Goal: Task Accomplishment & Management: Use online tool/utility

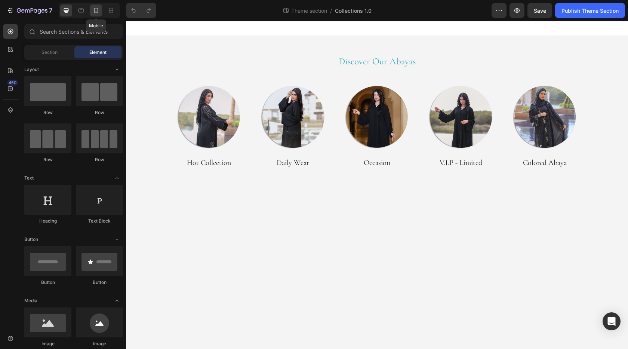
click at [98, 14] on icon at bounding box center [95, 10] width 7 height 7
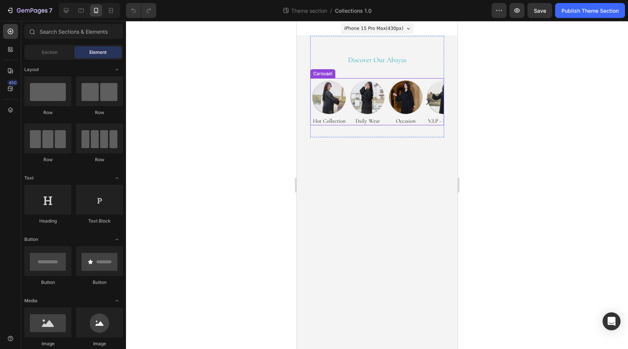
click at [425, 98] on icon "Carousel Next Arrow" at bounding box center [427, 101] width 9 height 9
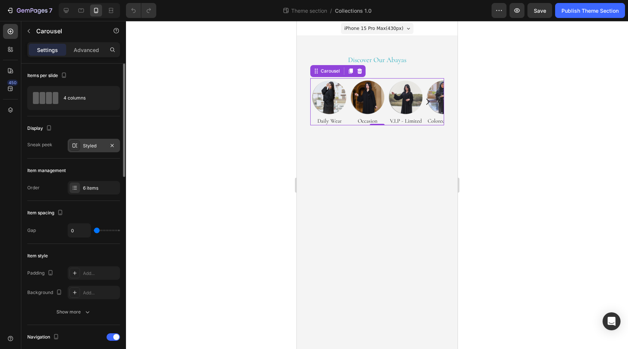
click at [77, 146] on icon at bounding box center [75, 146] width 6 height 6
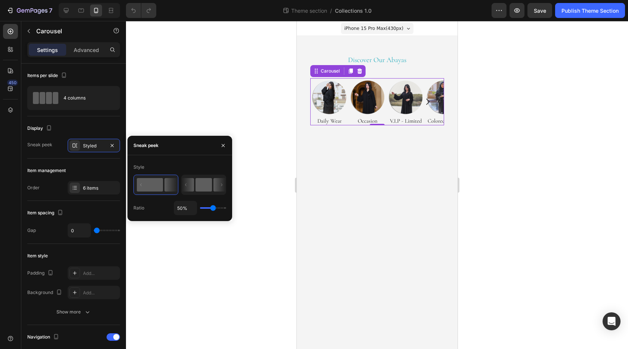
click at [208, 183] on rect at bounding box center [204, 184] width 16 height 13
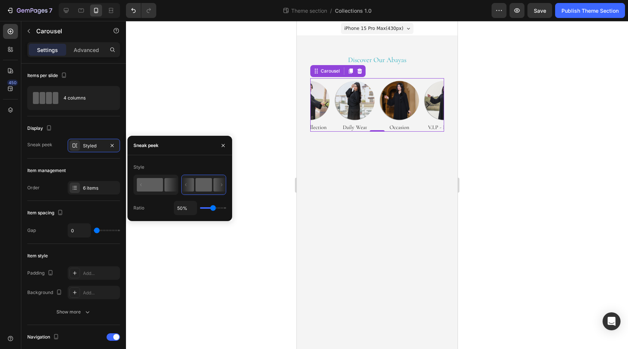
click at [162, 186] on rect at bounding box center [150, 184] width 26 height 13
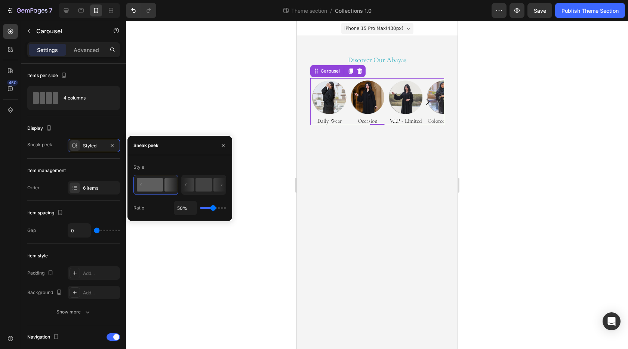
click at [94, 56] on div "Settings Advanced" at bounding box center [73, 49] width 93 height 15
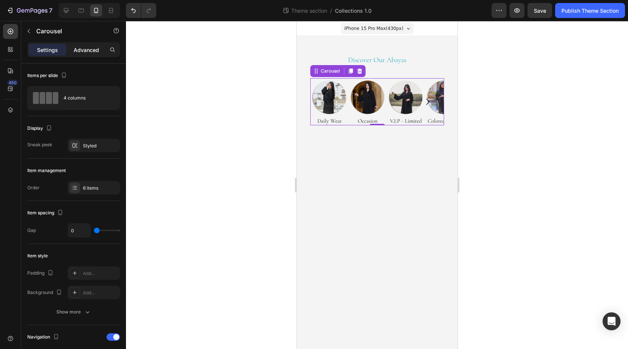
click at [91, 52] on p "Advanced" at bounding box center [86, 50] width 25 height 8
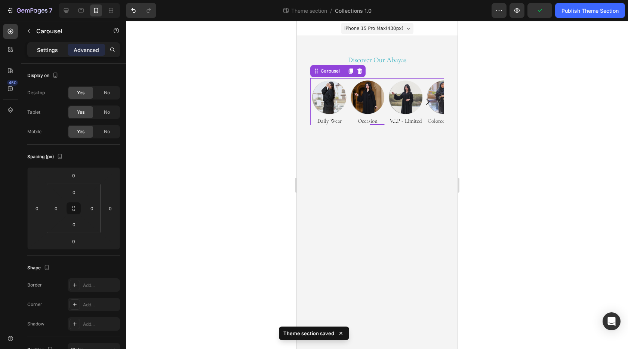
click at [53, 51] on p "Settings" at bounding box center [47, 50] width 21 height 8
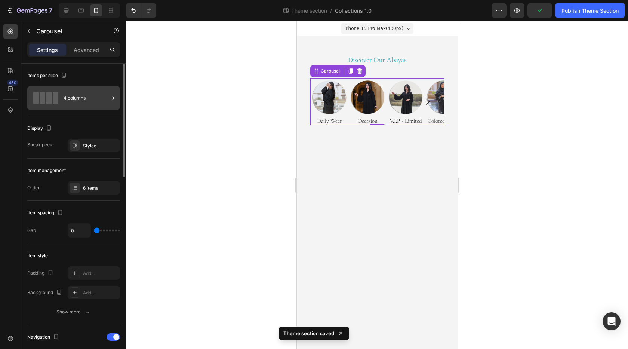
click at [77, 100] on div "4 columns" at bounding box center [87, 97] width 46 height 17
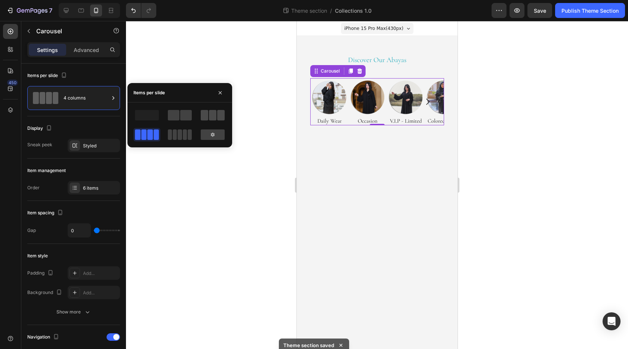
click at [212, 115] on span at bounding box center [212, 115] width 7 height 10
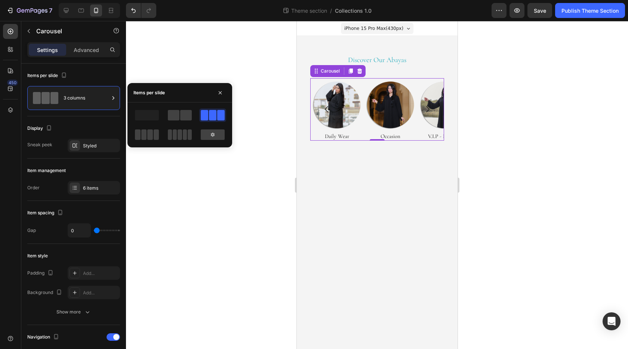
click at [553, 95] on div at bounding box center [377, 185] width 502 height 328
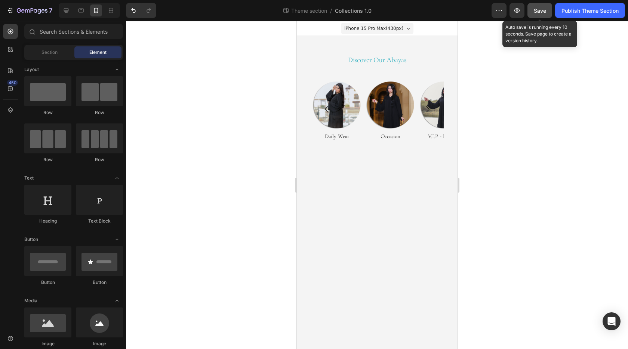
click at [541, 15] on button "Save" at bounding box center [540, 10] width 25 height 15
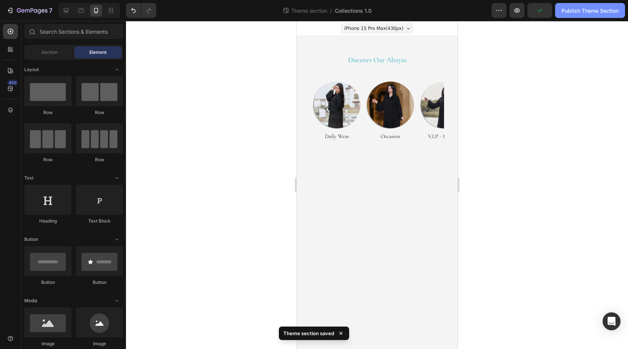
click at [572, 15] on button "Publish Theme Section" at bounding box center [591, 10] width 70 height 15
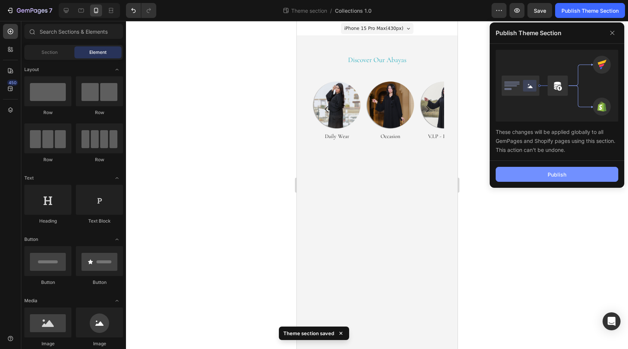
click at [558, 177] on div "Publish" at bounding box center [557, 175] width 19 height 8
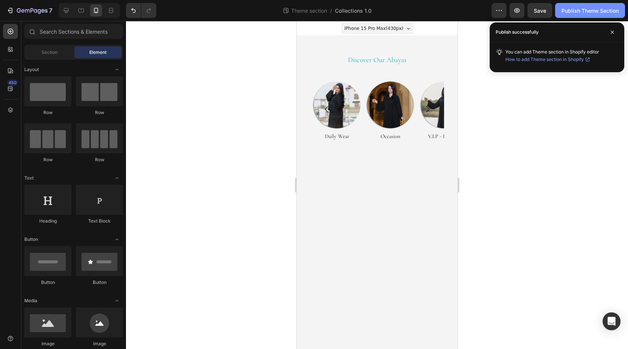
click at [589, 13] on div "Publish Theme Section" at bounding box center [590, 11] width 57 height 8
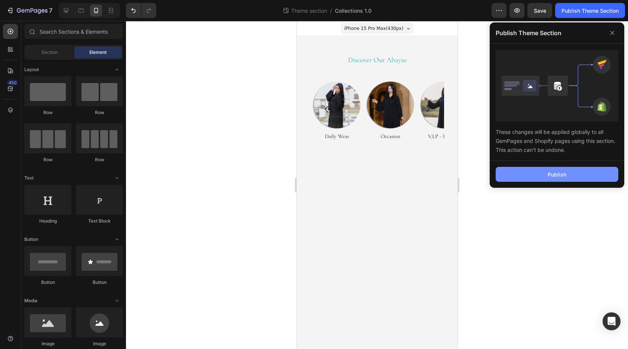
click at [561, 169] on button "Publish" at bounding box center [557, 174] width 123 height 15
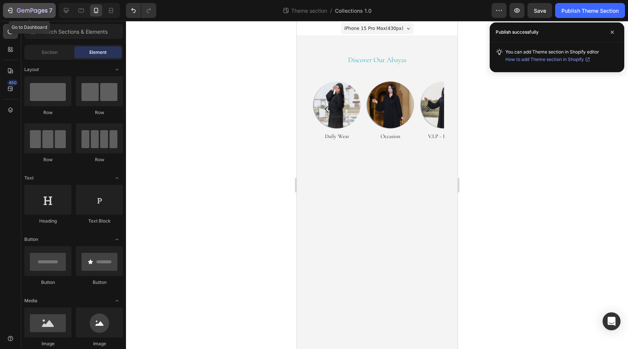
click at [16, 12] on div "7" at bounding box center [29, 10] width 46 height 9
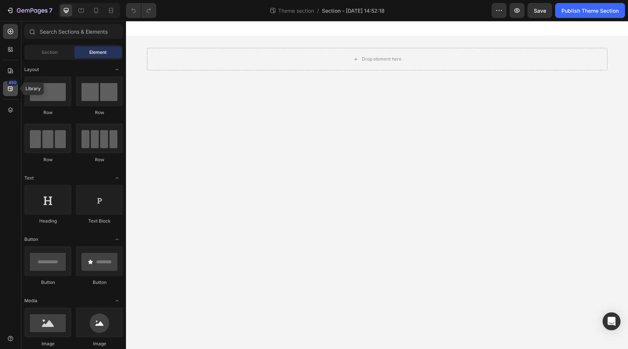
click at [14, 87] on icon at bounding box center [10, 88] width 7 height 7
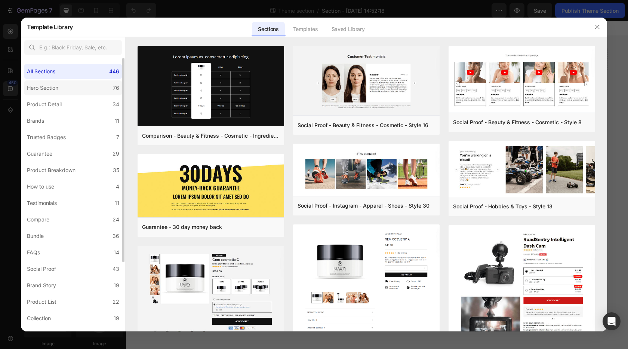
click at [79, 91] on label "Hero Section 76" at bounding box center [73, 87] width 98 height 15
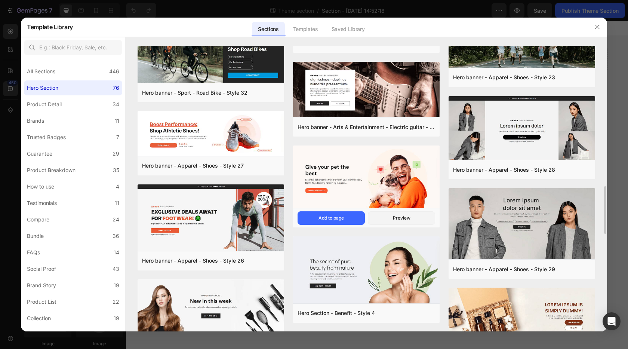
scroll to position [880, 0]
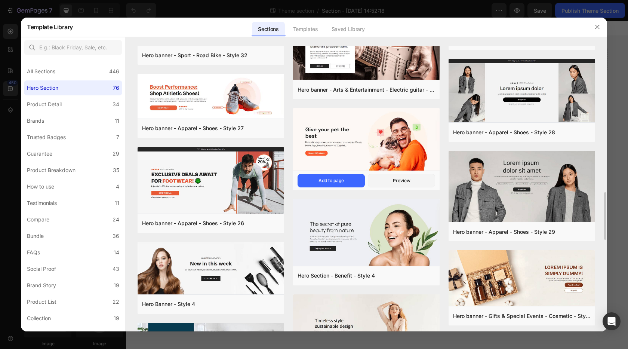
click at [386, 133] on img at bounding box center [366, 140] width 147 height 64
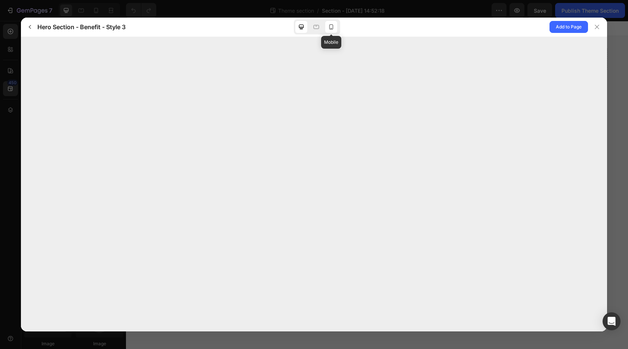
click at [329, 28] on icon at bounding box center [331, 26] width 7 height 7
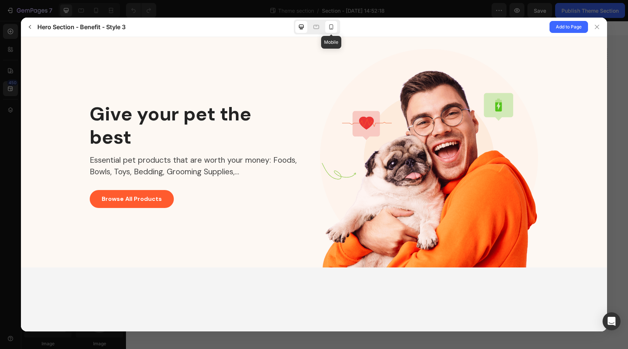
scroll to position [0, 0]
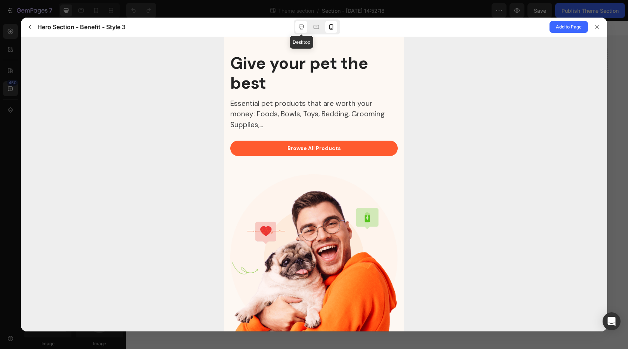
click at [303, 25] on icon at bounding box center [301, 27] width 5 height 5
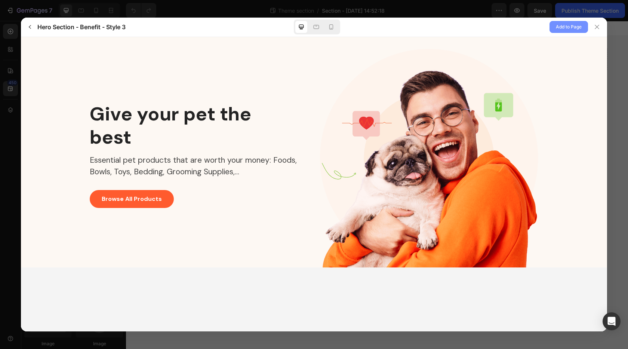
click at [559, 26] on span "Add to Page" at bounding box center [569, 26] width 26 height 9
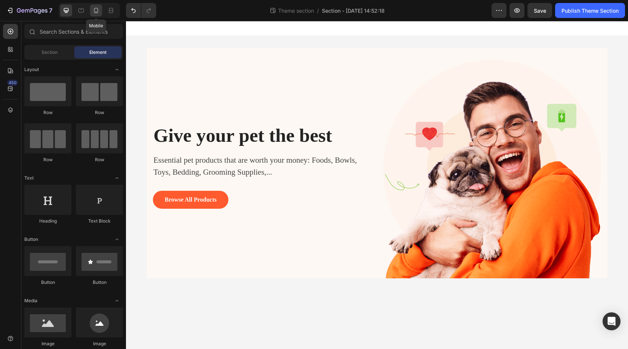
click at [99, 13] on icon at bounding box center [95, 10] width 7 height 7
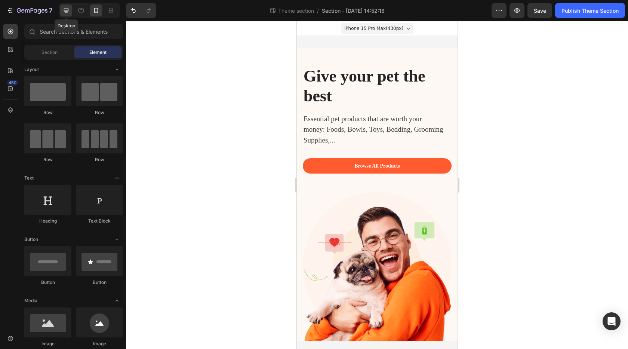
click at [67, 14] on icon at bounding box center [65, 10] width 7 height 7
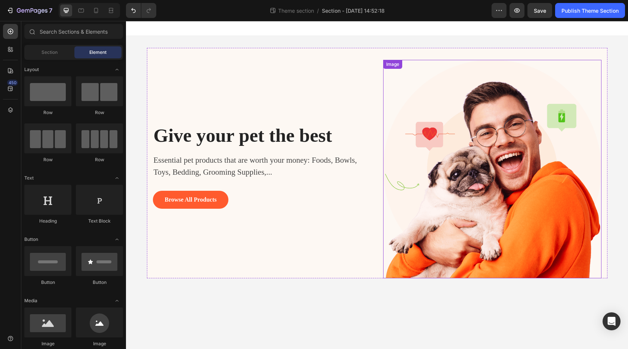
click at [449, 115] on img at bounding box center [492, 169] width 218 height 218
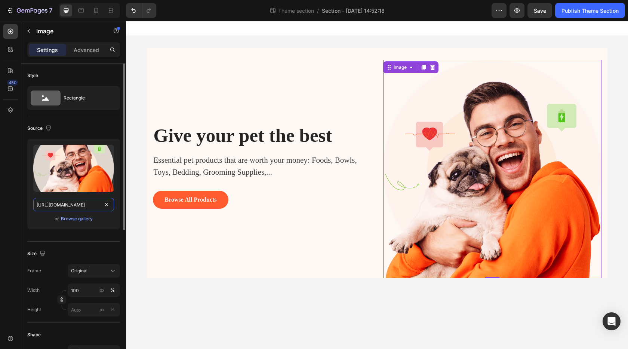
click at [76, 208] on input "https://ucarecdn.com/9c75858c-582e-46a6-a87b-be29424c1f6d/" at bounding box center [73, 204] width 81 height 13
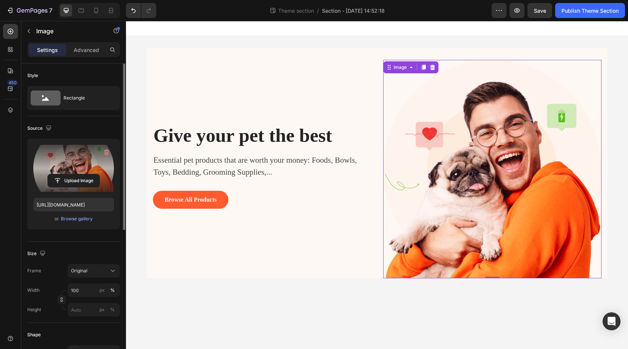
click at [78, 174] on label at bounding box center [73, 168] width 81 height 47
click at [78, 174] on input "file" at bounding box center [74, 180] width 52 height 13
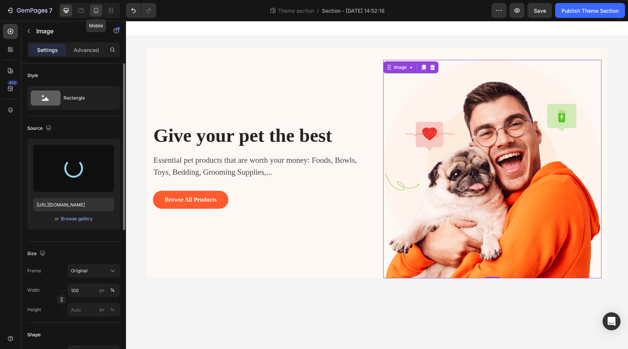
click at [94, 9] on icon at bounding box center [95, 10] width 7 height 7
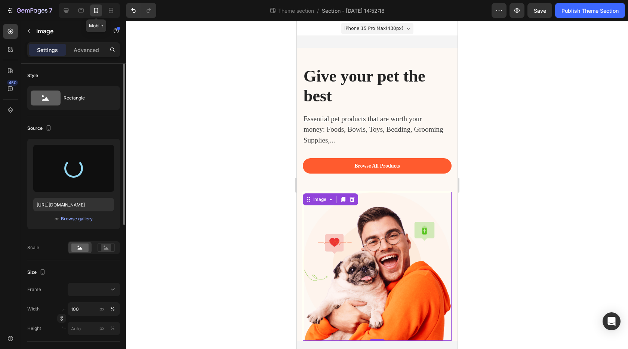
type input "https://cdn.shopify.com/s/files/1/0760/0245/9958/files/gempages_579879620157899…"
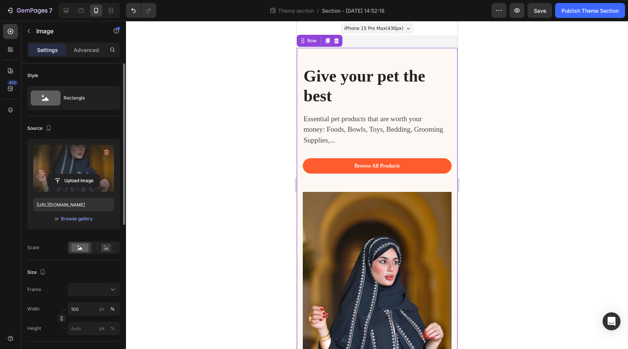
click at [442, 53] on div "Give your pet the best Heading Essential pet products that are worth your money…" at bounding box center [377, 231] width 161 height 367
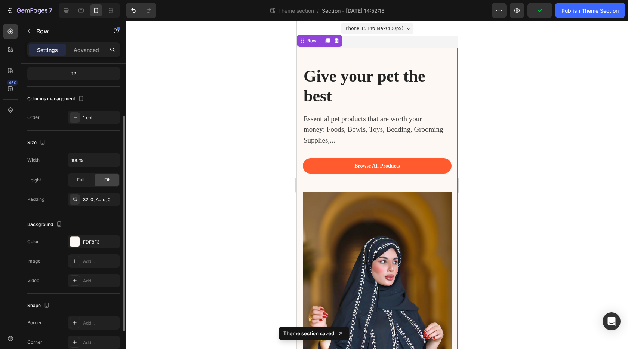
scroll to position [130, 0]
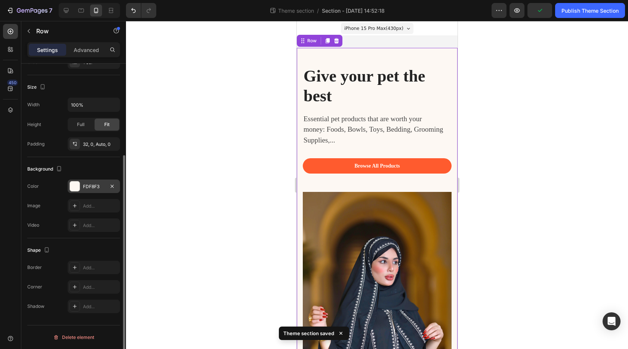
click at [76, 185] on div at bounding box center [75, 186] width 10 height 10
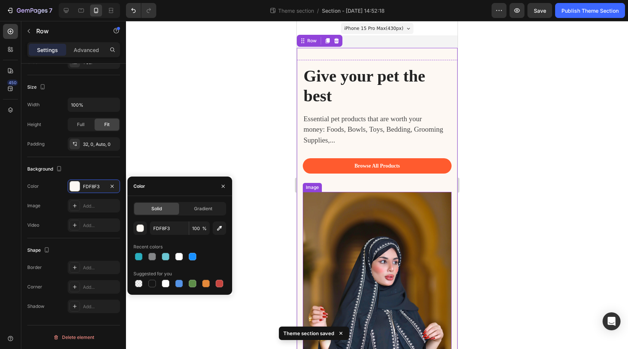
click at [323, 214] on img at bounding box center [377, 303] width 149 height 223
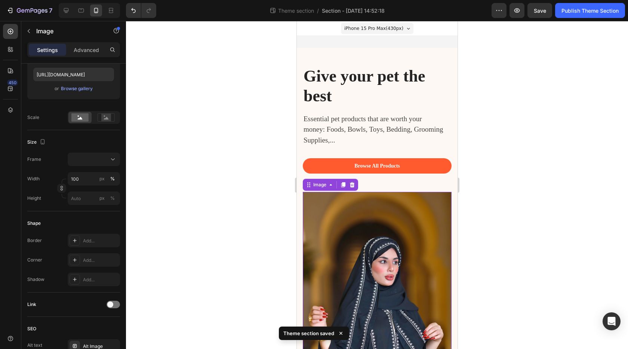
scroll to position [0, 0]
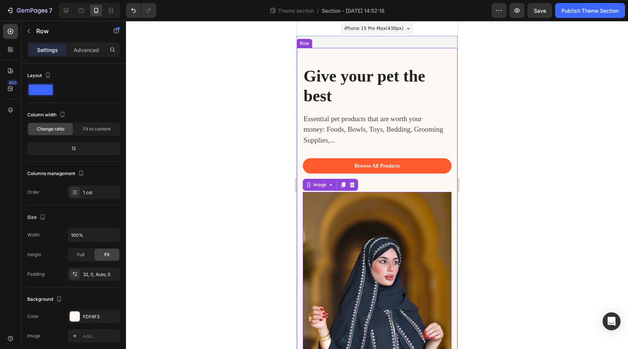
click at [445, 54] on div "Give your pet the best Heading Essential pet products that are worth your money…" at bounding box center [377, 231] width 161 height 367
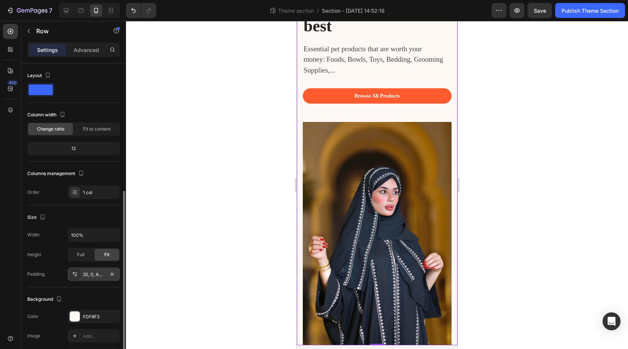
scroll to position [75, 0]
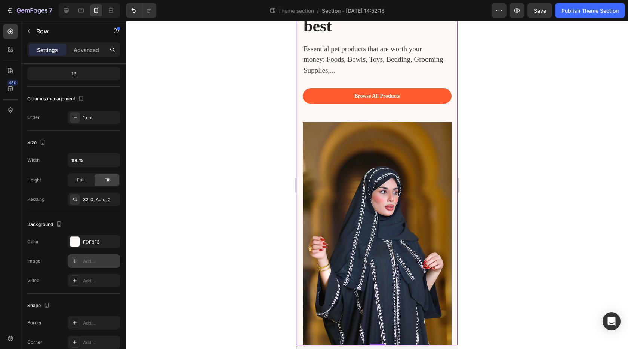
click at [72, 261] on icon at bounding box center [75, 261] width 6 height 6
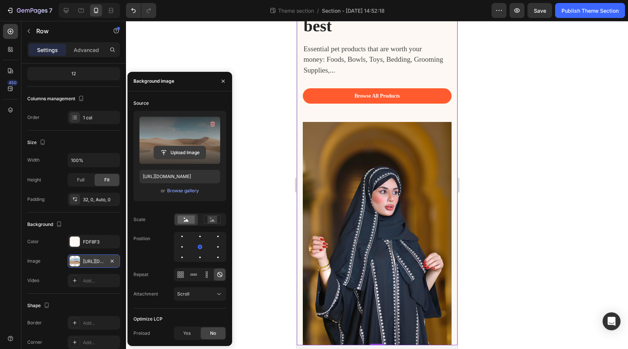
click at [181, 154] on input "file" at bounding box center [180, 152] width 52 height 13
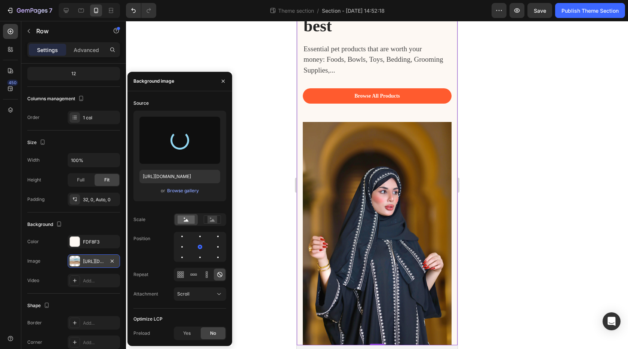
type input "https://cdn.shopify.com/s/files/1/0760/0245/9958/files/gempages_579879620157899…"
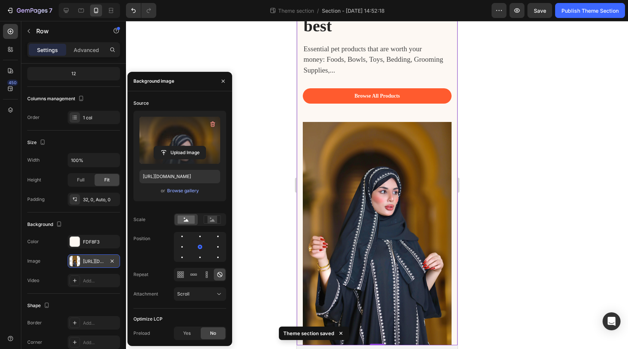
click at [262, 161] on div at bounding box center [377, 185] width 502 height 328
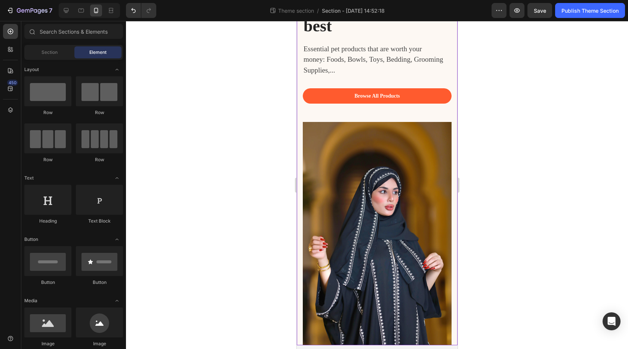
click at [367, 117] on div "Browse All Products Button" at bounding box center [377, 105] width 149 height 34
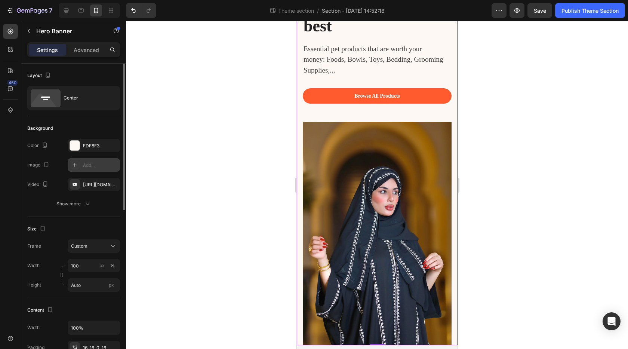
click at [74, 168] on div at bounding box center [75, 165] width 10 height 10
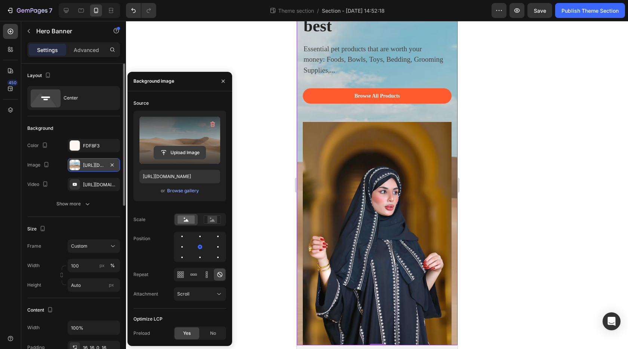
click at [180, 146] on button "Upload Image" at bounding box center [180, 152] width 52 height 13
click at [179, 153] on input "file" at bounding box center [180, 152] width 52 height 13
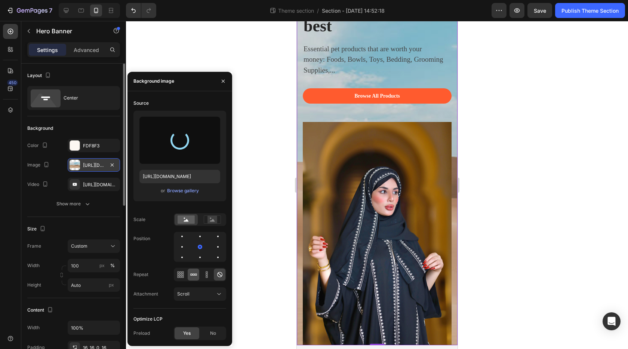
type input "https://cdn.shopify.com/s/files/1/0760/0245/9958/files/gempages_579879620157899…"
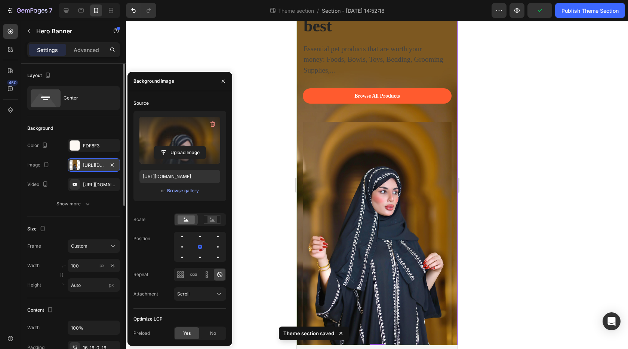
click at [57, 164] on div "Image https://cdn.shopify.com/s/files/1/0760/0245/9958/files/gempages_579879620…" at bounding box center [73, 164] width 93 height 13
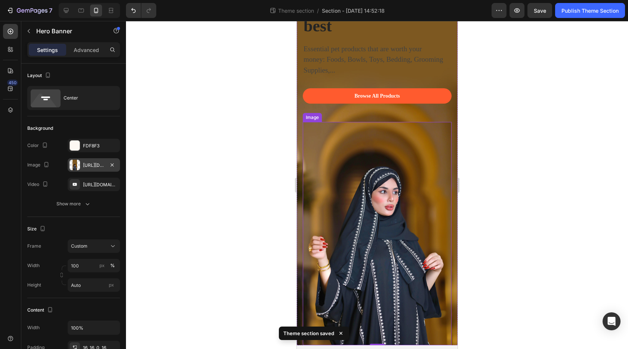
scroll to position [0, 0]
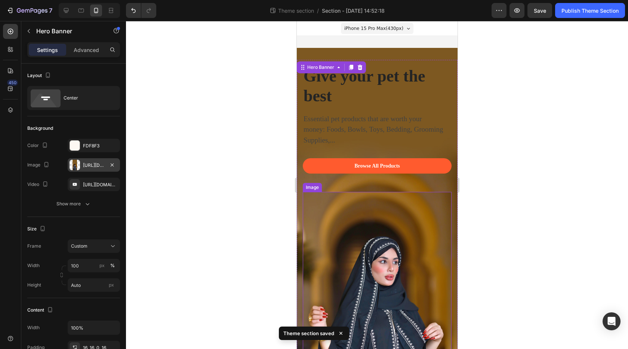
click at [383, 215] on img at bounding box center [377, 303] width 149 height 223
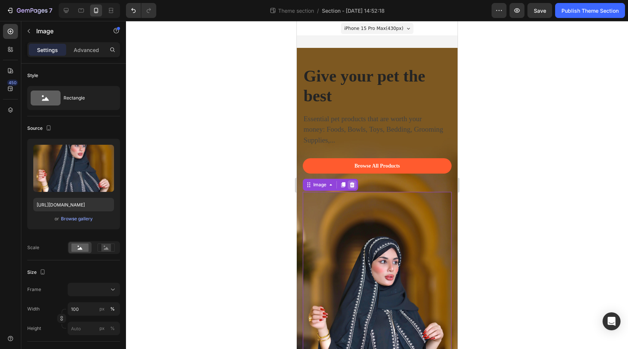
click at [350, 188] on icon at bounding box center [352, 185] width 6 height 6
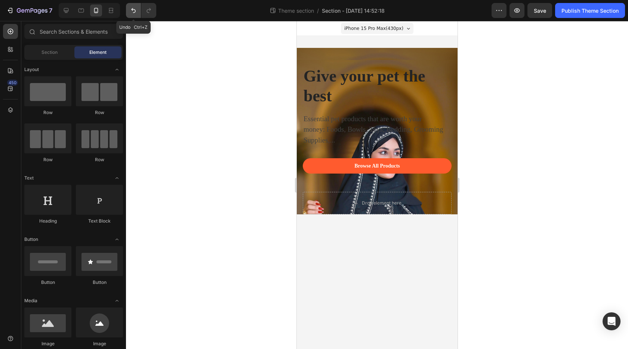
click at [134, 13] on icon "Undo/Redo" at bounding box center [133, 10] width 4 height 5
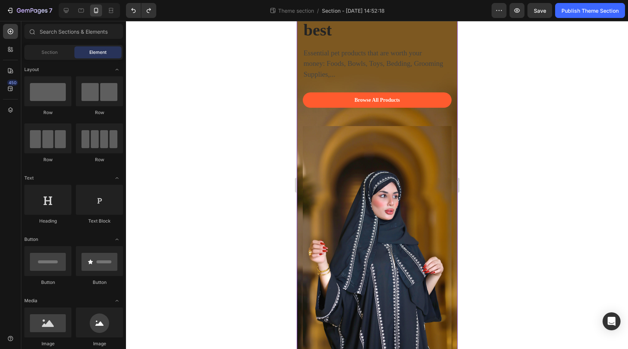
scroll to position [70, 0]
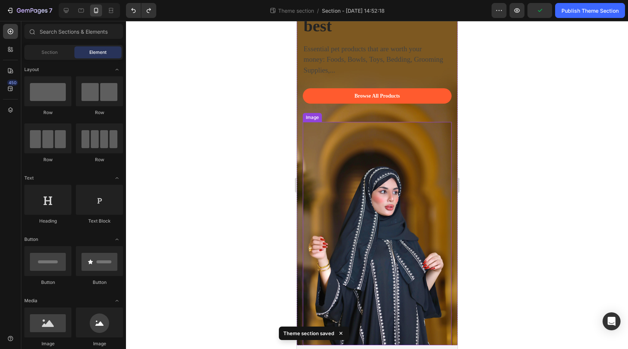
click at [388, 163] on img at bounding box center [377, 233] width 149 height 223
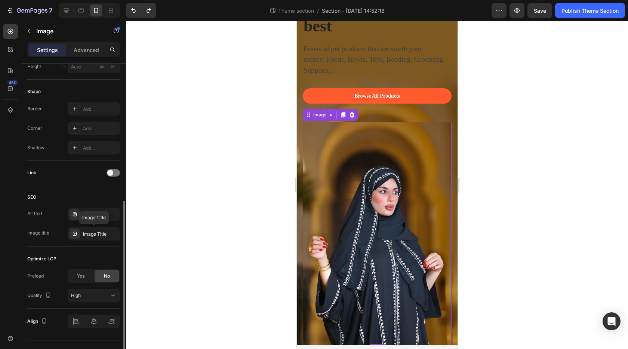
scroll to position [277, 0]
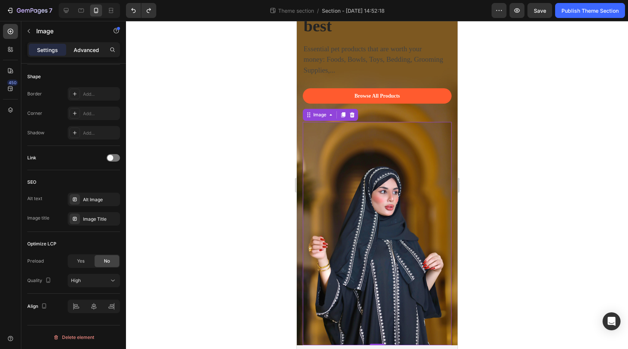
click at [87, 51] on p "Advanced" at bounding box center [86, 50] width 25 height 8
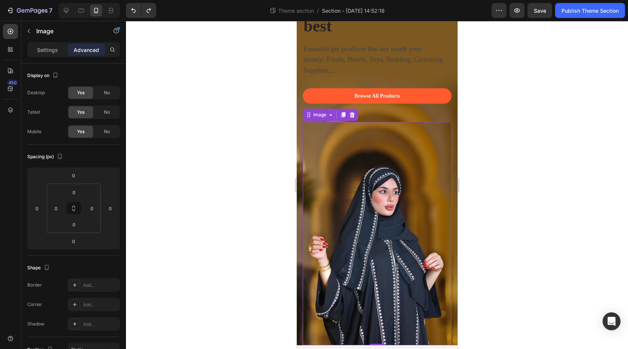
scroll to position [187, 0]
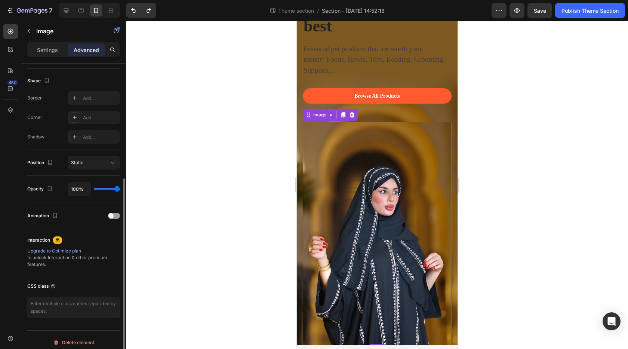
type input "0%"
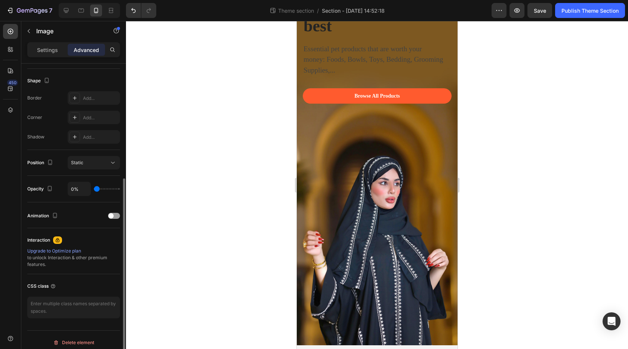
drag, startPoint x: 116, startPoint y: 190, endPoint x: 87, endPoint y: 189, distance: 29.2
type input "0"
click at [94, 189] on input "range" at bounding box center [107, 188] width 26 height 1
type input "0%"
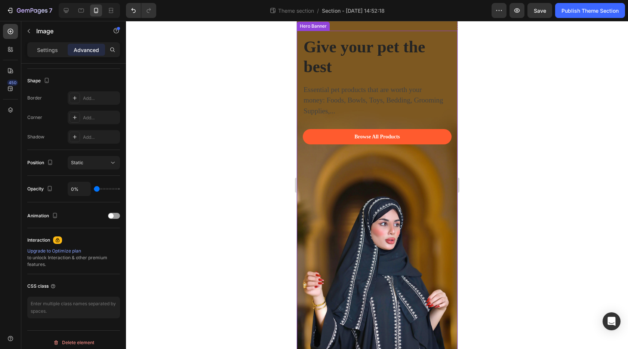
scroll to position [70, 0]
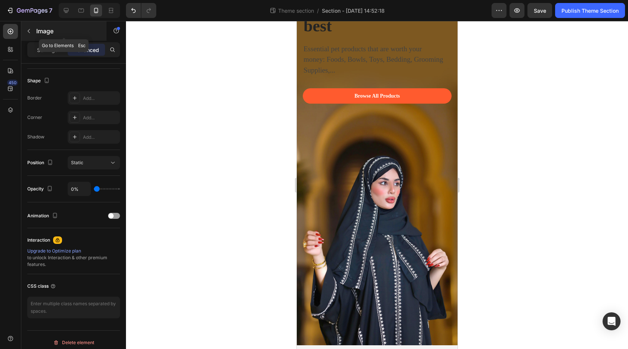
click at [33, 34] on button "button" at bounding box center [29, 31] width 12 height 12
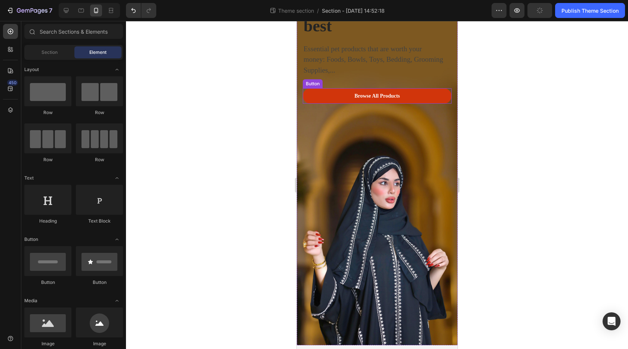
click at [430, 95] on button "Browse All Products" at bounding box center [377, 95] width 149 height 15
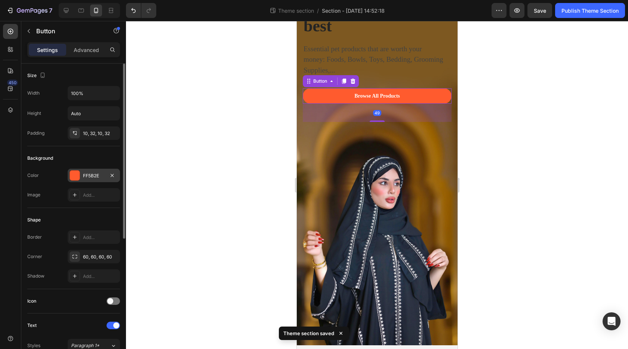
click at [75, 175] on div at bounding box center [75, 176] width 10 height 10
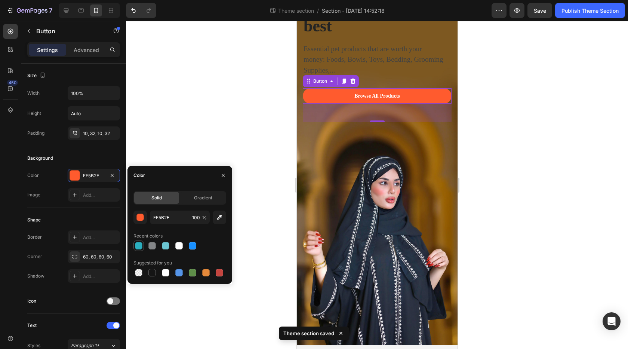
click at [137, 243] on div at bounding box center [138, 245] width 7 height 7
type input "2BAEBE"
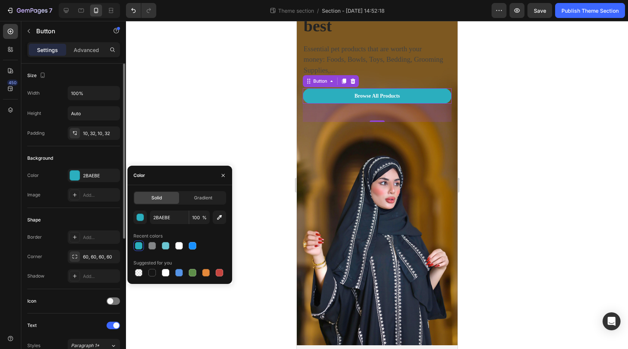
click at [85, 158] on div "Background" at bounding box center [73, 158] width 93 height 12
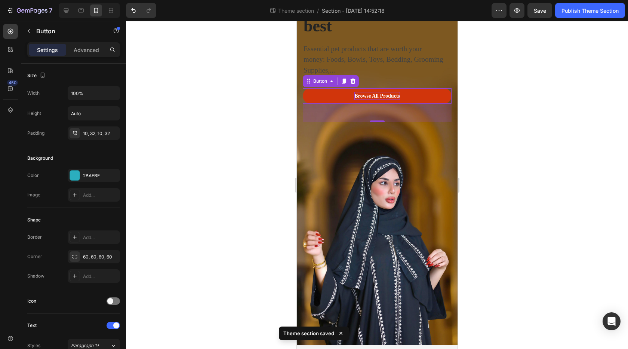
click at [376, 98] on div "Browse All Products" at bounding box center [377, 96] width 46 height 8
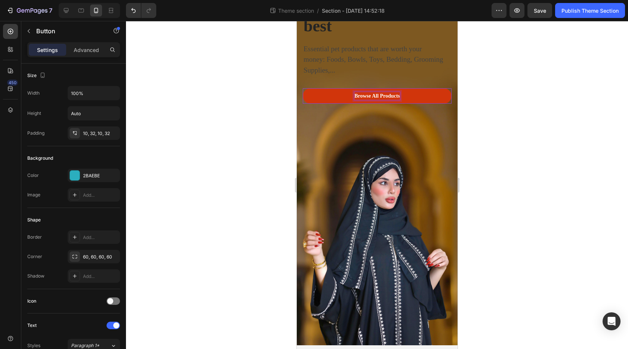
click at [376, 97] on p "Browse All Products" at bounding box center [377, 96] width 46 height 8
click at [303, 88] on button "Shop" at bounding box center [377, 95] width 149 height 15
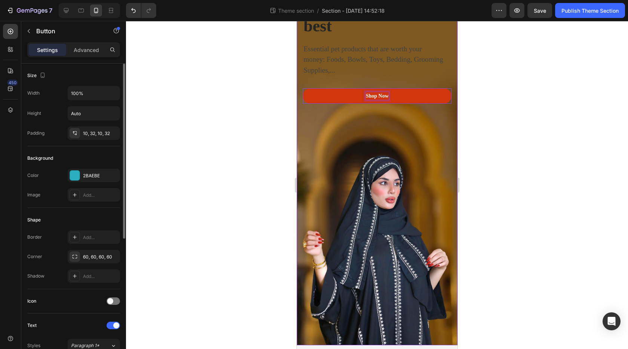
click at [86, 156] on div "Background" at bounding box center [73, 158] width 93 height 12
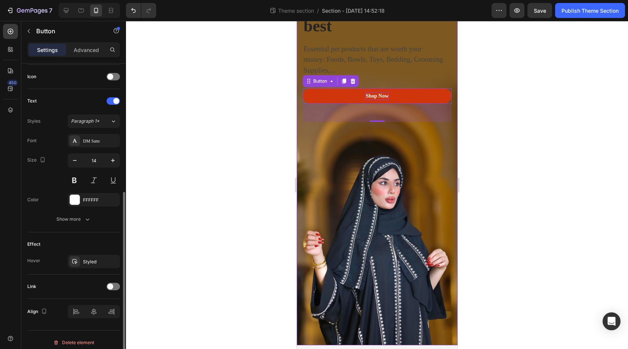
scroll to position [230, 0]
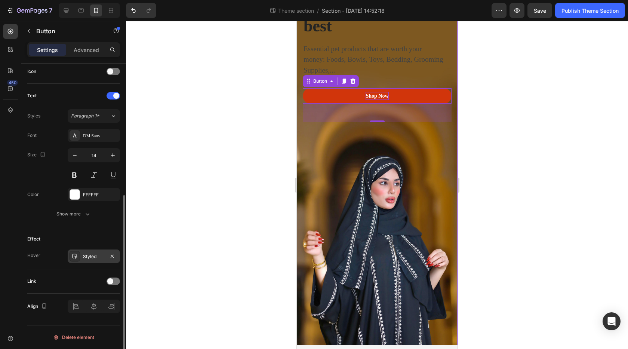
click at [91, 258] on div "Styled" at bounding box center [94, 256] width 22 height 7
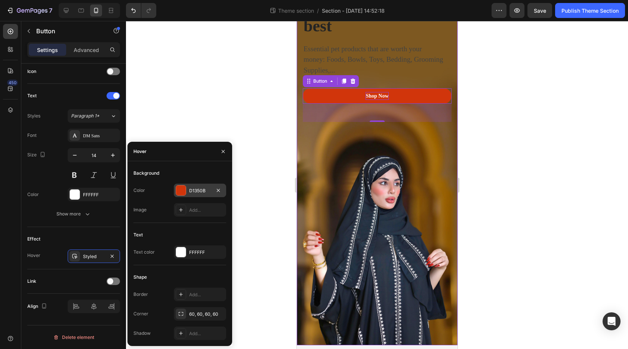
click at [180, 191] on div at bounding box center [181, 191] width 10 height 10
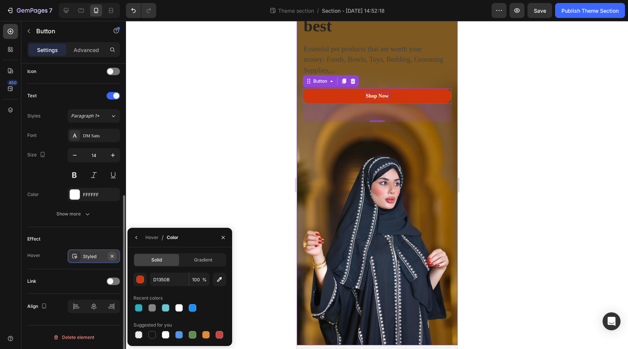
click at [116, 256] on button "button" at bounding box center [112, 256] width 9 height 9
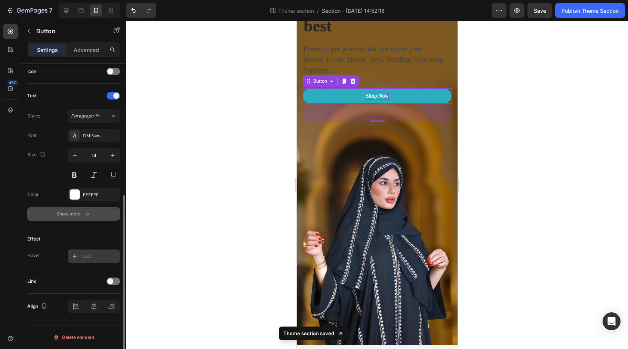
scroll to position [192, 0]
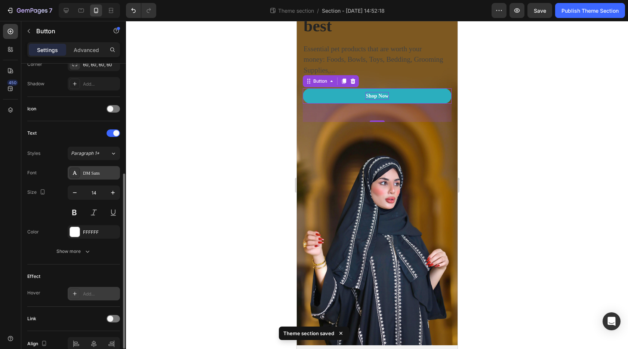
click at [97, 175] on div "DM Sans" at bounding box center [100, 173] width 35 height 7
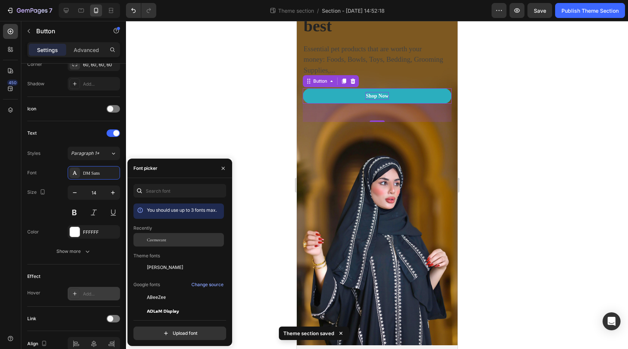
click at [148, 239] on span "Cormorant" at bounding box center [156, 239] width 19 height 7
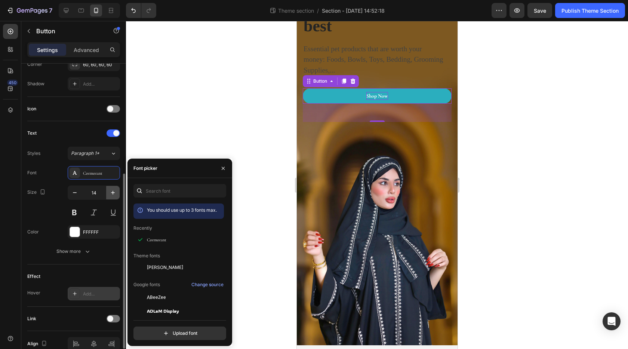
click at [113, 195] on icon "button" at bounding box center [112, 192] width 7 height 7
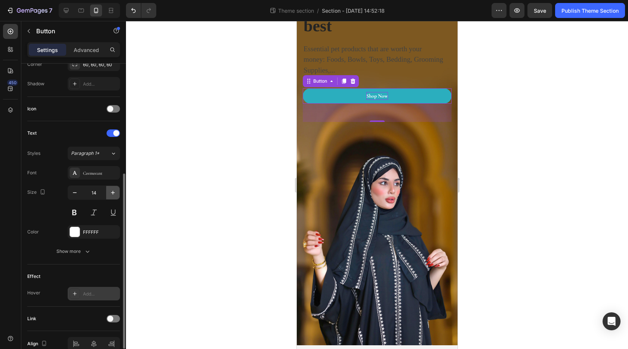
type input "15"
click at [49, 211] on div "Size 15" at bounding box center [73, 203] width 93 height 34
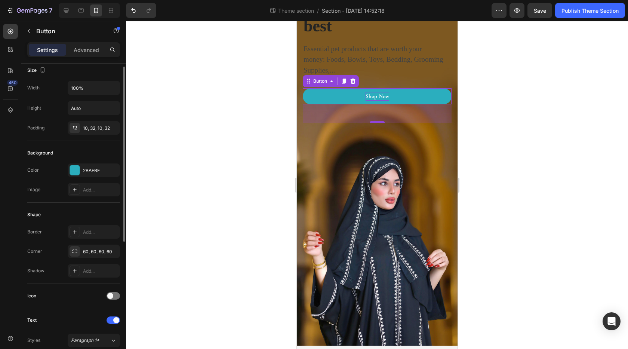
scroll to position [0, 0]
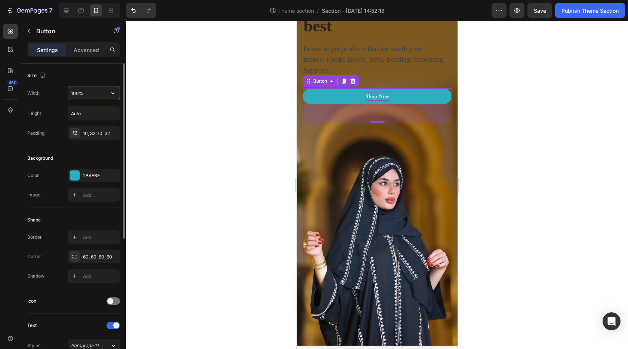
click at [91, 99] on input "100%" at bounding box center [94, 92] width 52 height 13
click at [114, 98] on button "button" at bounding box center [112, 92] width 13 height 13
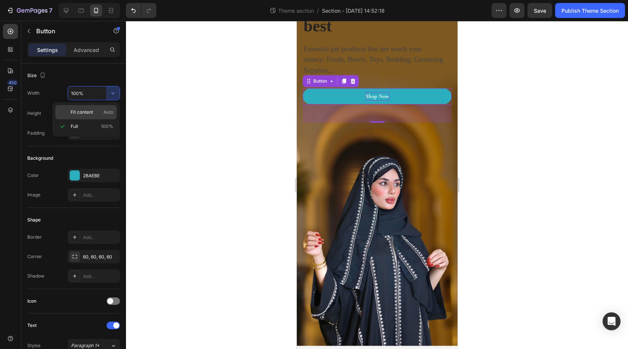
click at [89, 111] on span "Fit content" at bounding box center [82, 112] width 22 height 7
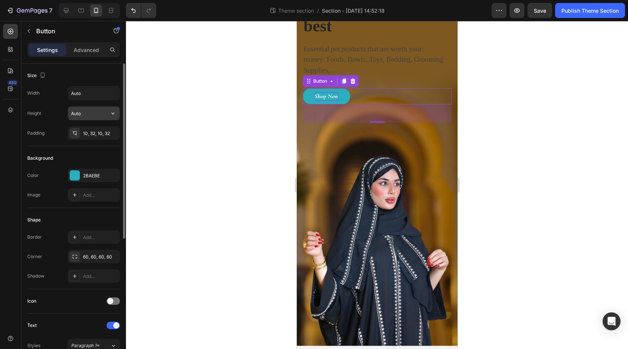
click at [104, 116] on input "Auto" at bounding box center [94, 113] width 52 height 13
click at [113, 94] on icon "button" at bounding box center [112, 93] width 3 height 2
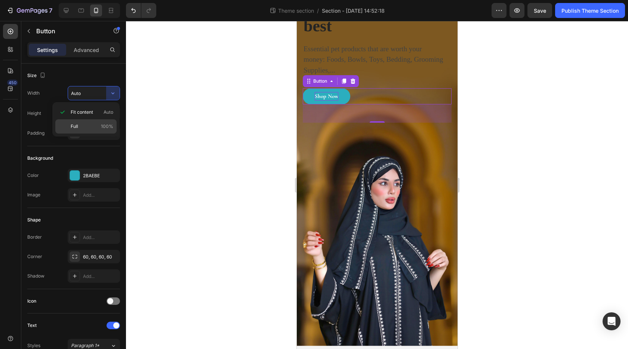
click at [85, 125] on p "Full 100%" at bounding box center [92, 126] width 43 height 7
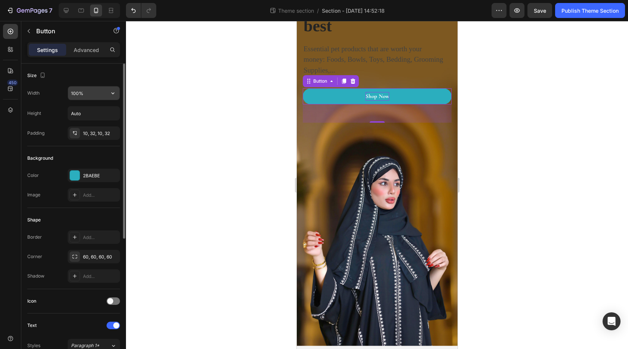
click at [87, 93] on input "100%" at bounding box center [94, 92] width 52 height 13
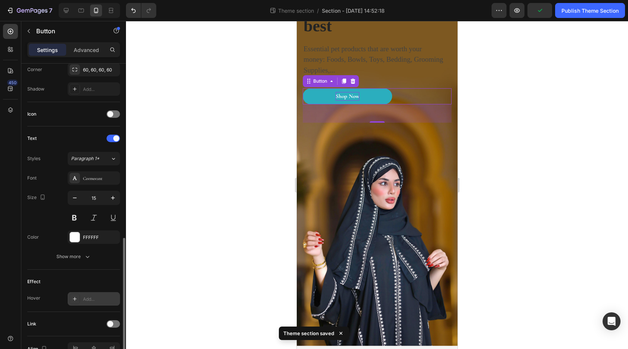
scroll to position [230, 0]
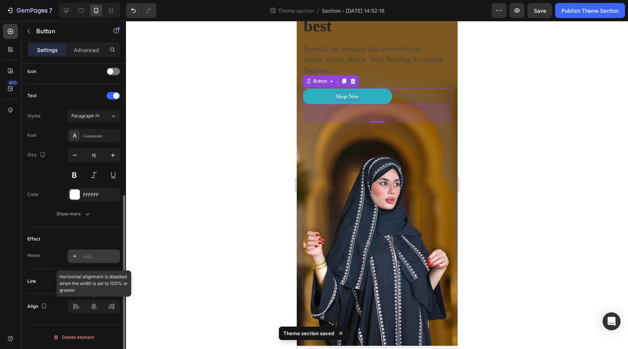
type input "60%"
click at [93, 307] on icon at bounding box center [93, 306] width 5 height 7
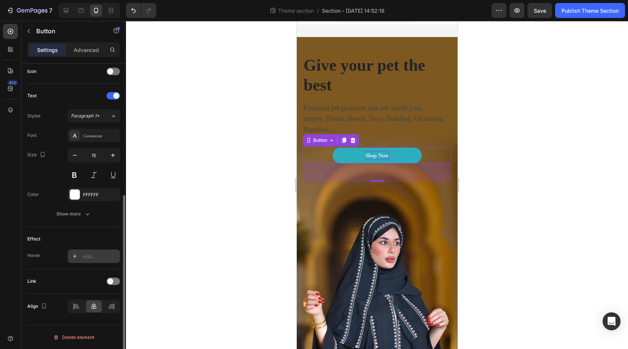
scroll to position [0, 0]
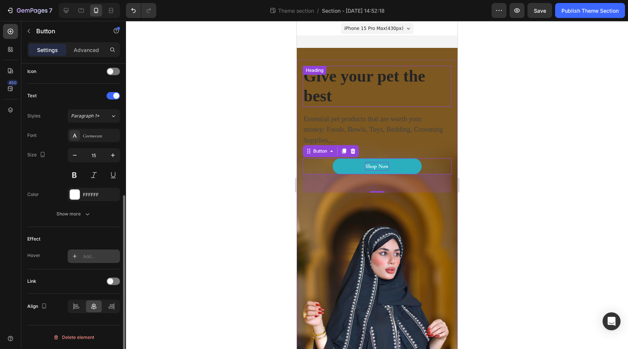
click at [330, 80] on p "Give your pet the best" at bounding box center [376, 87] width 147 height 40
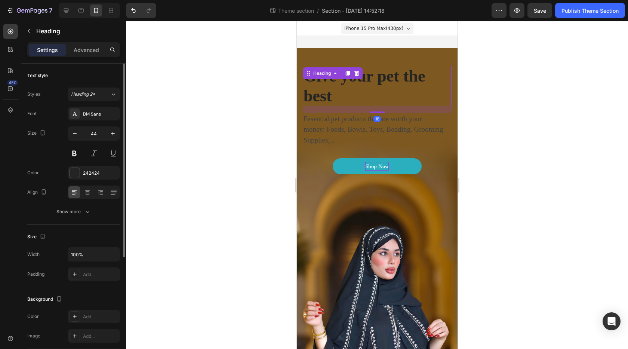
click at [333, 89] on p "Give your pet the best" at bounding box center [376, 87] width 147 height 40
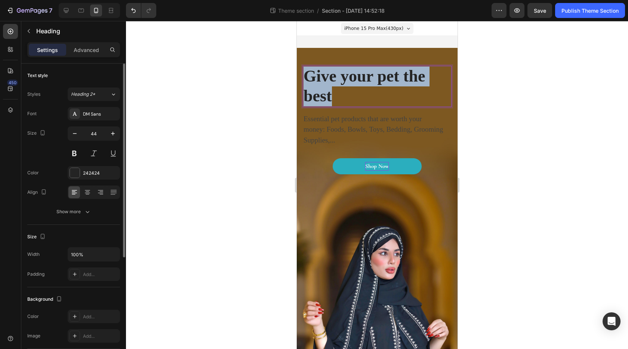
click at [333, 89] on p "Give your pet the best" at bounding box center [376, 87] width 147 height 40
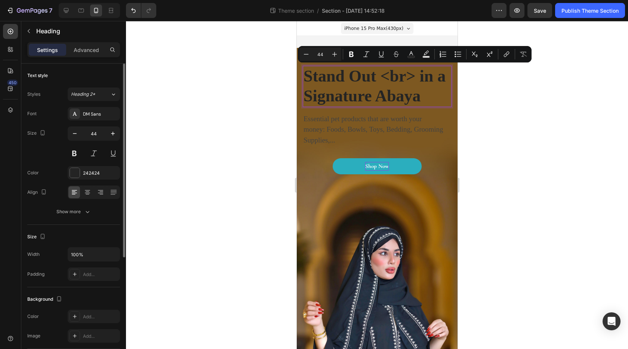
scroll to position [0, 0]
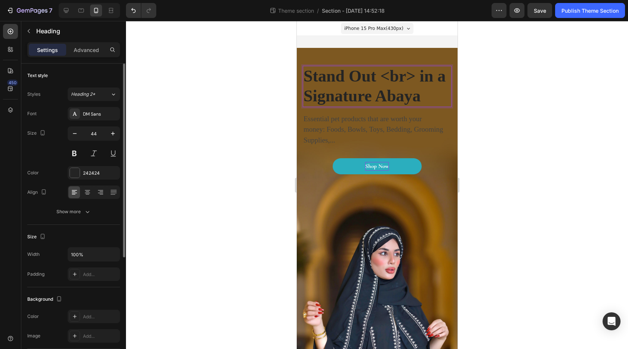
click at [390, 76] on p "Stand Out <br> in a Signature Abaya" at bounding box center [376, 87] width 147 height 40
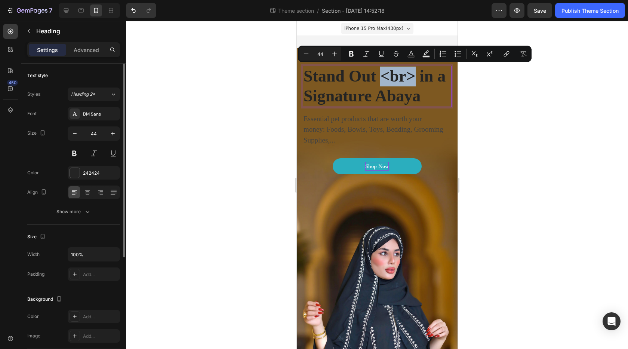
drag, startPoint x: 391, startPoint y: 76, endPoint x: 419, endPoint y: 77, distance: 28.1
click at [419, 77] on p "Stand Out <br> in a Signature Abaya" at bounding box center [376, 87] width 147 height 40
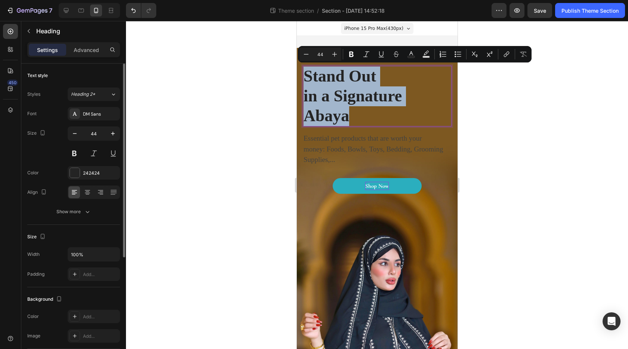
drag, startPoint x: 361, startPoint y: 120, endPoint x: 304, endPoint y: 76, distance: 71.2
click at [304, 76] on p "Stand Out in a Signature Abaya" at bounding box center [376, 96] width 147 height 59
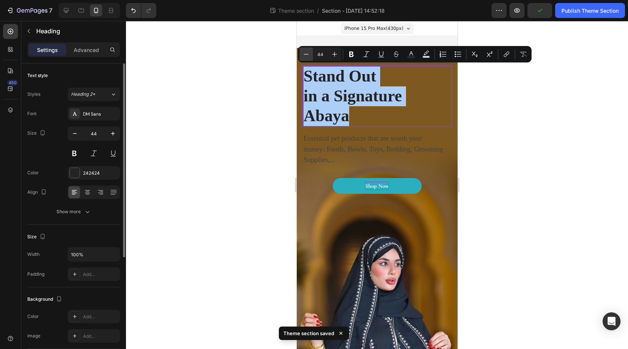
click at [306, 55] on icon "Editor contextual toolbar" at bounding box center [306, 54] width 7 height 7
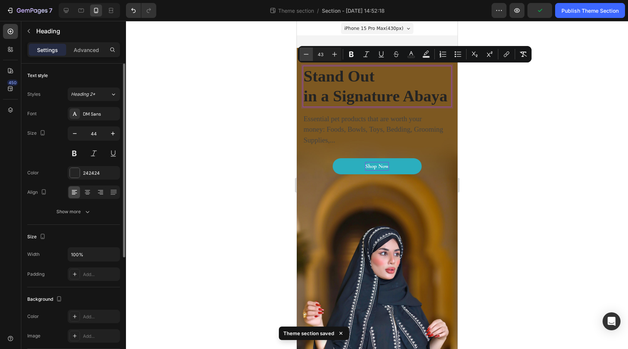
click at [306, 55] on icon "Editor contextual toolbar" at bounding box center [306, 54] width 7 height 7
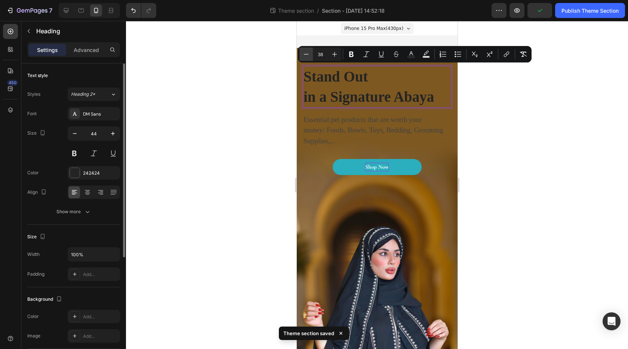
click at [306, 55] on icon "Editor contextual toolbar" at bounding box center [306, 54] width 7 height 7
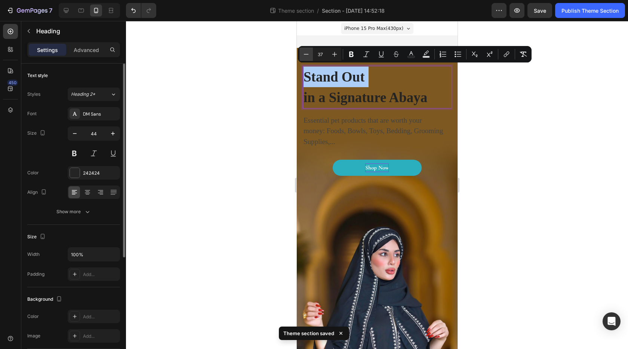
click at [306, 55] on icon "Editor contextual toolbar" at bounding box center [306, 54] width 7 height 7
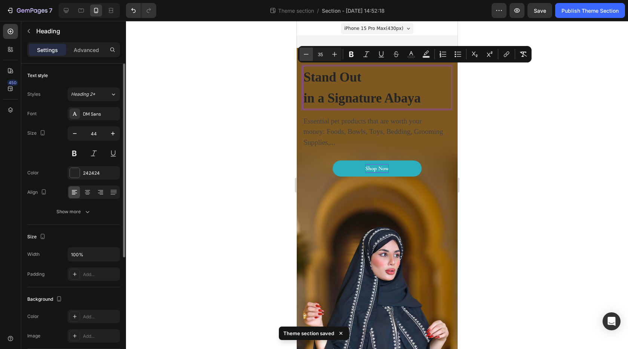
click at [306, 55] on icon "Editor contextual toolbar" at bounding box center [306, 54] width 7 height 7
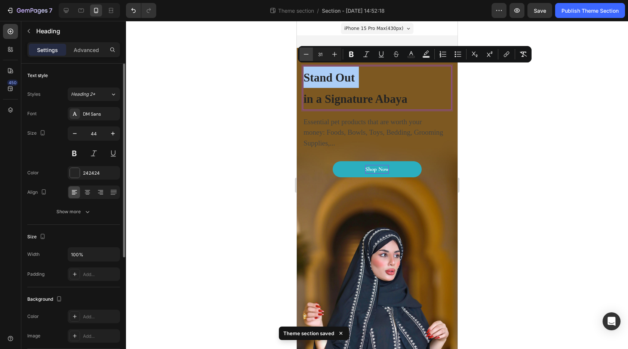
click at [306, 55] on icon "Editor contextual toolbar" at bounding box center [306, 54] width 7 height 7
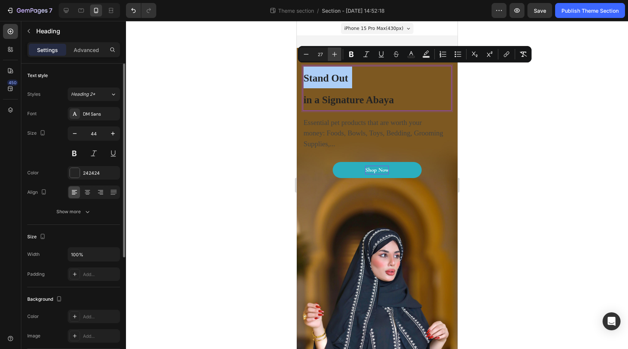
click at [333, 53] on icon "Editor contextual toolbar" at bounding box center [334, 54] width 7 height 7
type input "28"
click at [88, 137] on input "44" at bounding box center [94, 133] width 25 height 13
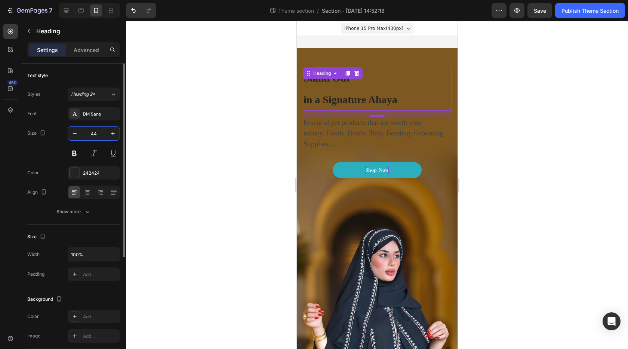
click at [88, 137] on input "44" at bounding box center [94, 133] width 25 height 13
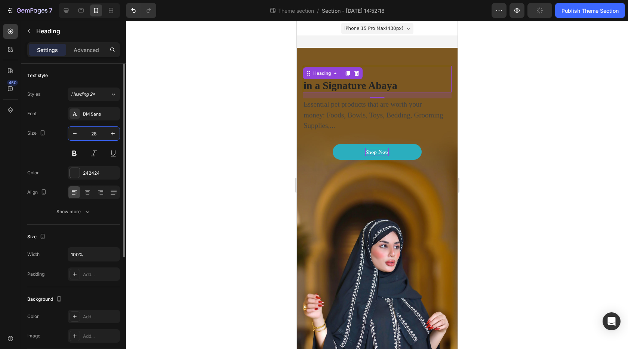
type input "28"
click at [50, 147] on div "Size 28" at bounding box center [73, 143] width 93 height 34
click at [91, 114] on div "DM Sans" at bounding box center [100, 114] width 35 height 7
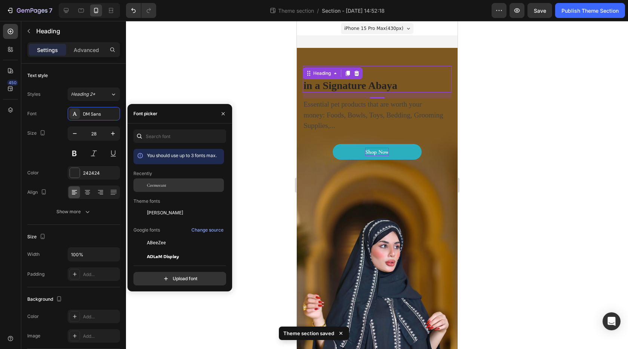
click at [152, 187] on span "Cormorant" at bounding box center [156, 185] width 19 height 7
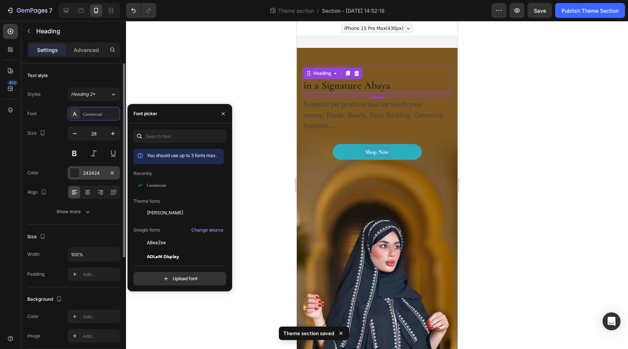
click at [73, 173] on div at bounding box center [75, 173] width 10 height 10
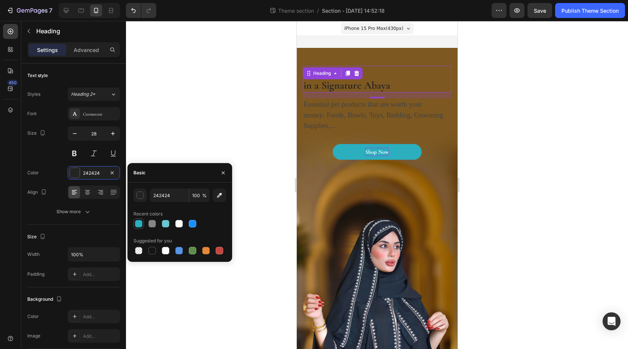
click at [139, 226] on div at bounding box center [138, 223] width 7 height 7
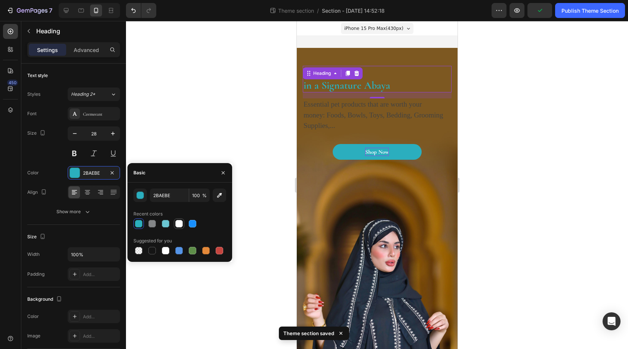
click at [179, 226] on div at bounding box center [178, 223] width 7 height 7
type input "FFFFFF"
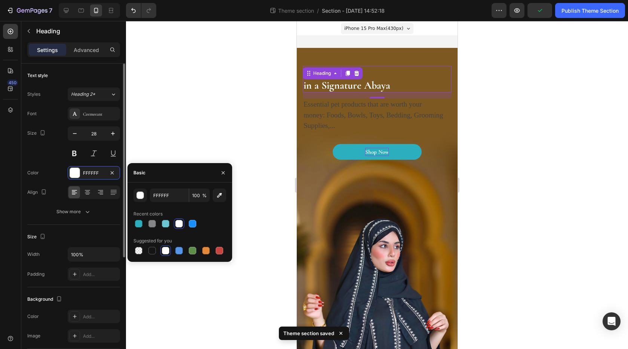
click at [52, 160] on div "Font Cormorant Size 28 Color FFFFFF Align Show more" at bounding box center [73, 162] width 93 height 111
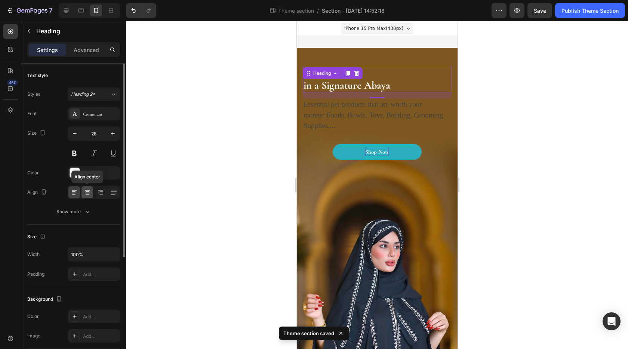
click at [86, 193] on icon at bounding box center [87, 192] width 7 height 7
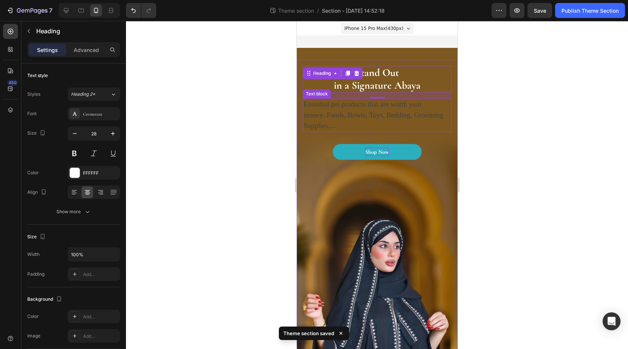
click at [328, 113] on p "Essential pet products that are worth your money: Foods, Bowls, Toys, Bedding, …" at bounding box center [373, 115] width 140 height 32
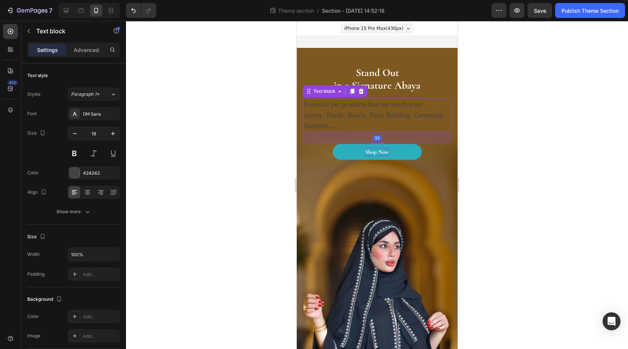
click at [342, 103] on p "Essential pet products that are worth your money: Foods, Bowls, Toys, Bedding, …" at bounding box center [373, 115] width 140 height 32
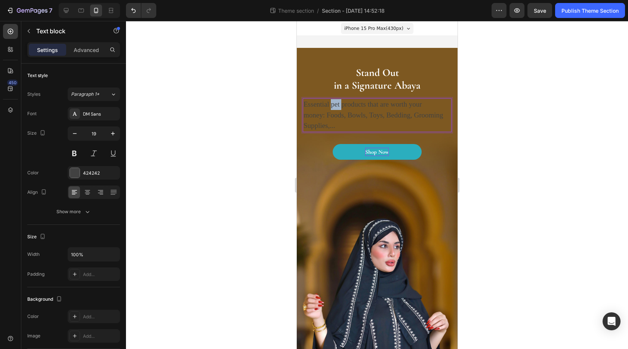
click at [342, 103] on p "Essential pet products that are worth your money: Foods, Bowls, Toys, Bedding, …" at bounding box center [373, 115] width 140 height 32
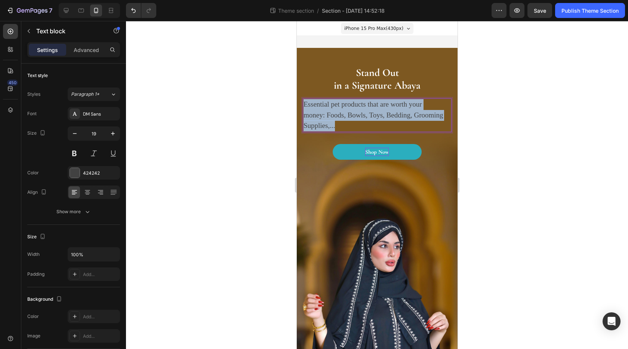
click at [342, 103] on p "Essential pet products that are worth your money: Foods, Bowls, Toys, Bedding, …" at bounding box center [373, 115] width 140 height 32
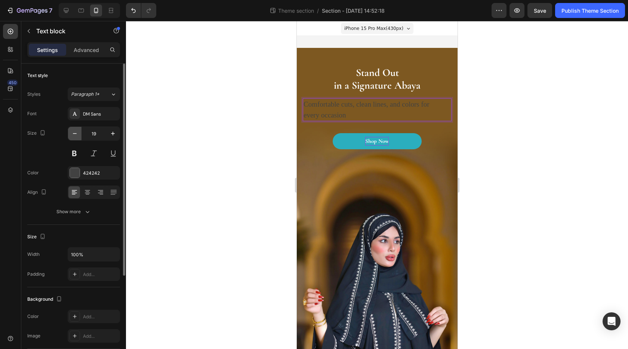
click at [76, 135] on icon "button" at bounding box center [74, 133] width 7 height 7
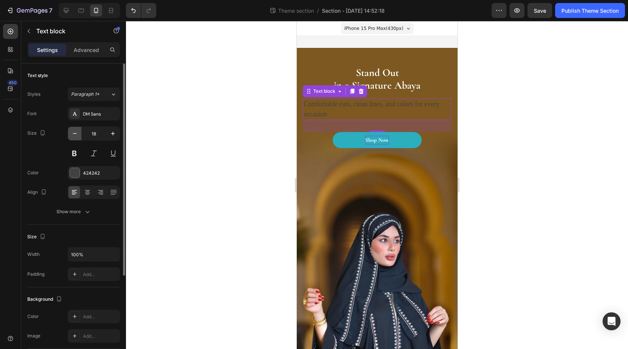
click at [76, 135] on icon "button" at bounding box center [74, 133] width 7 height 7
type input "16"
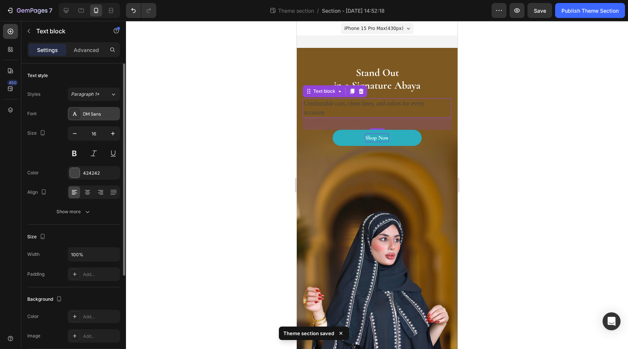
click at [97, 117] on div "DM Sans" at bounding box center [94, 113] width 52 height 13
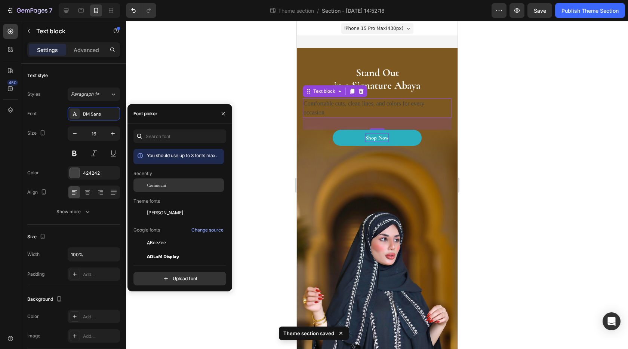
click at [155, 185] on span "Cormorant" at bounding box center [156, 185] width 19 height 7
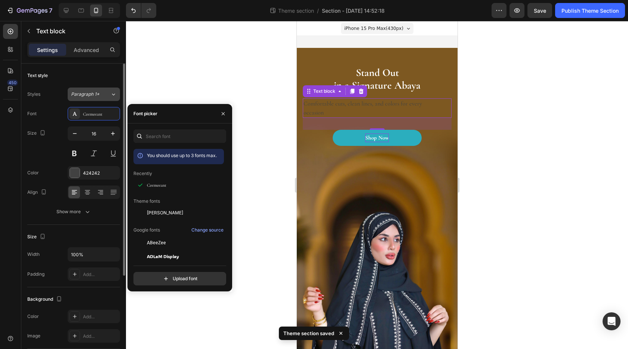
click at [92, 97] on span "Paragraph 1*" at bounding box center [85, 94] width 28 height 7
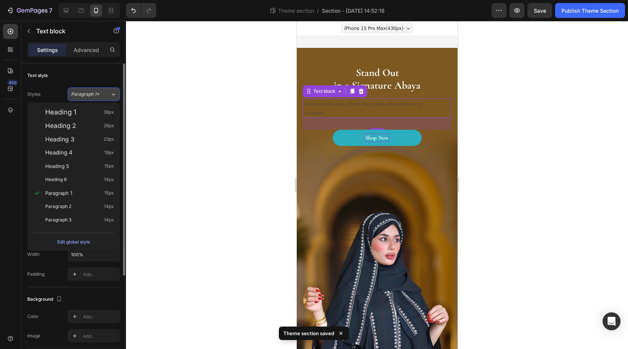
click at [92, 97] on span "Paragraph 1*" at bounding box center [85, 94] width 28 height 7
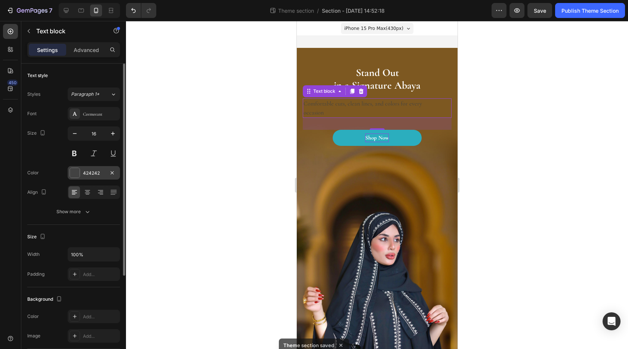
click at [75, 173] on div at bounding box center [75, 173] width 10 height 10
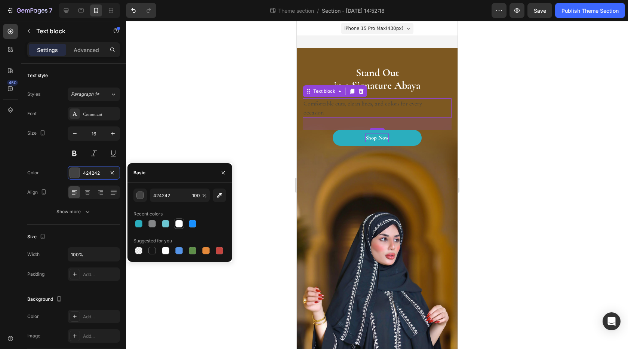
click at [177, 224] on div at bounding box center [178, 223] width 7 height 7
type input "FFFFFF"
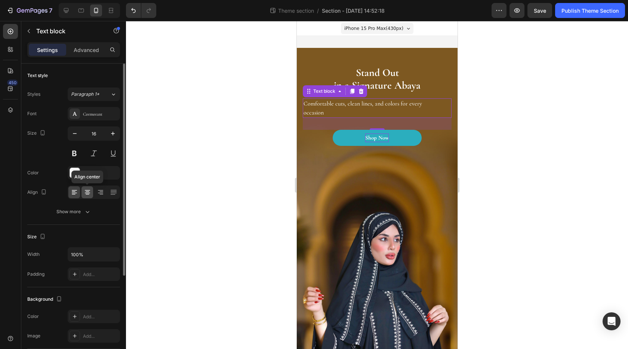
click at [88, 191] on icon at bounding box center [87, 192] width 7 height 7
click at [54, 157] on div "Size 16" at bounding box center [73, 143] width 93 height 34
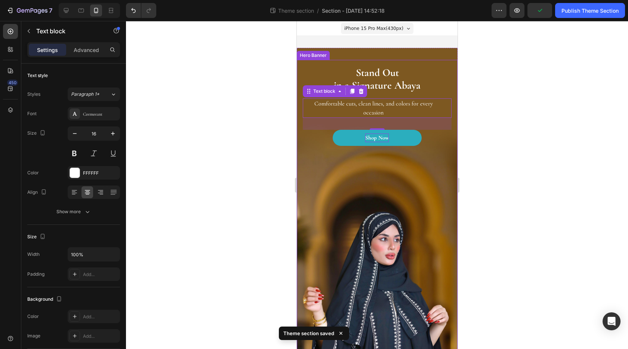
click at [497, 155] on div at bounding box center [377, 185] width 502 height 328
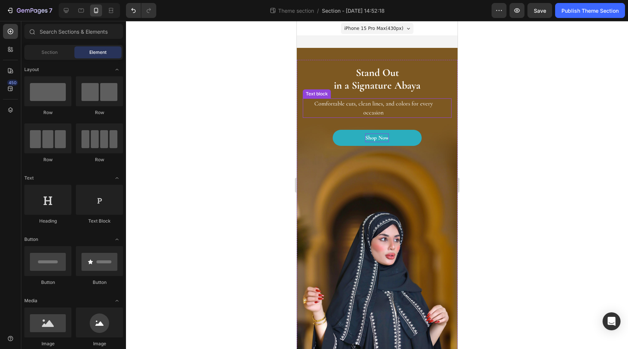
click at [397, 104] on p "Comfortable cuts, clean lines, and colors for every occasion" at bounding box center [373, 108] width 140 height 18
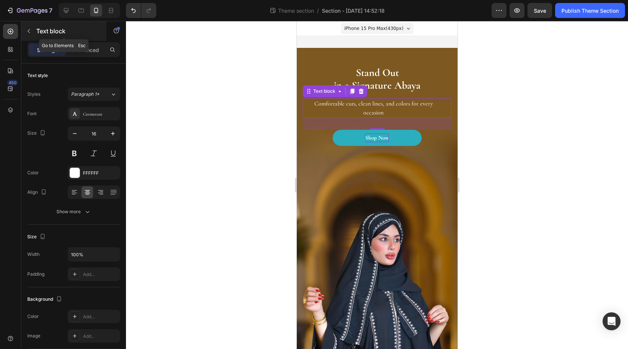
click at [25, 31] on button "button" at bounding box center [29, 31] width 12 height 12
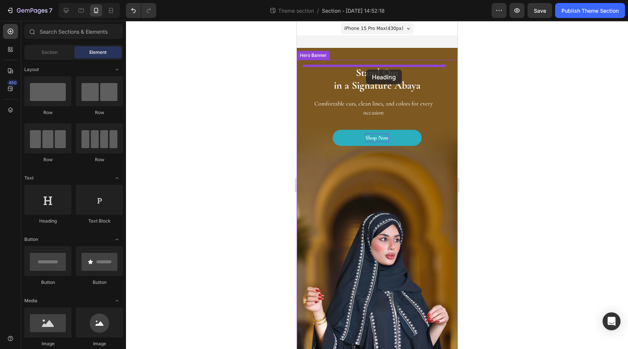
drag, startPoint x: 354, startPoint y: 228, endPoint x: 366, endPoint y: 70, distance: 159.1
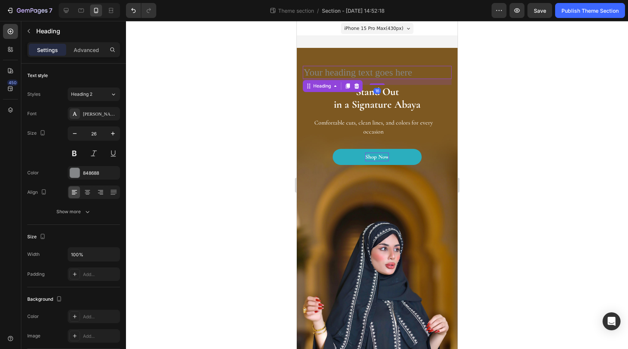
click at [368, 73] on h2 "Your heading text goes here" at bounding box center [377, 72] width 149 height 13
click at [368, 73] on p "Your heading text goes here" at bounding box center [376, 73] width 147 height 12
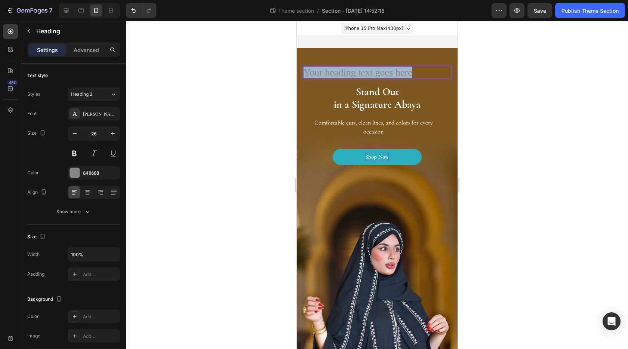
click at [368, 73] on p "Your heading text goes here" at bounding box center [376, 73] width 147 height 12
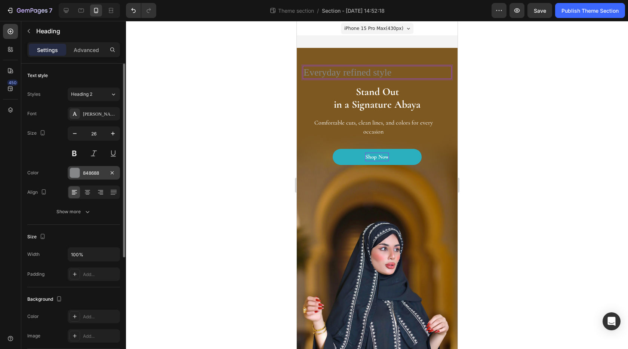
click at [71, 172] on div at bounding box center [75, 173] width 10 height 10
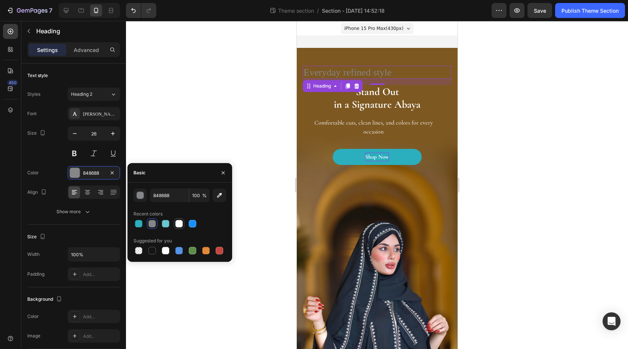
click at [178, 226] on div at bounding box center [178, 223] width 7 height 7
type input "FFFFFF"
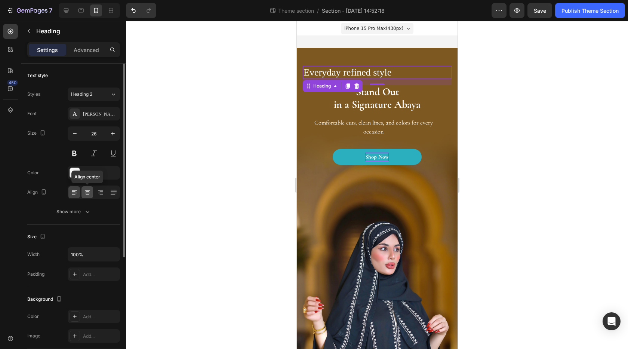
click at [87, 194] on icon at bounding box center [87, 192] width 7 height 7
click at [91, 117] on div "GE Hili" at bounding box center [100, 114] width 35 height 7
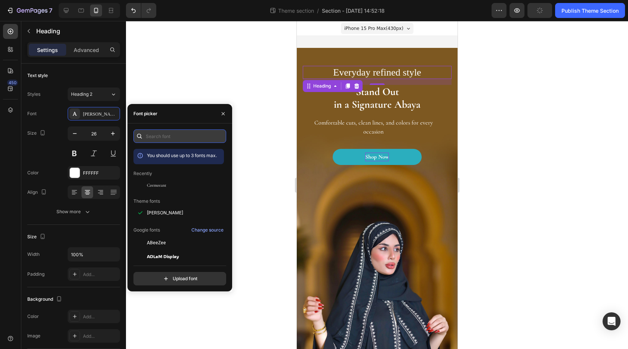
click at [156, 141] on input "text" at bounding box center [180, 135] width 93 height 13
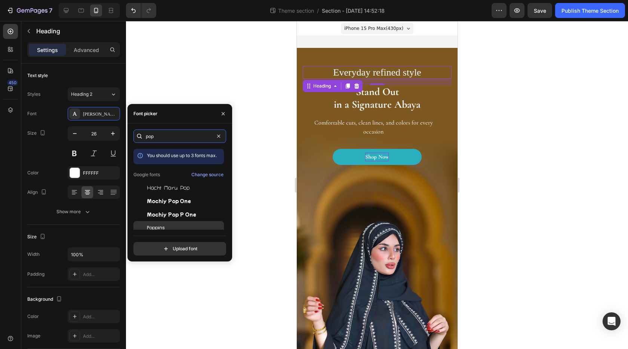
type input "pop"
click at [162, 225] on span "Poppins" at bounding box center [156, 227] width 18 height 7
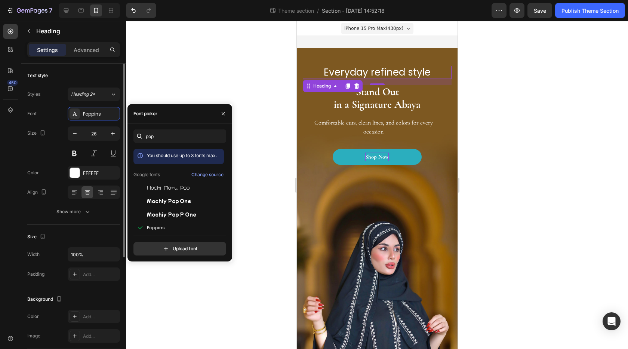
click at [43, 147] on div "Size 26" at bounding box center [73, 143] width 93 height 34
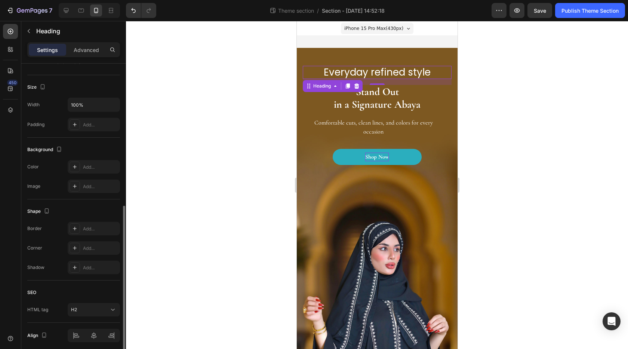
scroll to position [179, 0]
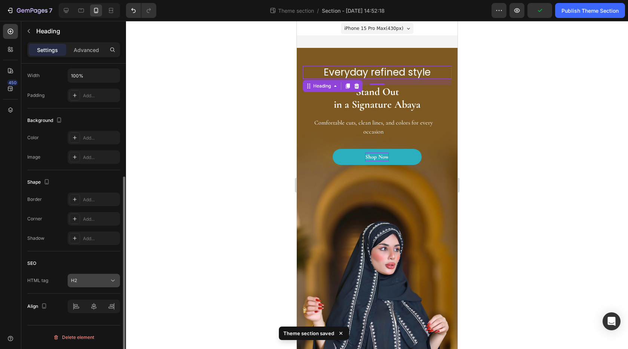
click at [106, 281] on div "H2" at bounding box center [90, 280] width 38 height 7
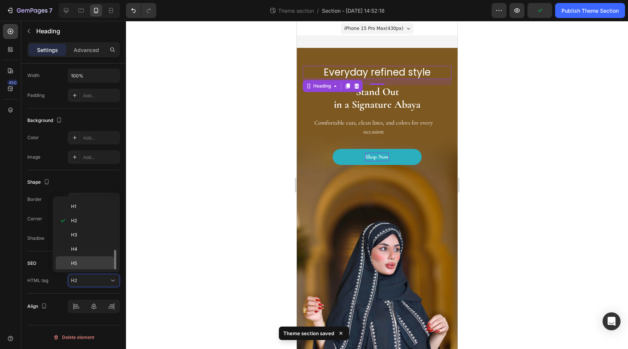
scroll to position [30, 0]
click at [84, 250] on p "H6" at bounding box center [91, 248] width 40 height 7
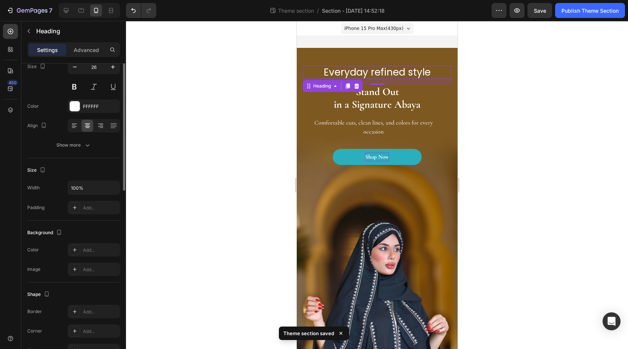
scroll to position [0, 0]
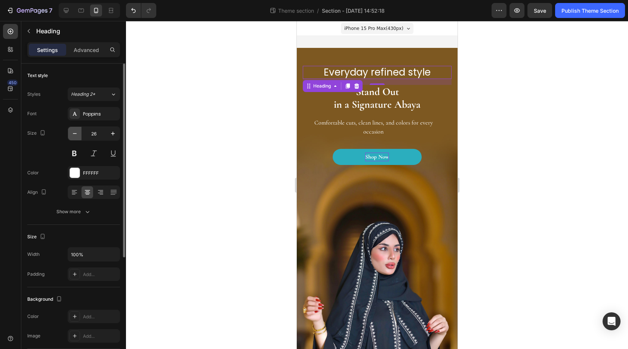
click at [76, 137] on icon "button" at bounding box center [74, 133] width 7 height 7
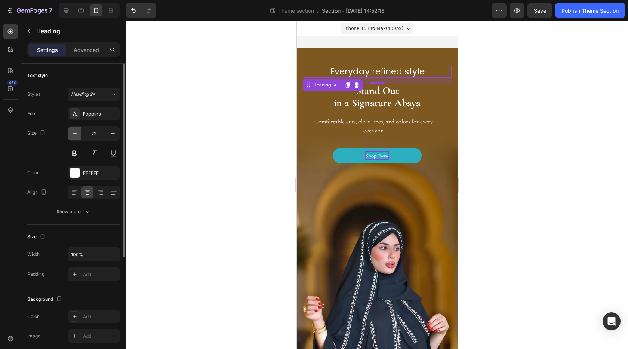
click at [76, 137] on icon "button" at bounding box center [74, 133] width 7 height 7
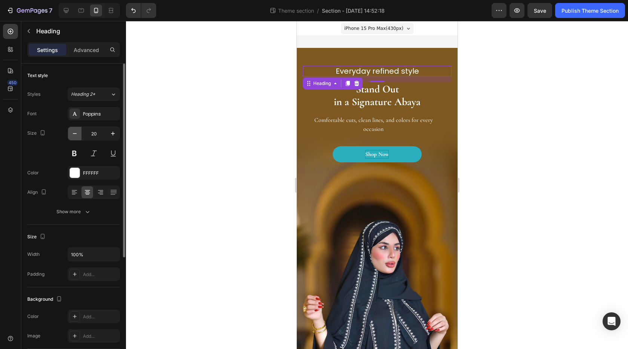
click at [76, 137] on icon "button" at bounding box center [74, 133] width 7 height 7
click at [97, 93] on div "Heading 2*" at bounding box center [86, 94] width 30 height 7
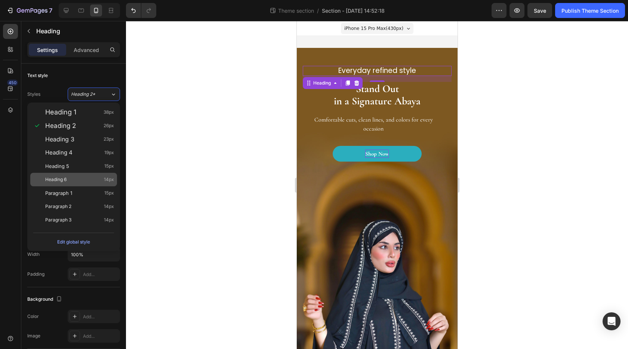
click at [71, 176] on div "Heading 6 14px" at bounding box center [79, 179] width 69 height 7
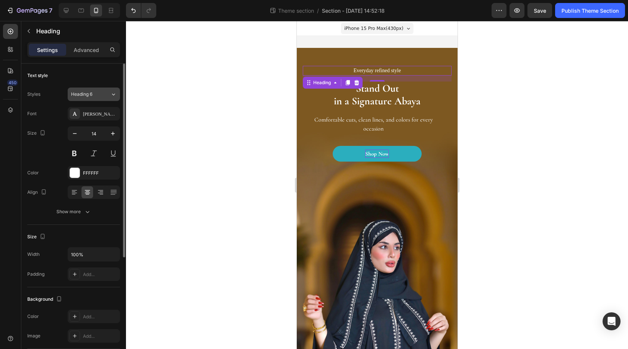
click at [97, 98] on button "Heading 6" at bounding box center [94, 94] width 52 height 13
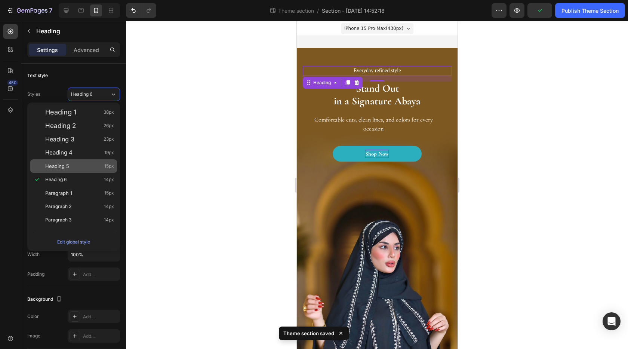
click at [89, 167] on div "Heading 5 15px" at bounding box center [79, 165] width 69 height 7
type input "15"
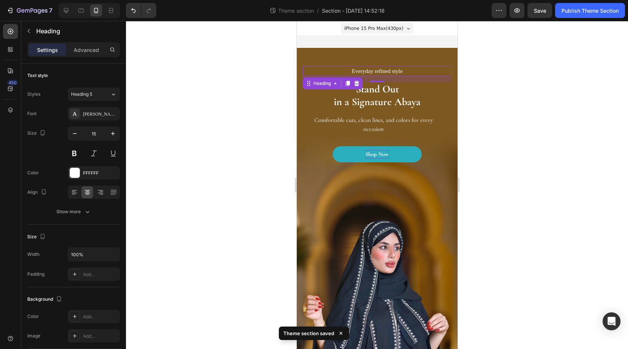
click at [371, 71] on h6 "Everyday refined style" at bounding box center [377, 71] width 149 height 10
click at [371, 71] on p "Everyday refined style" at bounding box center [376, 71] width 147 height 9
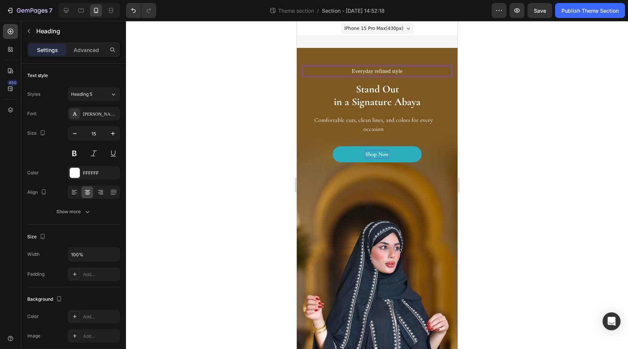
click at [364, 71] on p "Everyday refined style" at bounding box center [376, 71] width 147 height 9
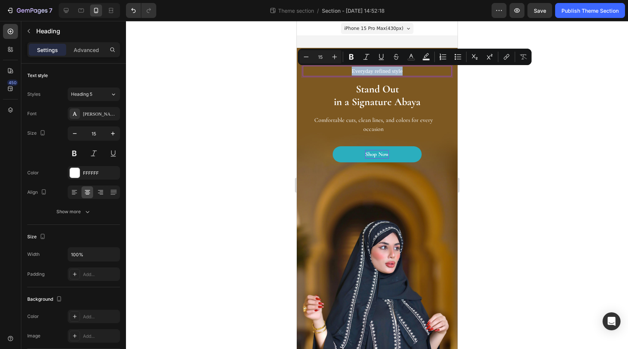
click at [364, 72] on p "Everyday refined style" at bounding box center [376, 71] width 147 height 9
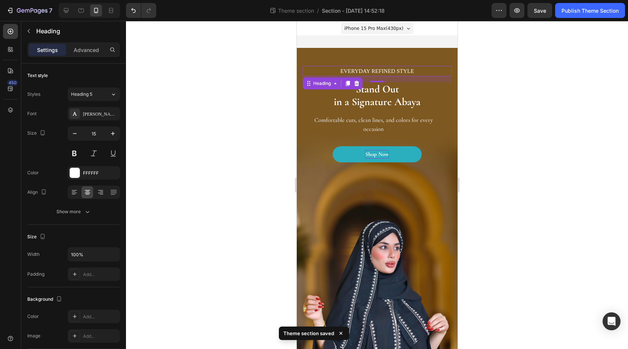
click at [531, 130] on div at bounding box center [377, 185] width 502 height 328
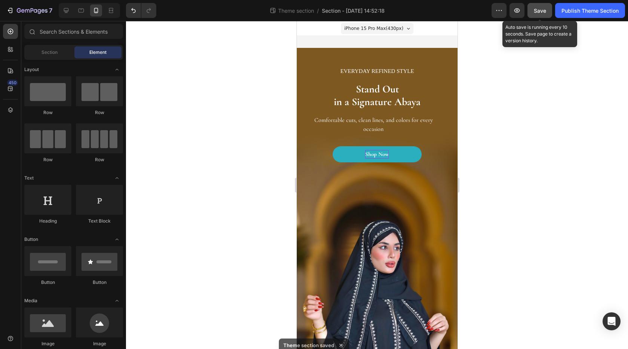
click at [531, 13] on button "Save" at bounding box center [540, 10] width 25 height 15
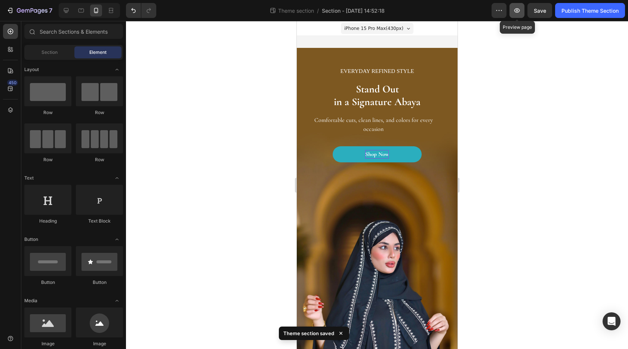
click at [514, 10] on icon "button" at bounding box center [517, 10] width 7 height 7
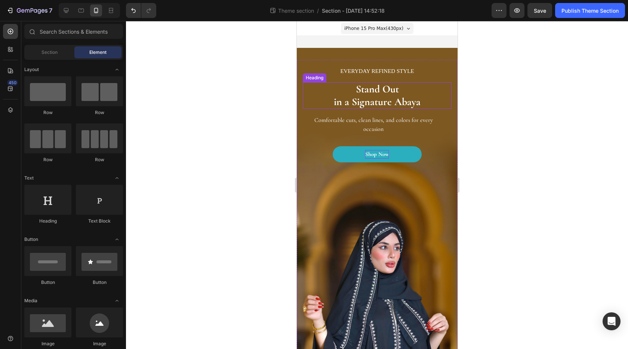
click at [382, 94] on span "Stand Out" at bounding box center [377, 89] width 43 height 13
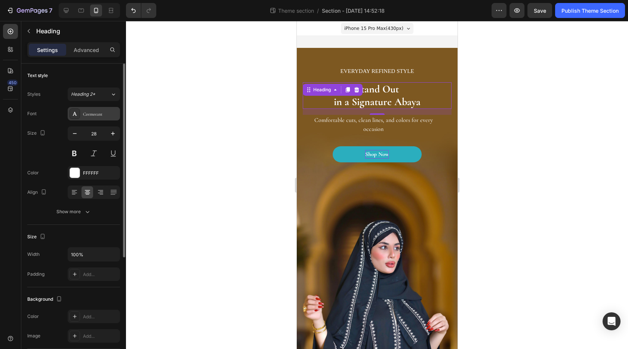
click at [94, 116] on div "Cormorant" at bounding box center [100, 114] width 35 height 7
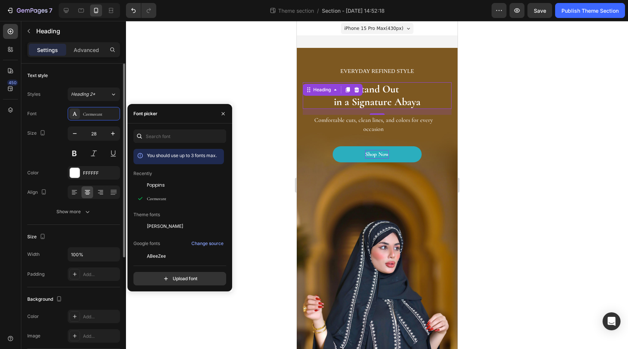
click at [48, 151] on div "Size 28" at bounding box center [73, 143] width 93 height 34
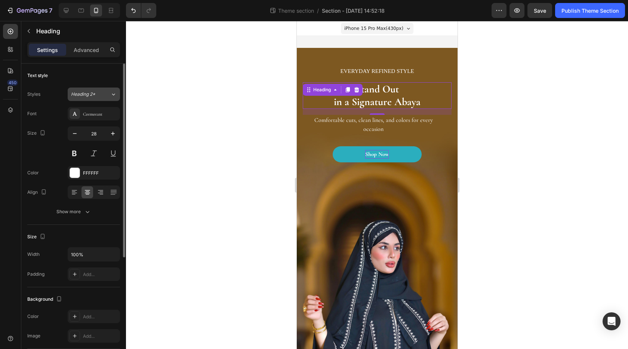
click at [103, 97] on div "Heading 2*" at bounding box center [90, 94] width 39 height 7
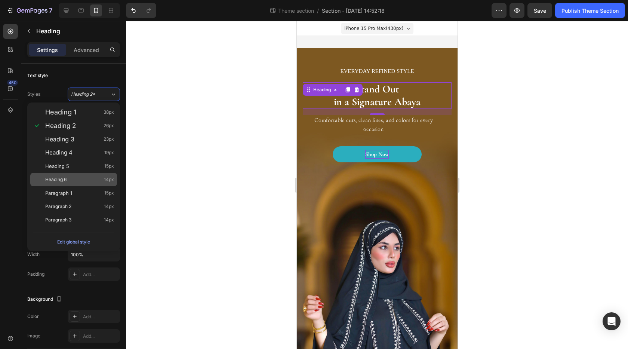
click at [77, 178] on div "Heading 6 14px" at bounding box center [79, 179] width 69 height 7
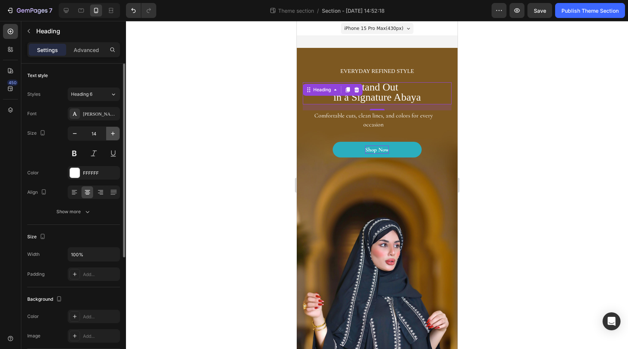
click at [112, 134] on icon "button" at bounding box center [112, 133] width 7 height 7
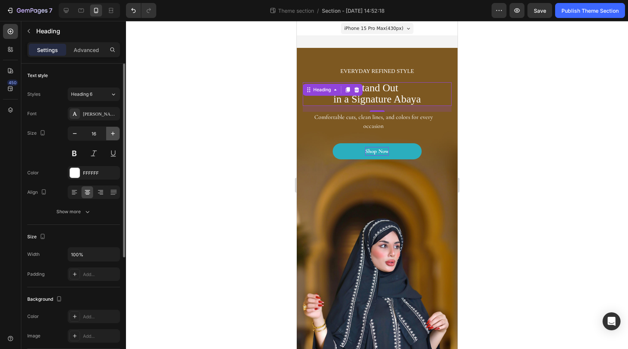
click at [112, 134] on icon "button" at bounding box center [112, 133] width 7 height 7
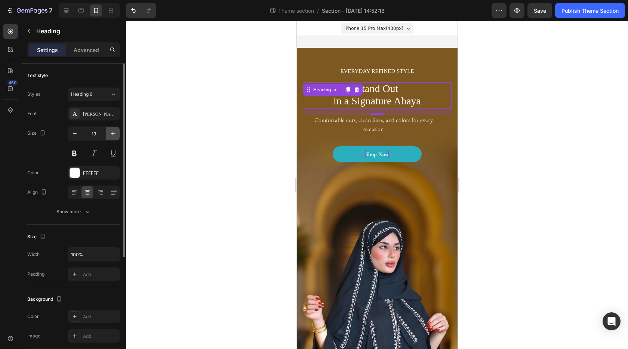
click at [112, 134] on icon "button" at bounding box center [112, 133] width 7 height 7
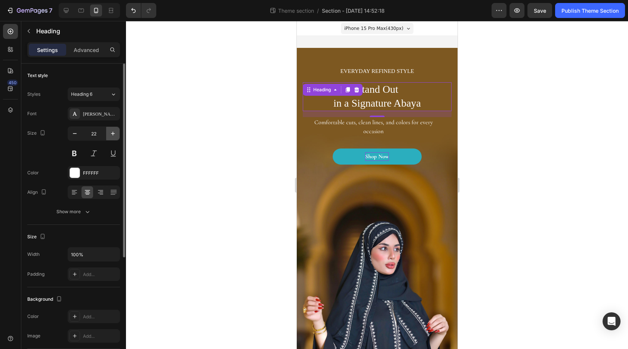
click at [112, 134] on icon "button" at bounding box center [112, 133] width 7 height 7
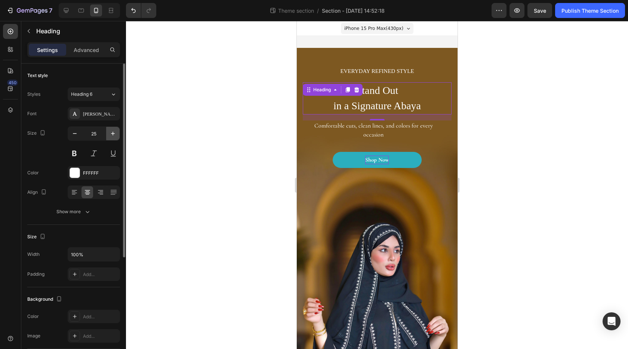
click at [112, 134] on icon "button" at bounding box center [112, 133] width 7 height 7
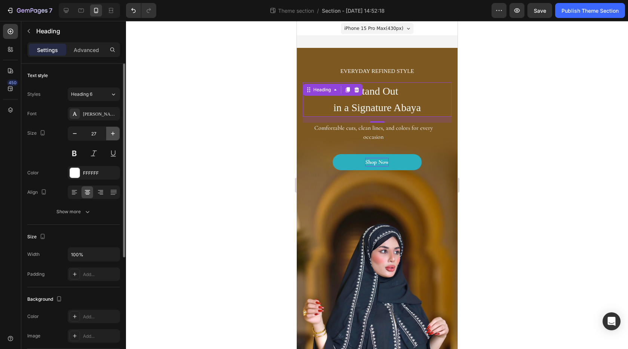
click at [112, 134] on icon "button" at bounding box center [112, 133] width 7 height 7
type input "28"
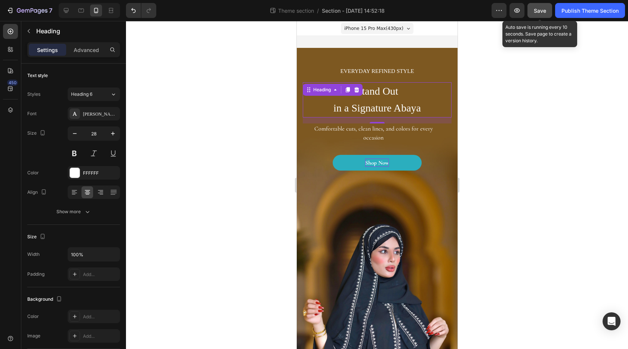
click at [540, 13] on span "Save" at bounding box center [540, 10] width 12 height 6
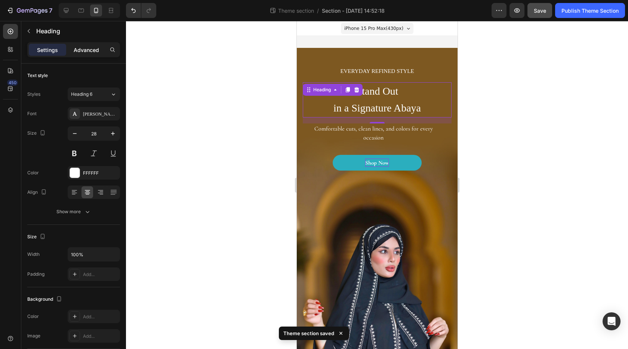
click at [92, 48] on p "Advanced" at bounding box center [86, 50] width 25 height 8
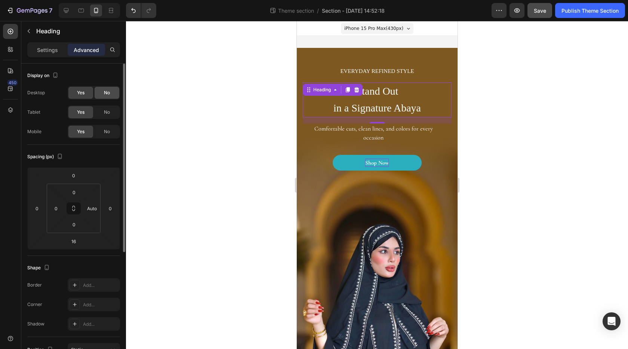
click at [101, 95] on div "No" at bounding box center [107, 93] width 25 height 12
click at [102, 113] on div "No" at bounding box center [107, 112] width 25 height 12
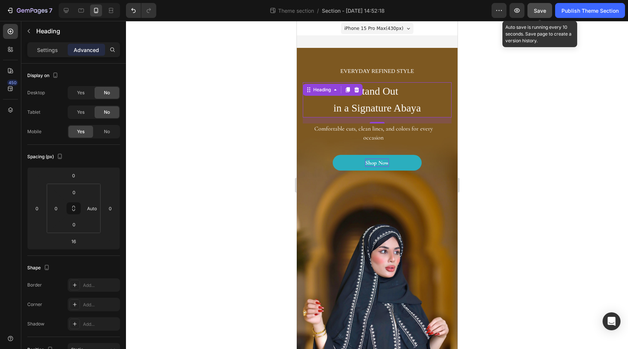
click at [547, 15] on button "Save" at bounding box center [540, 10] width 25 height 15
click at [517, 14] on icon "button" at bounding box center [517, 10] width 7 height 7
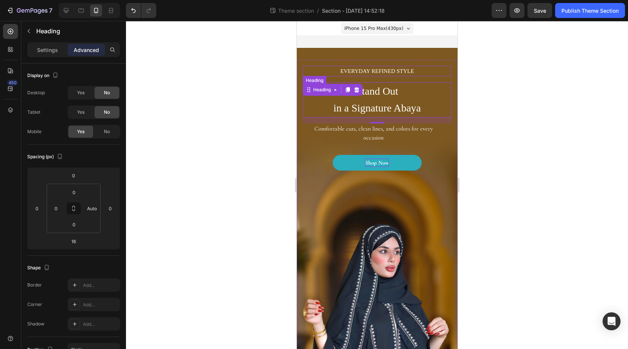
click at [369, 73] on p "EVERYDAY REFINED STYLE" at bounding box center [376, 71] width 147 height 9
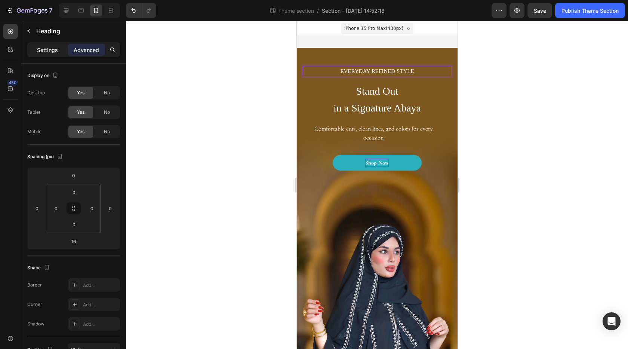
click at [38, 50] on p "Settings" at bounding box center [47, 50] width 21 height 8
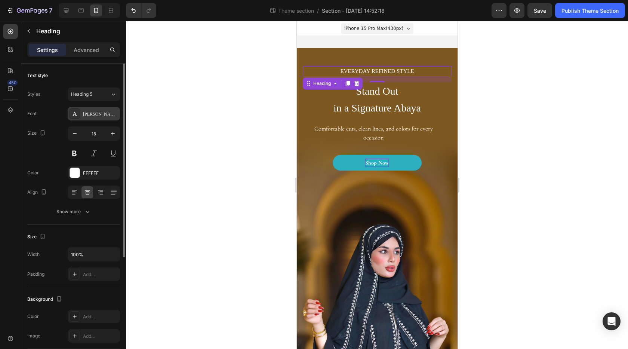
click at [94, 116] on div "GE Hili" at bounding box center [100, 114] width 35 height 7
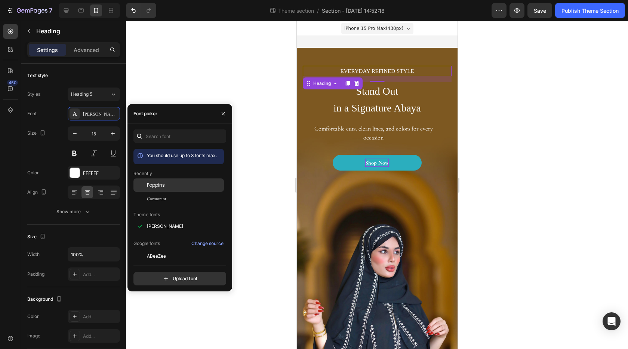
click at [157, 187] on span "Poppins" at bounding box center [156, 185] width 18 height 7
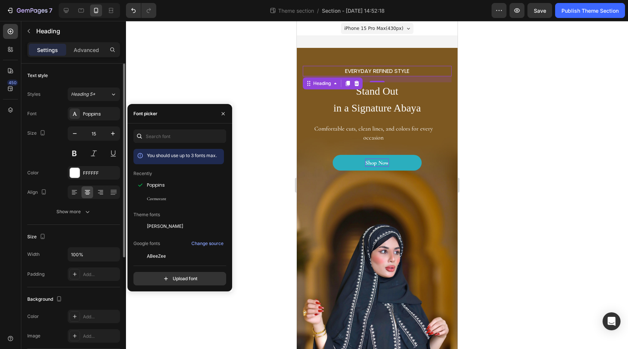
click at [42, 152] on div "Size 15" at bounding box center [73, 143] width 93 height 34
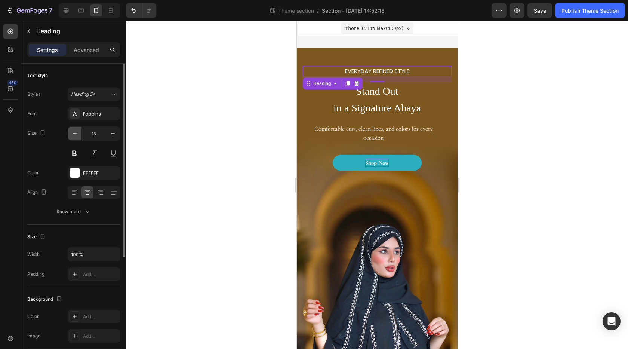
click at [74, 137] on button "button" at bounding box center [74, 133] width 13 height 13
type input "14"
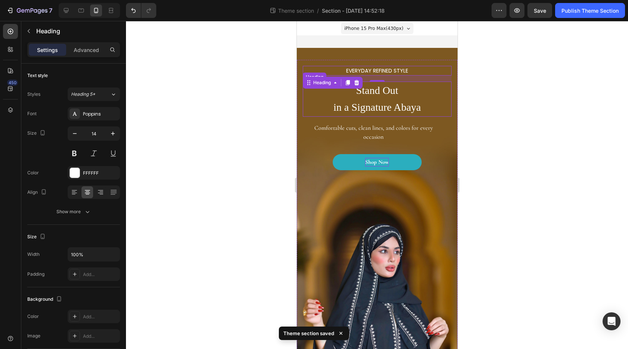
click at [371, 97] on p "⁠⁠⁠⁠⁠⁠⁠ Stand Out in a Signature Abaya" at bounding box center [376, 99] width 147 height 34
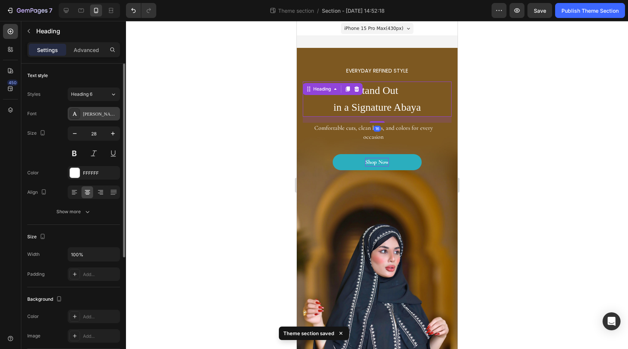
click at [95, 116] on div "GE Hili" at bounding box center [100, 114] width 35 height 7
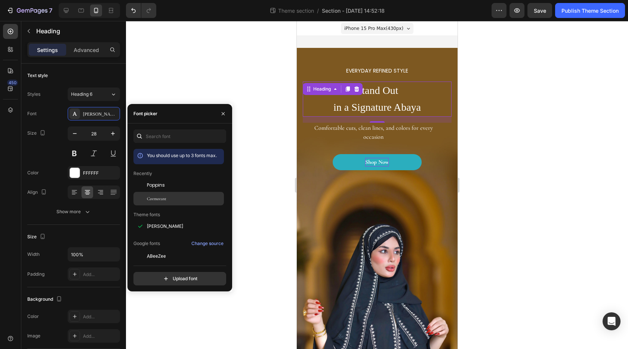
click at [157, 198] on span "Cormorant" at bounding box center [156, 198] width 19 height 7
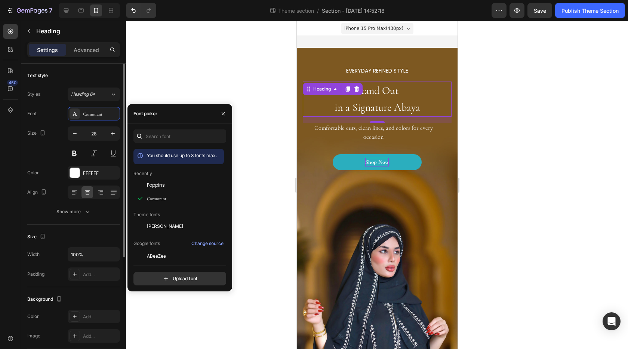
click at [50, 159] on div "Size 28" at bounding box center [73, 143] width 93 height 34
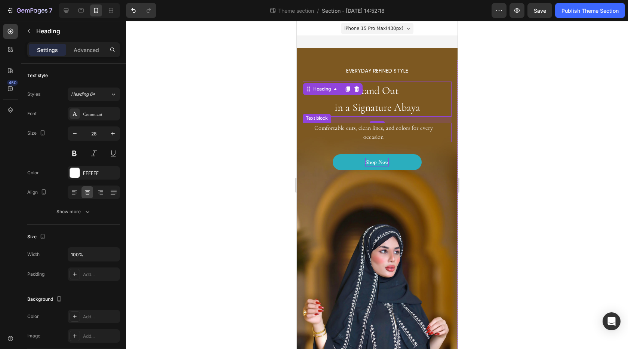
click at [362, 130] on p "Comfortable cuts, clean lines, and colors for every occasion" at bounding box center [373, 132] width 140 height 18
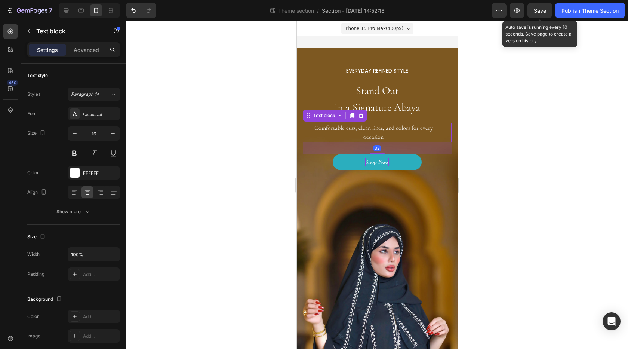
click at [538, 14] on div "Save" at bounding box center [540, 11] width 12 height 8
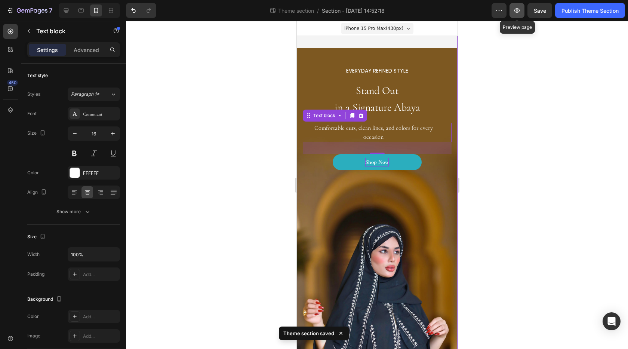
click at [514, 10] on icon "button" at bounding box center [517, 10] width 7 height 7
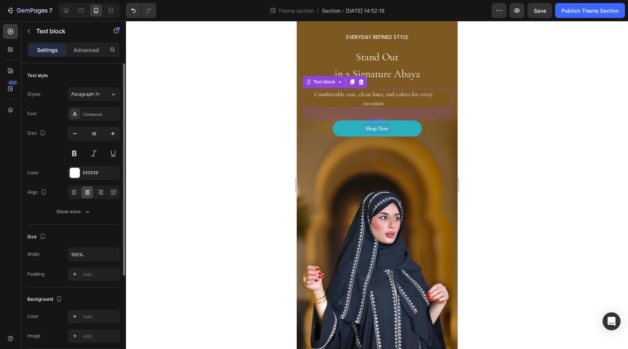
scroll to position [66, 0]
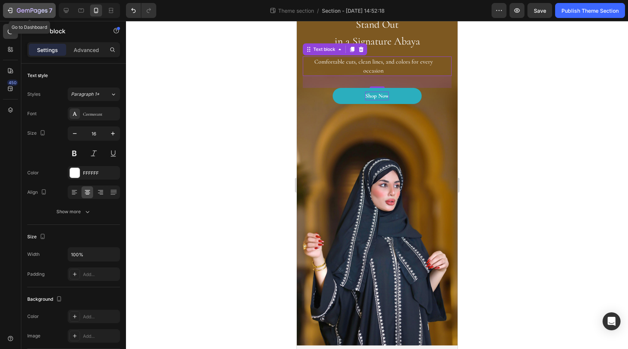
click at [16, 10] on div "7" at bounding box center [29, 10] width 46 height 9
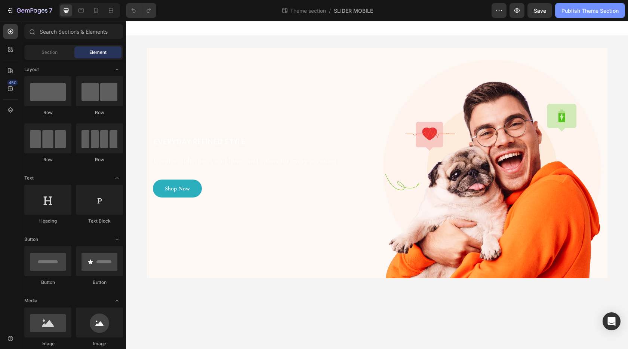
click at [590, 13] on div "Publish Theme Section" at bounding box center [590, 11] width 57 height 8
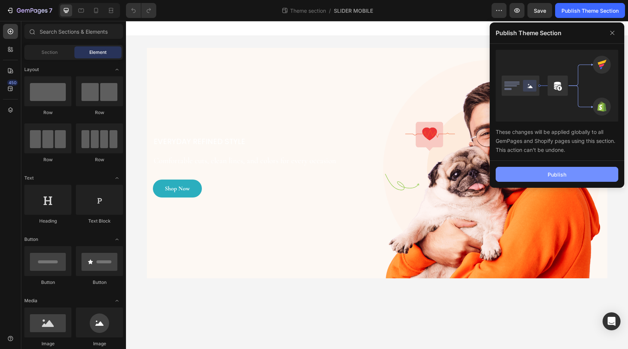
click at [557, 176] on div "Publish" at bounding box center [557, 175] width 19 height 8
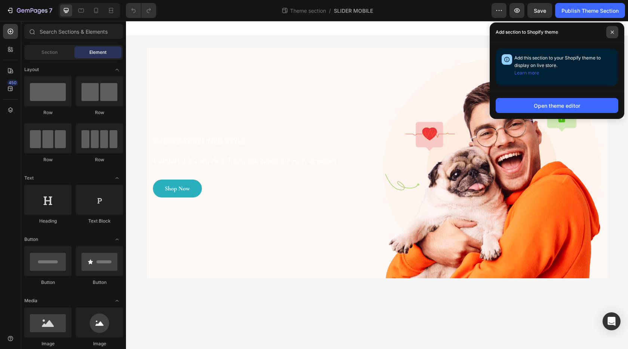
click at [612, 30] on icon at bounding box center [613, 32] width 4 height 4
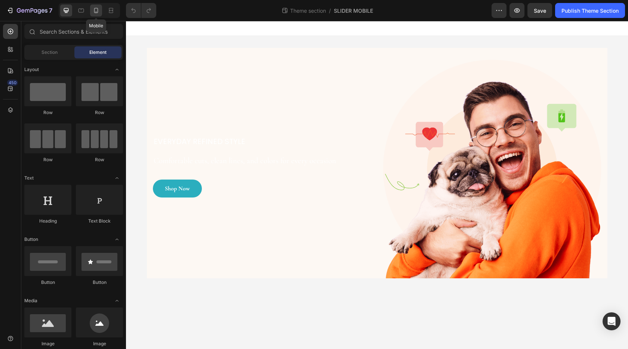
click at [97, 13] on icon at bounding box center [95, 10] width 7 height 7
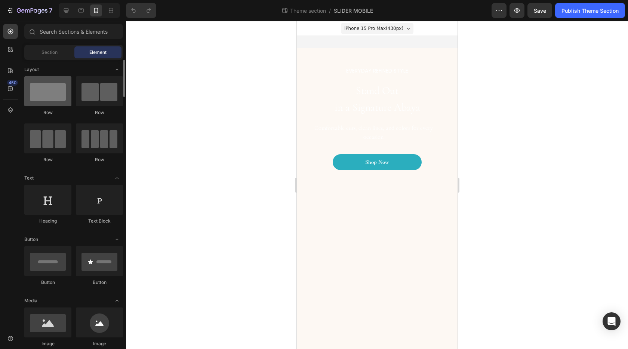
scroll to position [112, 0]
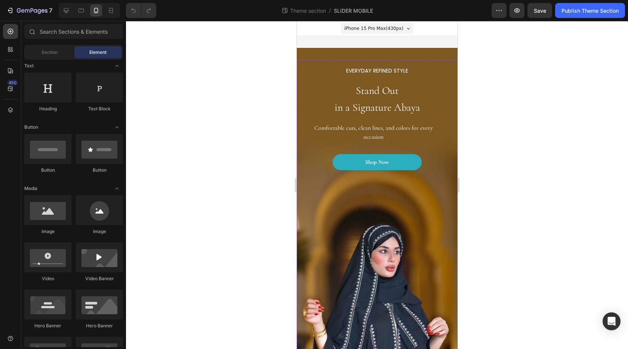
click at [303, 211] on img at bounding box center [377, 300] width 149 height 223
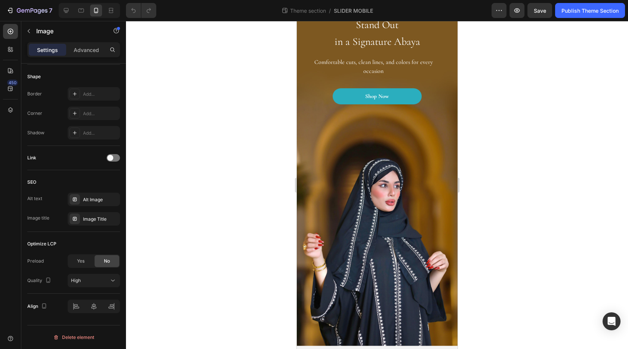
scroll to position [66, 0]
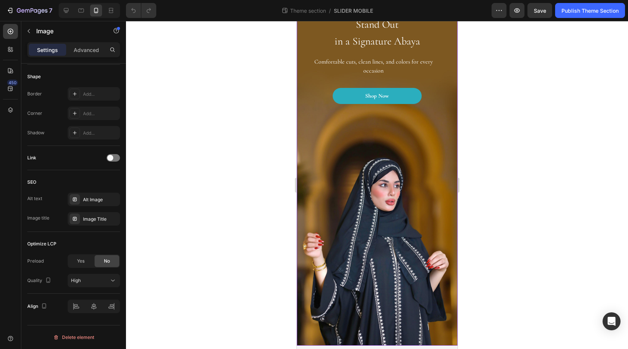
click at [448, 250] on div "EVERYDAY REFINED STYLE Heading Stand Out in a Signature Abaya Heading Comfortab…" at bounding box center [377, 170] width 161 height 352
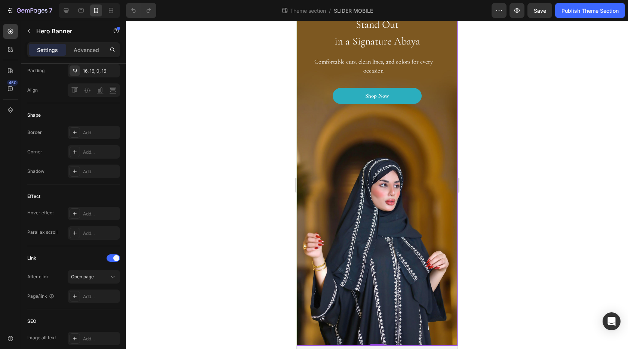
scroll to position [0, 0]
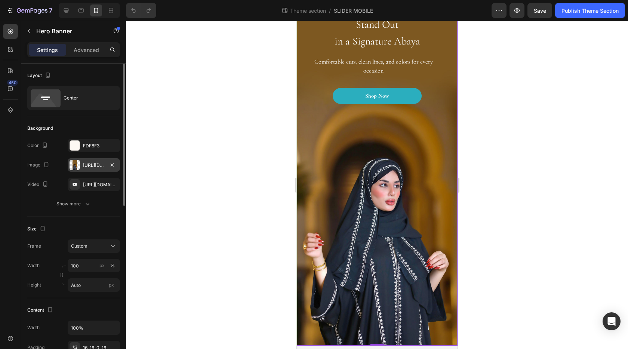
click at [75, 167] on div at bounding box center [75, 165] width 10 height 10
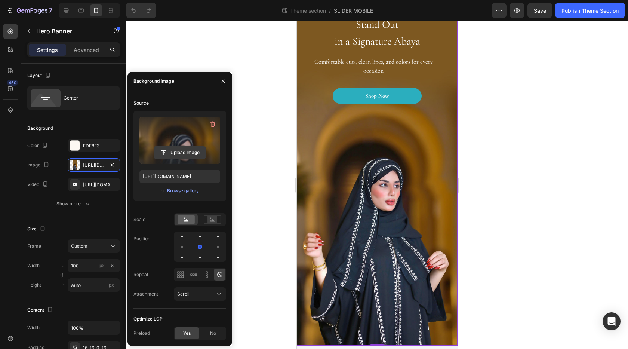
click at [182, 153] on input "file" at bounding box center [180, 152] width 52 height 13
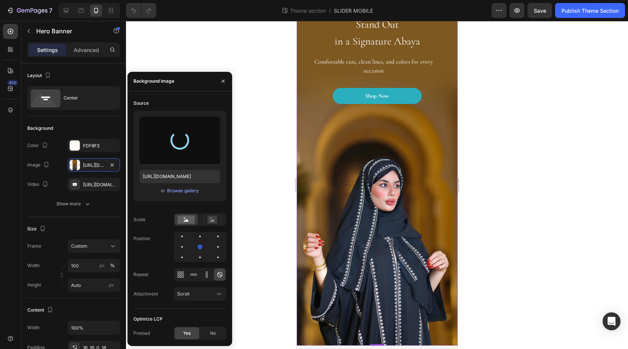
type input "https://cdn.shopify.com/s/files/1/0760/0245/9958/files/gempages_579879620157899…"
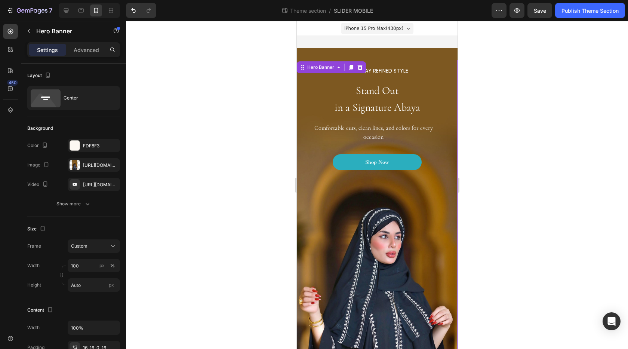
click at [243, 178] on div at bounding box center [377, 185] width 502 height 328
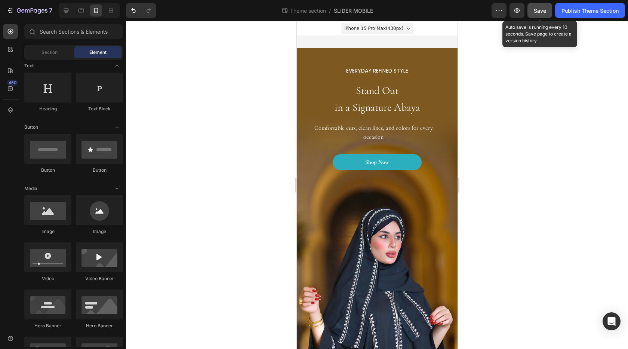
click at [538, 15] on button "Save" at bounding box center [540, 10] width 25 height 15
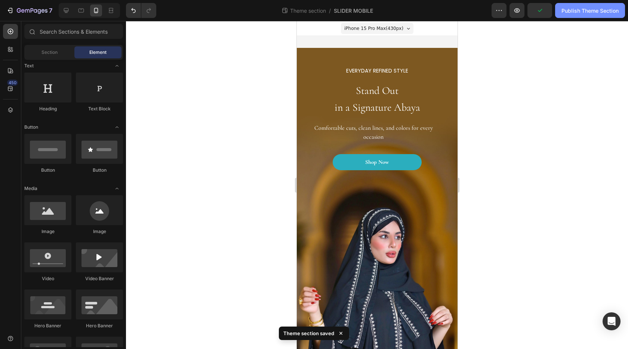
click at [582, 17] on button "Publish Theme Section" at bounding box center [591, 10] width 70 height 15
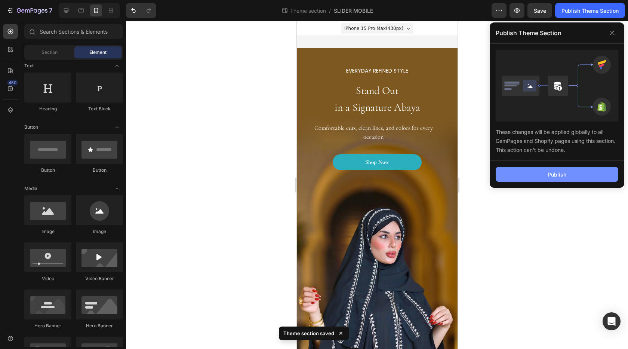
click at [554, 176] on div "Publish" at bounding box center [557, 175] width 19 height 8
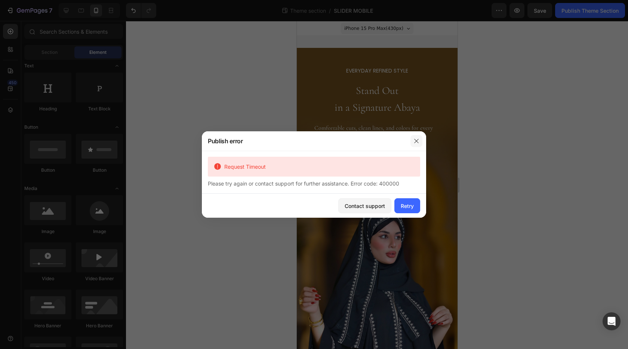
click at [416, 144] on button "button" at bounding box center [417, 141] width 12 height 12
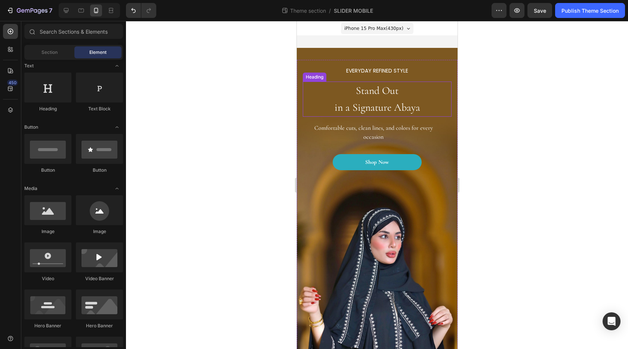
click at [377, 102] on span "in a Signature Abaya" at bounding box center [377, 107] width 86 height 13
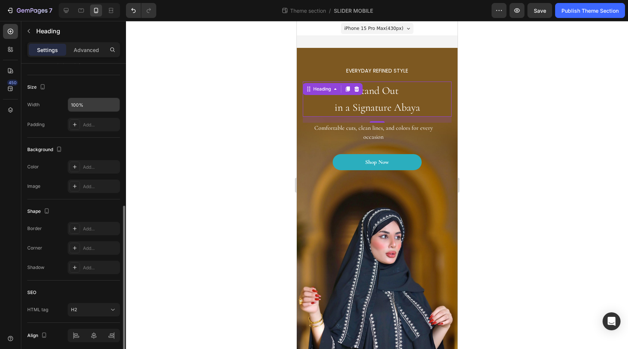
scroll to position [179, 0]
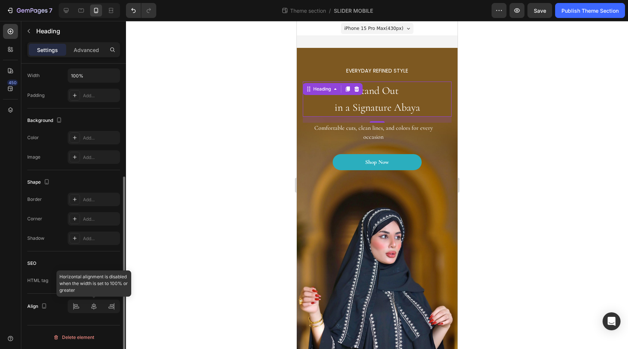
click at [92, 307] on div at bounding box center [94, 306] width 52 height 13
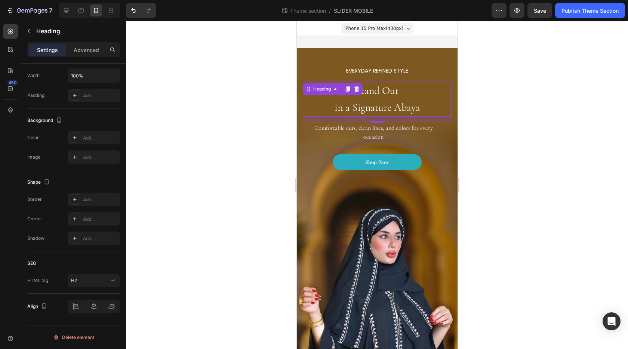
click at [380, 99] on h2 "Stand Out in a Signature Abaya" at bounding box center [377, 99] width 149 height 35
click at [376, 106] on span "in a Signature Abaya" at bounding box center [377, 107] width 86 height 13
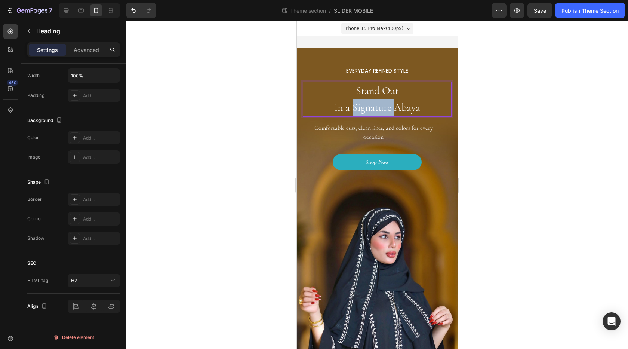
click at [376, 106] on span "in a Signature Abaya" at bounding box center [377, 107] width 86 height 13
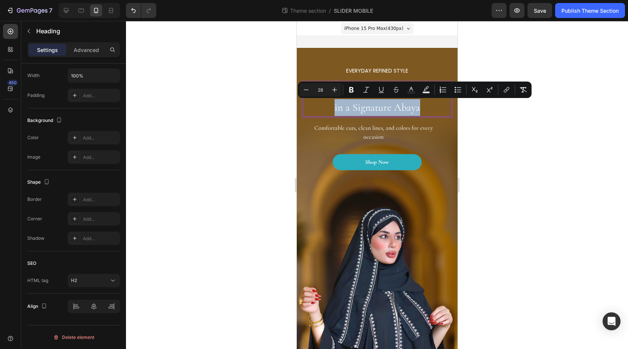
click at [421, 107] on p "Stand Out in a Signature Abaya" at bounding box center [376, 99] width 147 height 34
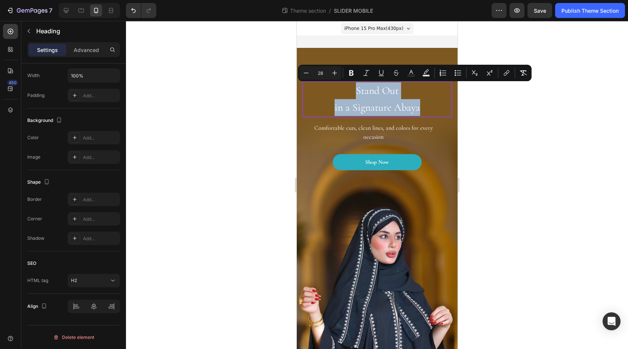
drag, startPoint x: 421, startPoint y: 110, endPoint x: 348, endPoint y: 94, distance: 74.4
click at [348, 94] on p "Stand Out in a Signature Abaya" at bounding box center [376, 99] width 147 height 34
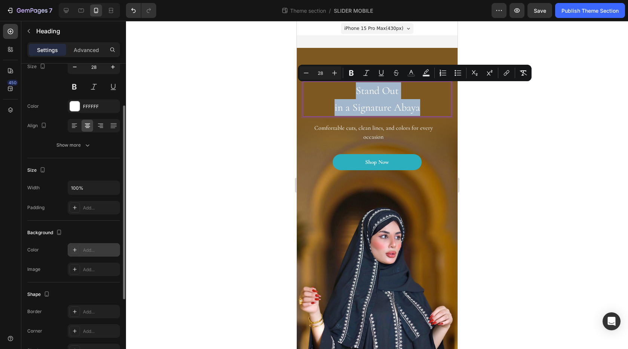
scroll to position [0, 0]
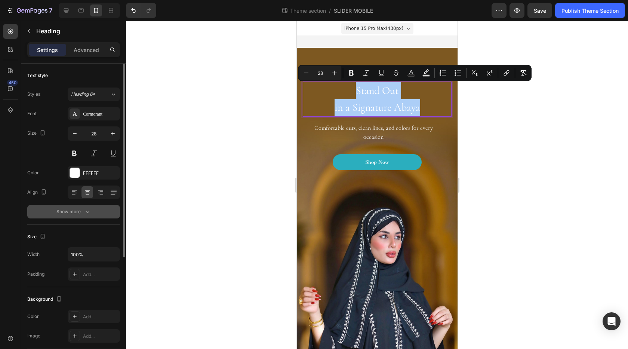
click at [82, 209] on div "Show more" at bounding box center [73, 211] width 35 height 7
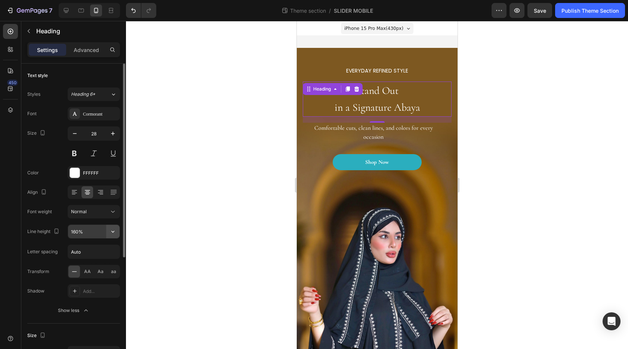
click at [116, 233] on icon "button" at bounding box center [112, 231] width 7 height 7
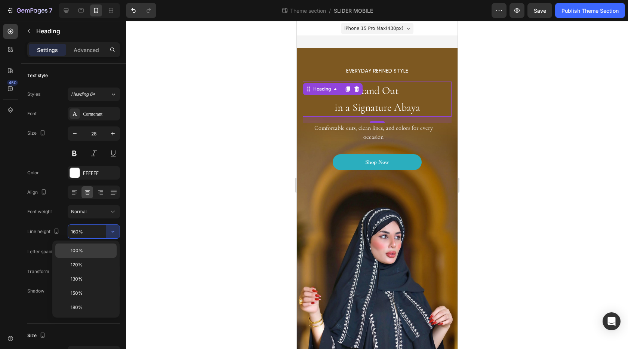
click at [88, 254] on p "100%" at bounding box center [92, 250] width 43 height 7
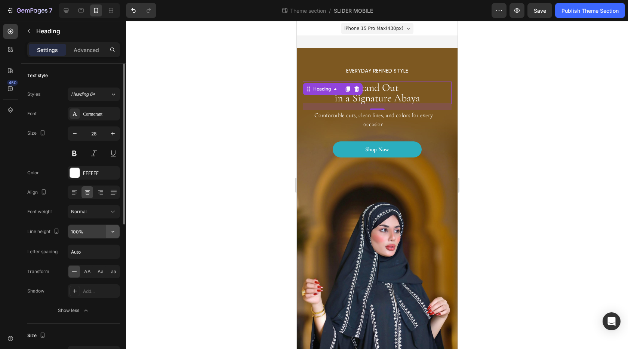
click at [109, 233] on icon "button" at bounding box center [112, 231] width 7 height 7
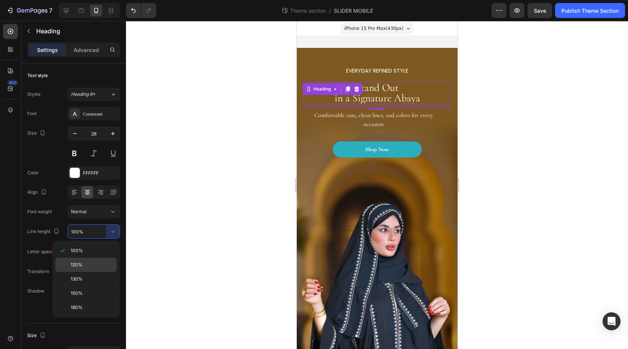
click at [86, 262] on p "120%" at bounding box center [92, 264] width 43 height 7
type input "120%"
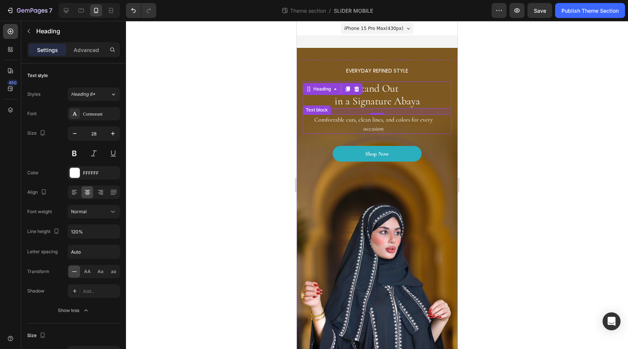
click at [379, 125] on p "Comfortable cuts, clean lines, and colors for every occasion" at bounding box center [373, 124] width 140 height 18
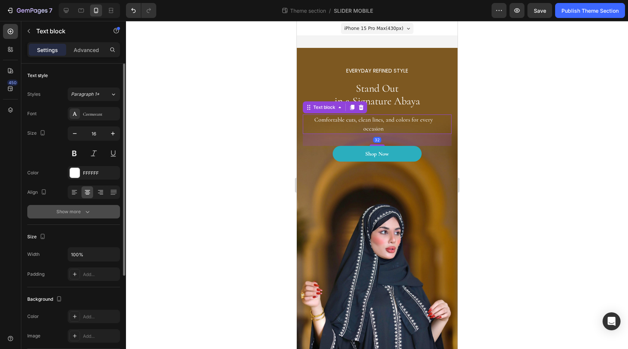
click at [74, 212] on div "Show more" at bounding box center [73, 211] width 35 height 7
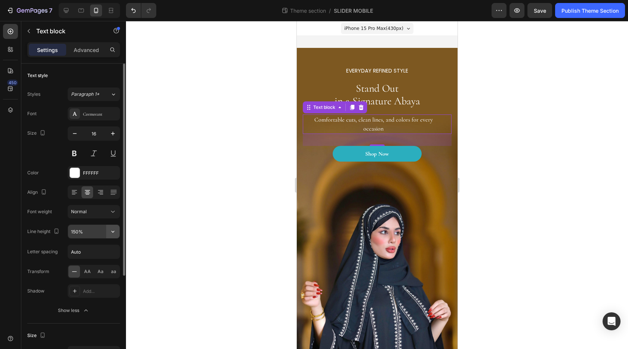
click at [115, 233] on icon "button" at bounding box center [112, 231] width 7 height 7
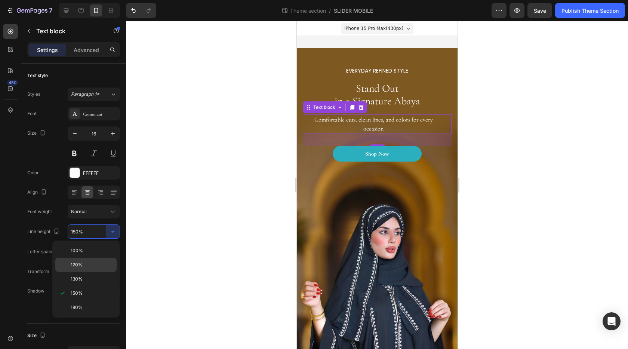
click at [81, 266] on span "120%" at bounding box center [77, 264] width 12 height 7
type input "120%"
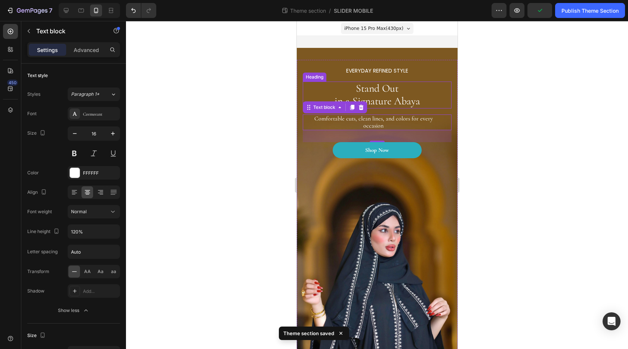
click at [551, 114] on div at bounding box center [377, 185] width 502 height 328
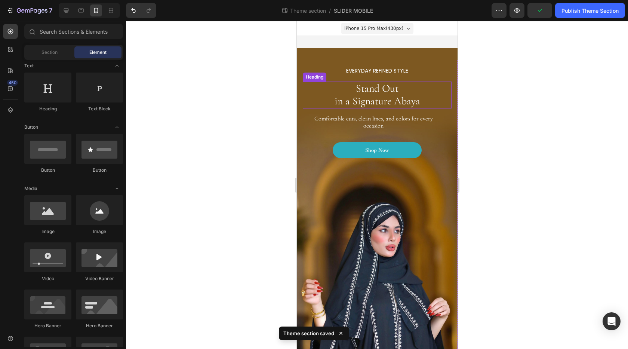
click at [505, 154] on div at bounding box center [377, 185] width 502 height 328
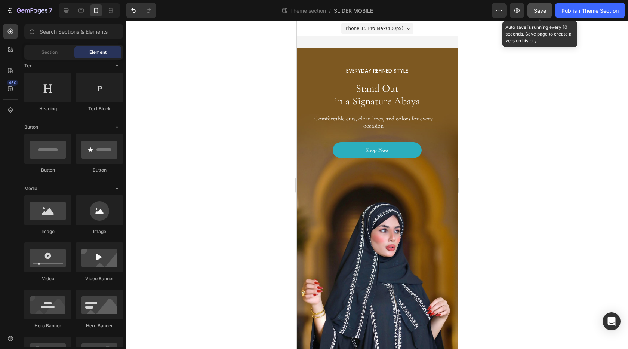
click at [540, 10] on span "Save" at bounding box center [540, 10] width 12 height 6
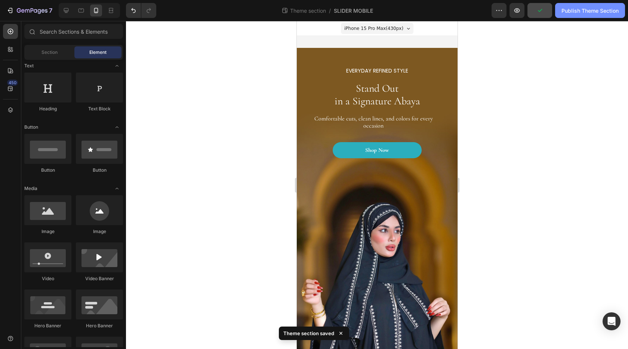
click at [584, 15] on button "Publish Theme Section" at bounding box center [591, 10] width 70 height 15
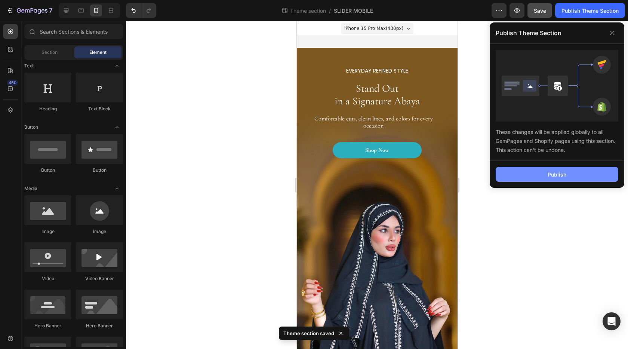
click at [557, 173] on div "Publish" at bounding box center [557, 175] width 19 height 8
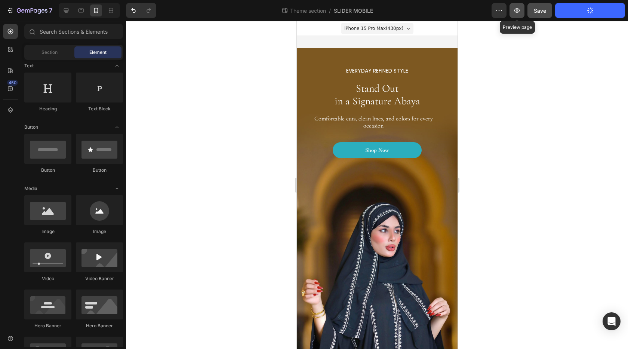
click at [515, 11] on icon "button" at bounding box center [517, 10] width 7 height 7
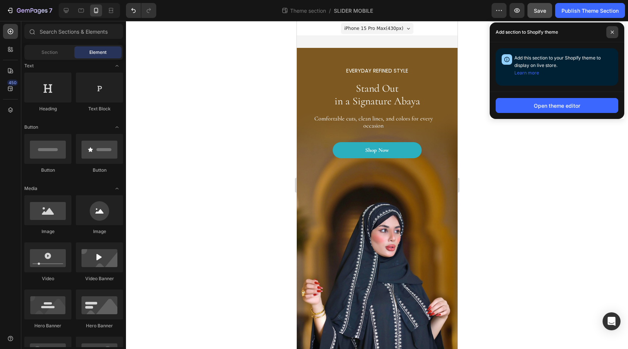
click at [613, 34] on icon at bounding box center [613, 32] width 4 height 4
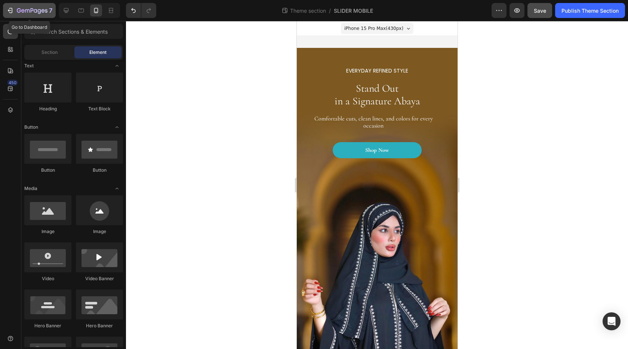
click at [8, 12] on icon "button" at bounding box center [9, 10] width 7 height 7
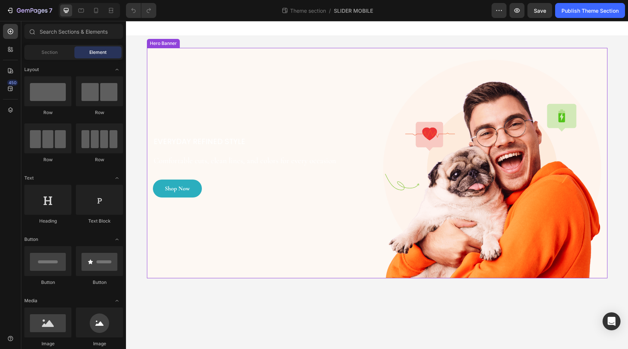
click at [250, 110] on div "EVERYDAY REFINED STYLE Heading Stand Out in a Signature Abaya Heading Comfortab…" at bounding box center [262, 169] width 218 height 218
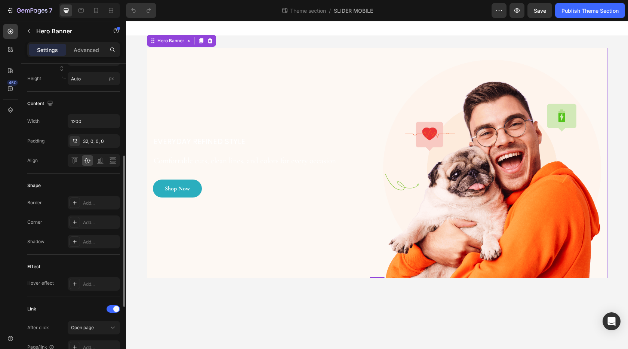
scroll to position [37, 0]
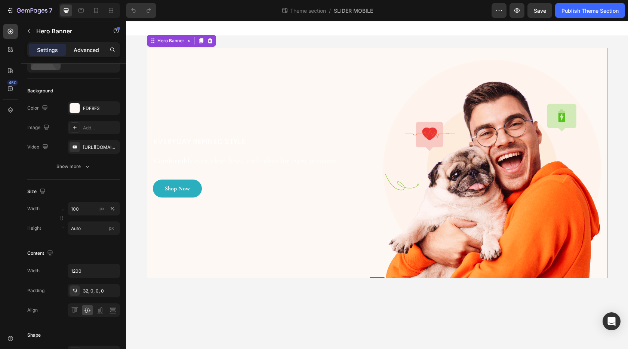
click at [96, 51] on p "Advanced" at bounding box center [86, 50] width 25 height 8
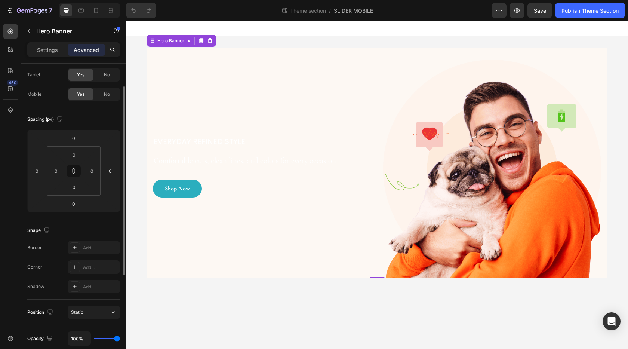
scroll to position [0, 0]
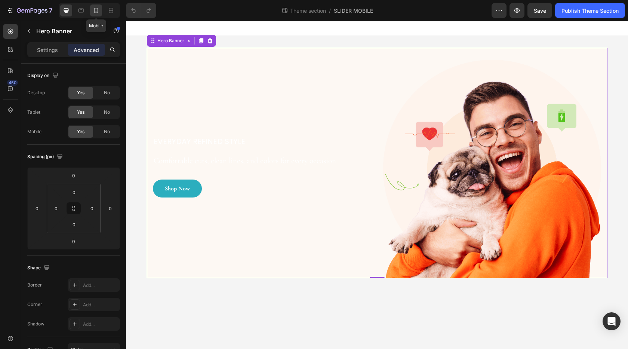
click at [98, 7] on icon at bounding box center [95, 10] width 7 height 7
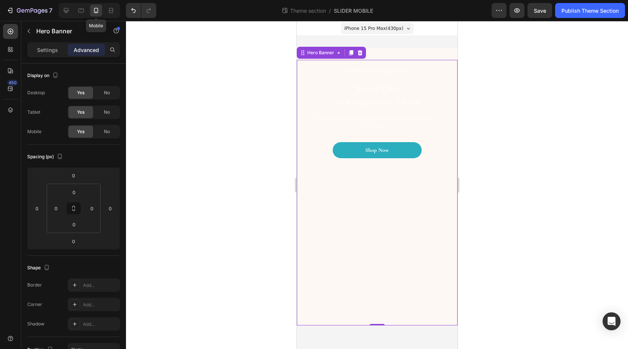
scroll to position [13, 0]
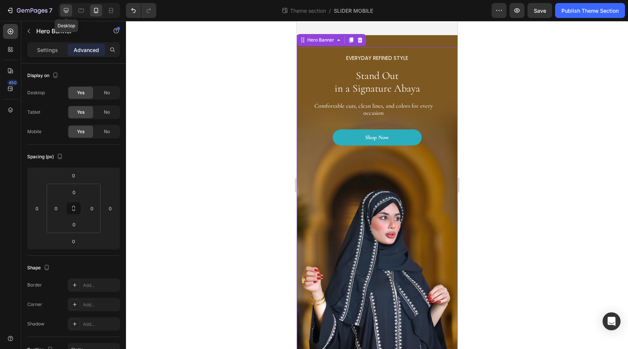
click at [70, 12] on icon at bounding box center [65, 10] width 7 height 7
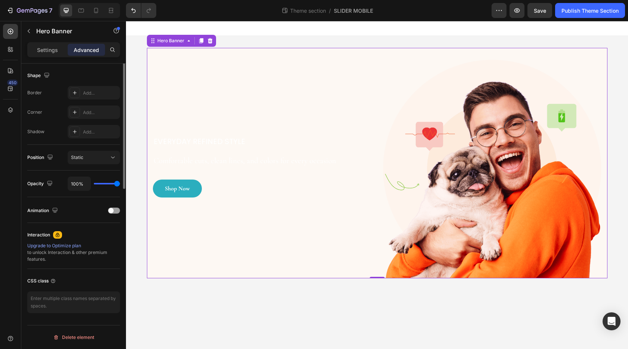
scroll to position [5, 0]
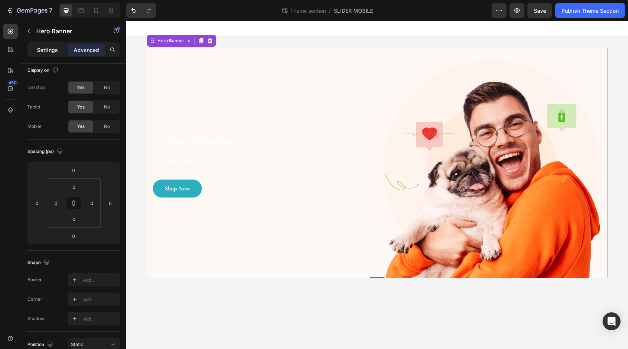
click at [55, 52] on p "Settings" at bounding box center [47, 50] width 21 height 8
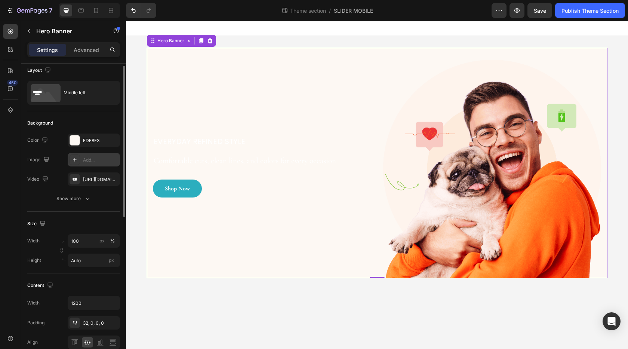
click at [74, 157] on icon at bounding box center [75, 160] width 6 height 6
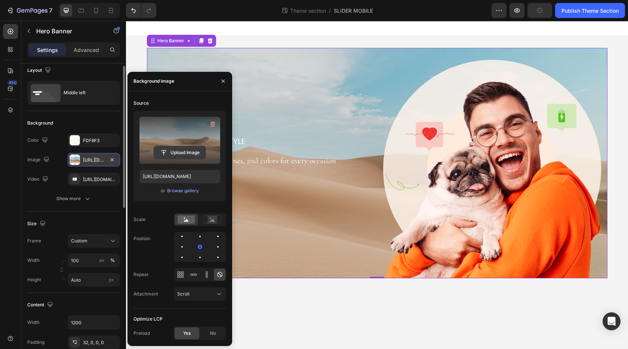
click at [183, 152] on input "file" at bounding box center [180, 152] width 52 height 13
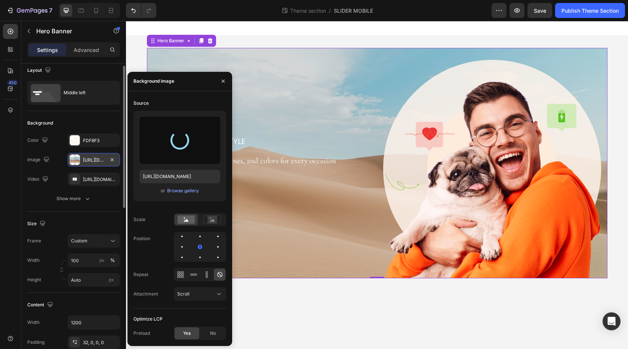
type input "https://cdn.shopify.com/s/files/1/0760/0245/9958/files/gempages_579879620157899…"
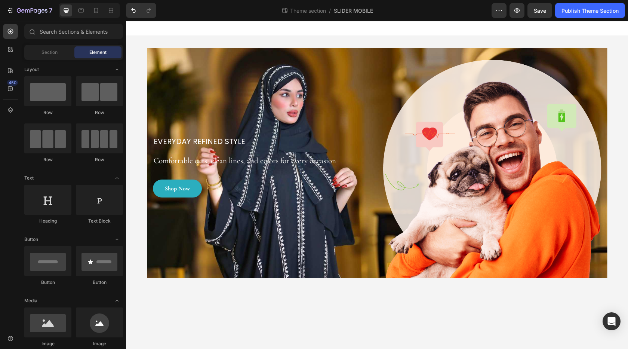
click at [277, 331] on body "EVERYDAY REFINED STYLE Heading Stand Out in a Signature Abaya Heading Comfortab…" at bounding box center [377, 185] width 502 height 328
click at [477, 175] on img at bounding box center [492, 169] width 218 height 218
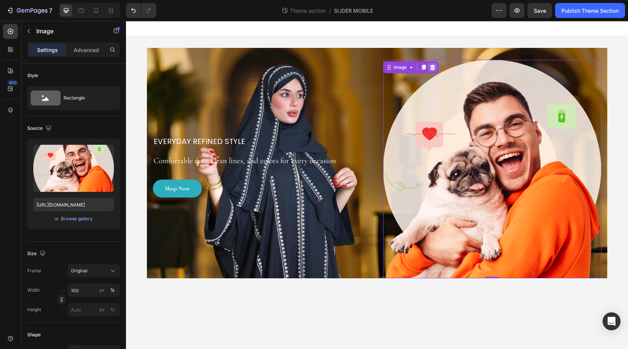
click at [434, 70] on div at bounding box center [432, 67] width 9 height 9
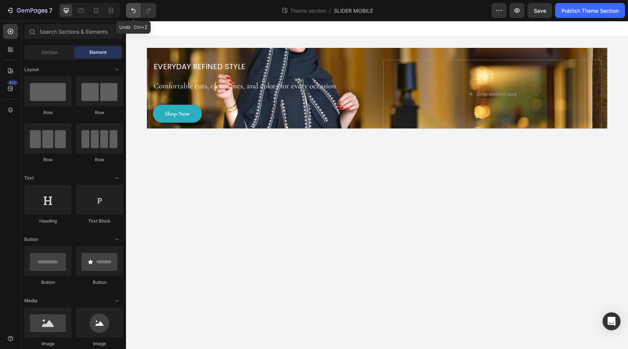
click at [135, 11] on icon "Undo/Redo" at bounding box center [133, 10] width 4 height 5
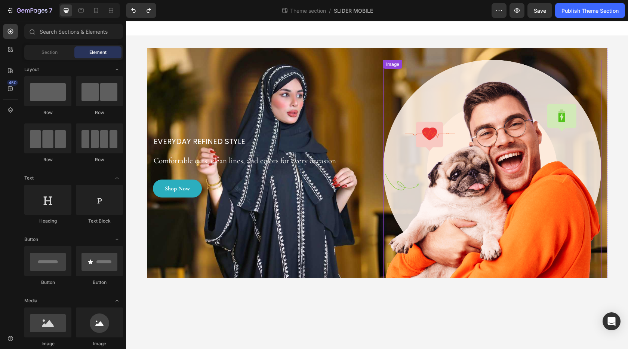
click at [494, 171] on img at bounding box center [492, 169] width 218 height 218
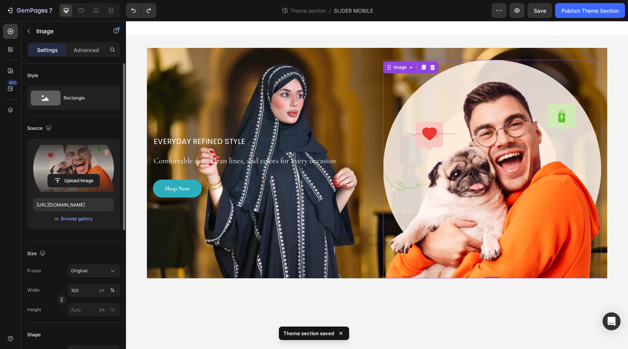
click at [76, 168] on label at bounding box center [73, 168] width 81 height 47
click at [76, 174] on input "file" at bounding box center [74, 180] width 52 height 13
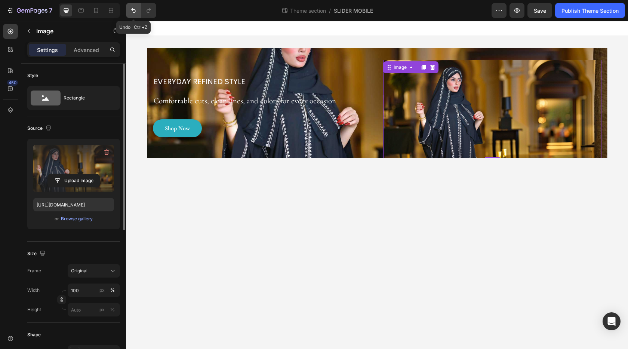
click at [129, 10] on button "Undo/Redo" at bounding box center [133, 10] width 15 height 15
click at [135, 12] on icon "Undo/Redo" at bounding box center [133, 10] width 7 height 7
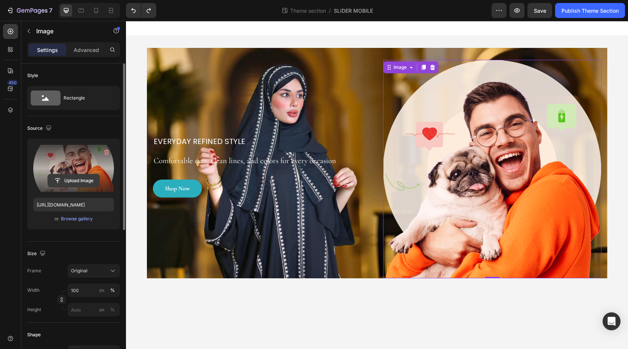
click at [77, 178] on input "file" at bounding box center [74, 180] width 52 height 13
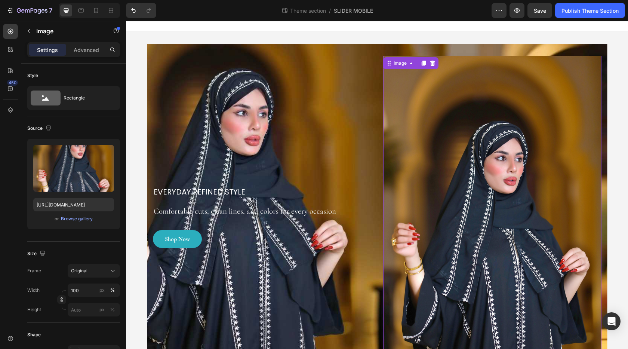
scroll to position [0, 0]
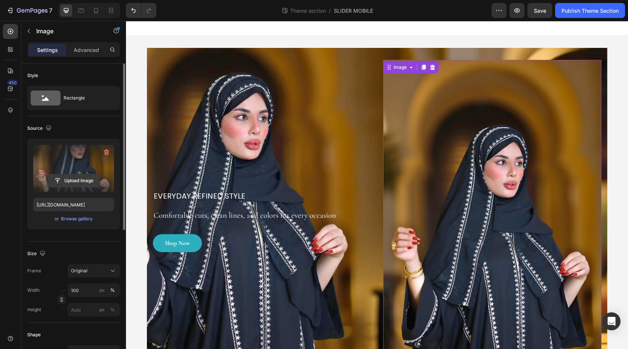
click at [71, 177] on input "file" at bounding box center [74, 180] width 52 height 13
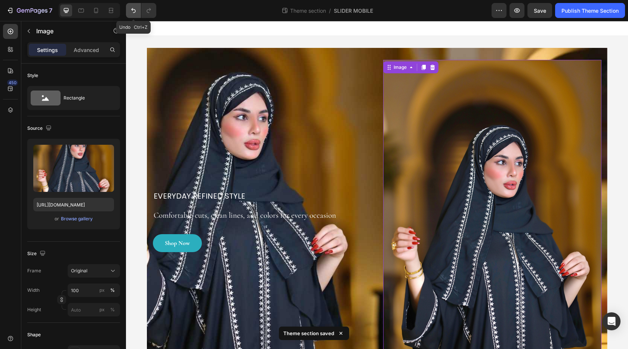
click at [138, 13] on button "Undo/Redo" at bounding box center [133, 10] width 15 height 15
click at [132, 16] on button "Undo/Redo" at bounding box center [133, 10] width 15 height 15
type input "https://ucarecdn.com/9c75858c-582e-46a6-a87b-be29424c1f6d/"
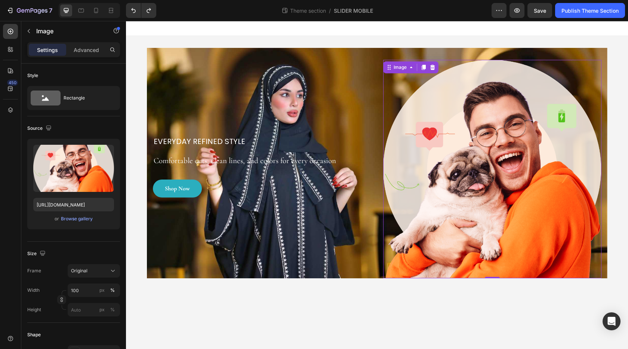
click at [468, 128] on img at bounding box center [492, 169] width 218 height 218
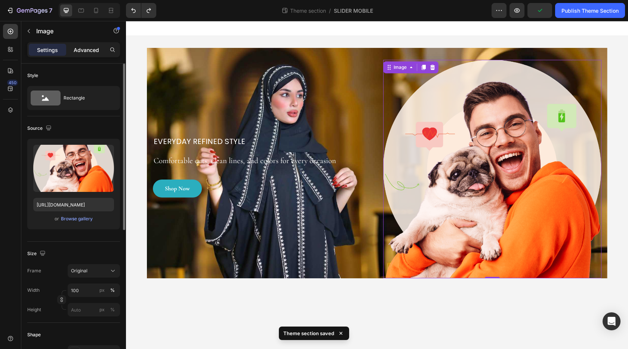
click at [83, 52] on p "Advanced" at bounding box center [86, 50] width 25 height 8
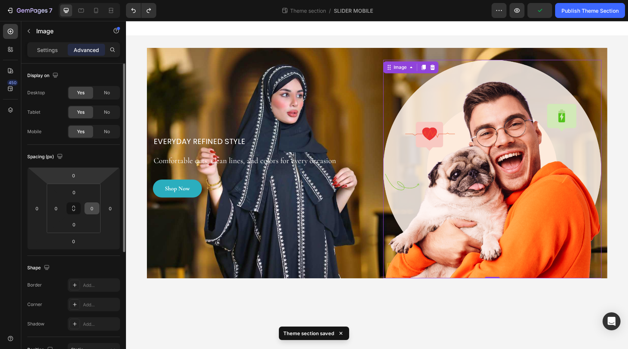
scroll to position [192, 0]
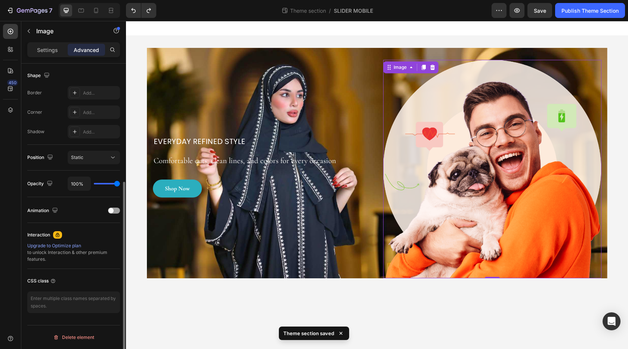
type input "57%"
type input "57"
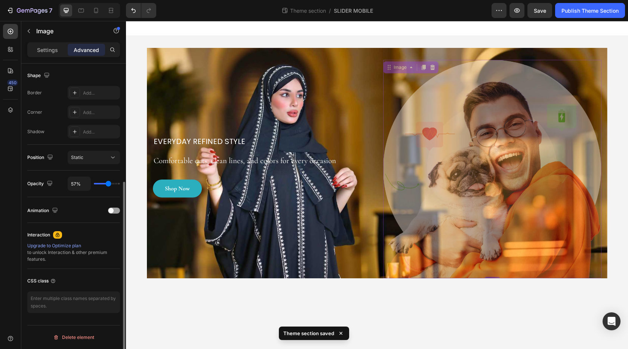
type input "35%"
type input "35"
type input "33%"
type input "33"
type input "31%"
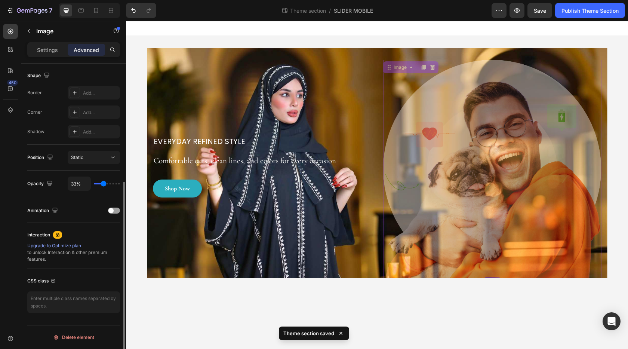
type input "31"
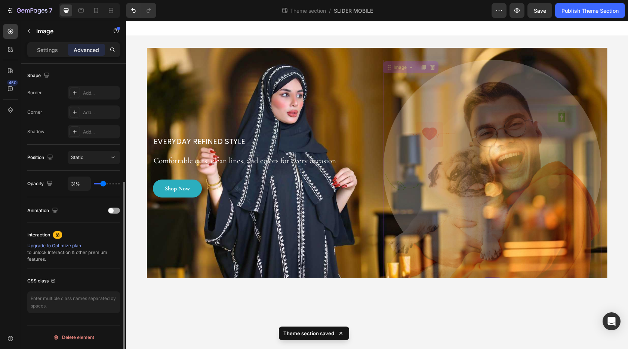
type input "28%"
type input "28"
type input "20%"
type input "20"
type input "15%"
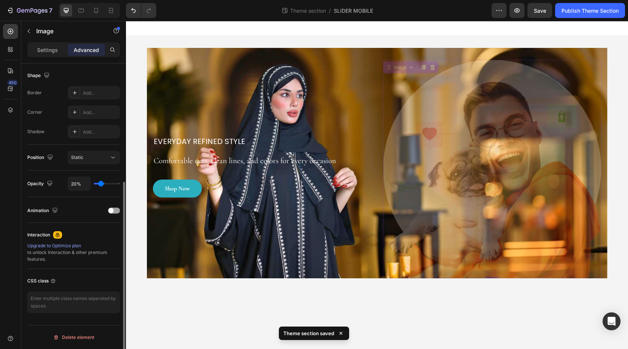
type input "15"
type input "11%"
type input "11"
type input "6%"
type input "6"
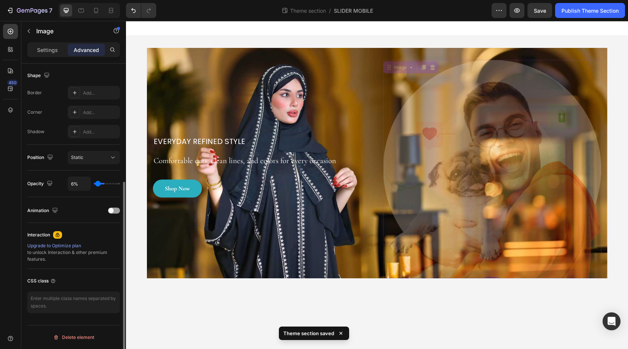
type input "4%"
type input "4"
type input "2%"
type input "2"
type input "0%"
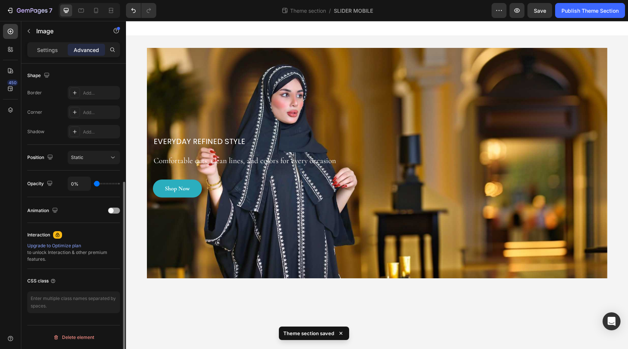
drag, startPoint x: 114, startPoint y: 183, endPoint x: 81, endPoint y: 184, distance: 33.3
type input "0"
click at [94, 184] on input "range" at bounding box center [107, 183] width 26 height 1
type input "0%"
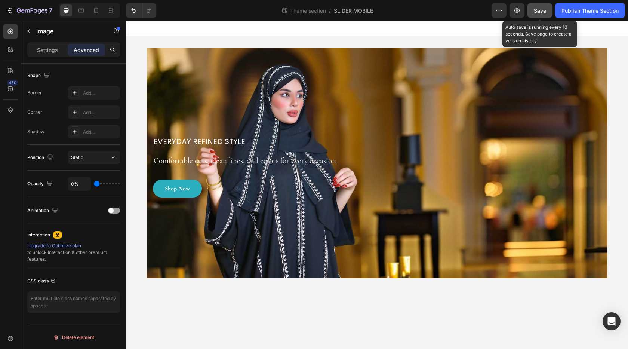
click at [538, 12] on span "Save" at bounding box center [540, 10] width 12 height 6
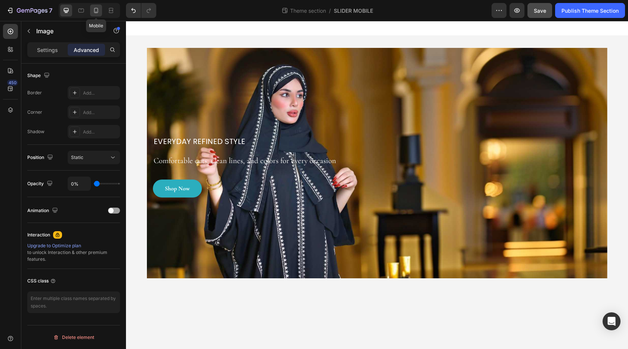
click at [96, 13] on icon at bounding box center [96, 10] width 4 height 5
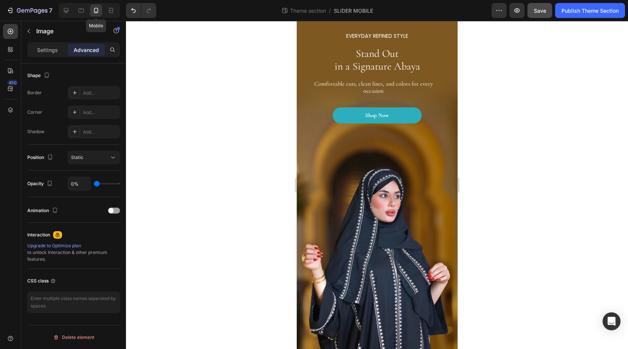
scroll to position [54, 0]
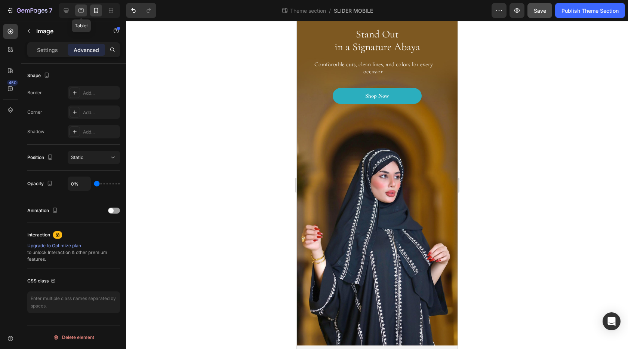
click at [83, 11] on icon at bounding box center [80, 10] width 7 height 7
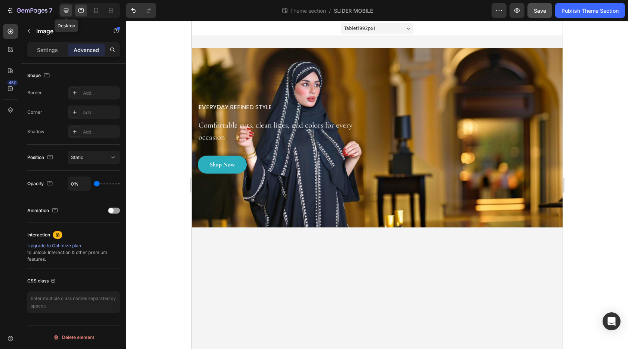
click at [68, 10] on icon at bounding box center [66, 10] width 5 height 5
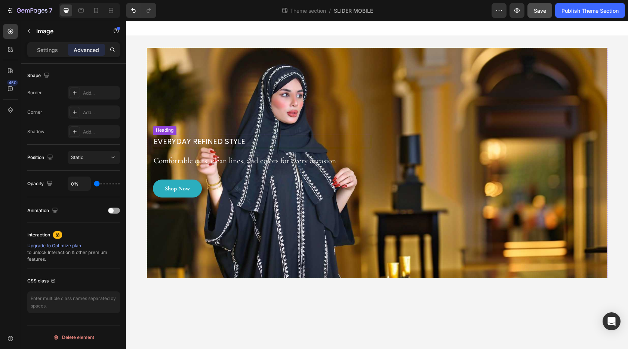
click at [206, 139] on h6 "EVERYDAY REFINED STYLE" at bounding box center [262, 141] width 218 height 13
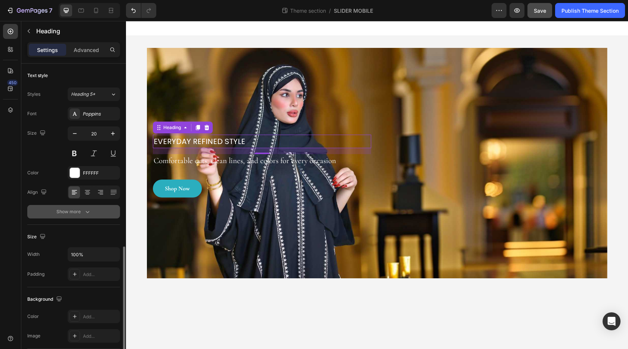
scroll to position [179, 0]
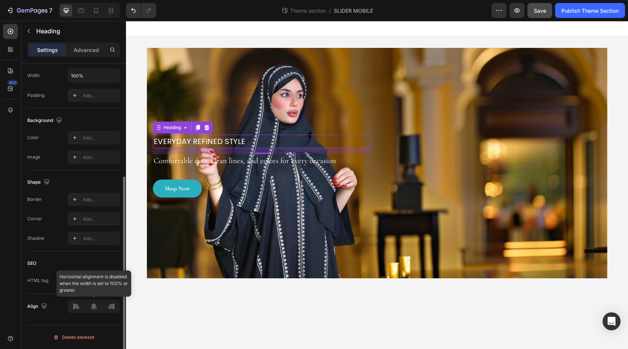
click at [92, 306] on div at bounding box center [94, 306] width 52 height 13
click at [95, 307] on div at bounding box center [94, 306] width 52 height 13
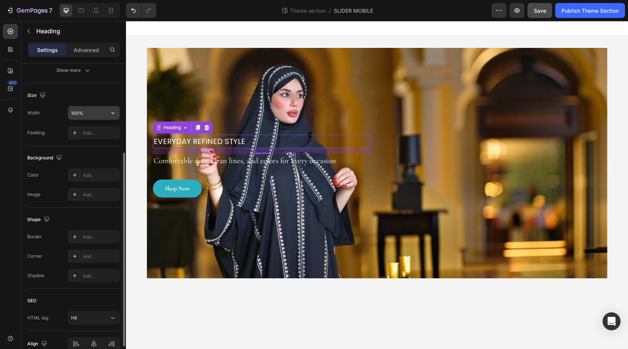
click at [115, 113] on icon "button" at bounding box center [112, 112] width 7 height 7
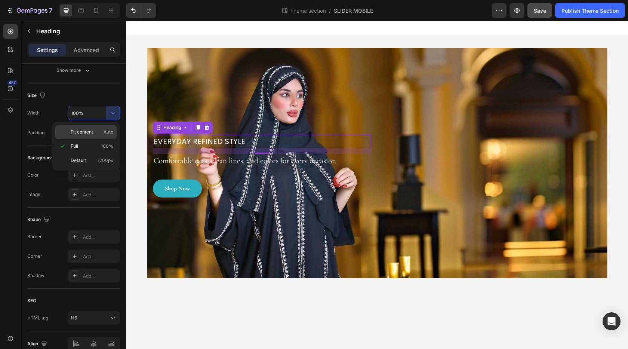
click at [86, 136] on div "Fit content Auto" at bounding box center [85, 132] width 61 height 14
type input "Auto"
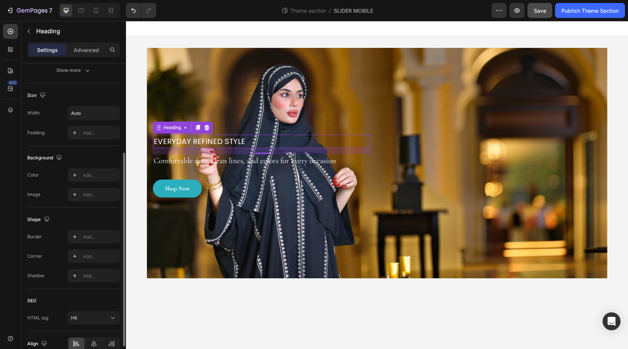
scroll to position [179, 0]
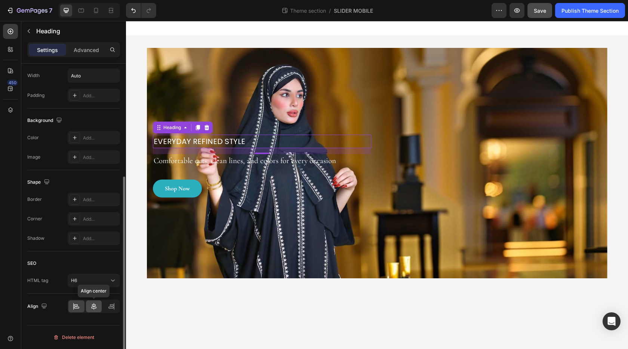
click at [96, 305] on icon at bounding box center [93, 306] width 5 height 7
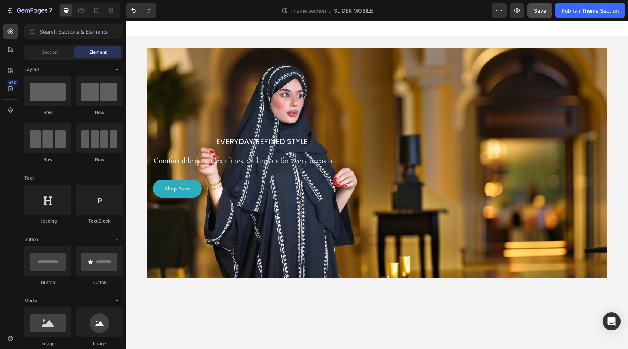
click at [286, 26] on div at bounding box center [377, 28] width 502 height 15
click at [94, 15] on div at bounding box center [96, 10] width 12 height 12
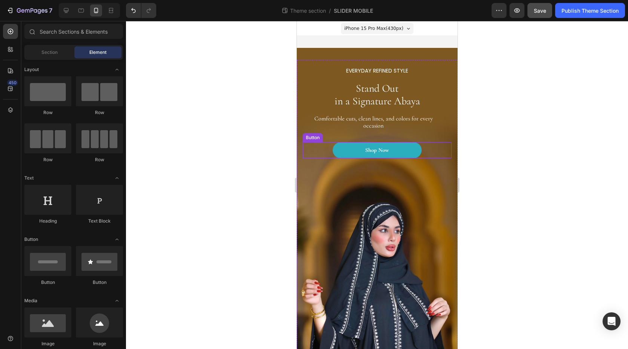
click at [424, 151] on div "Shop Now Button" at bounding box center [377, 150] width 149 height 16
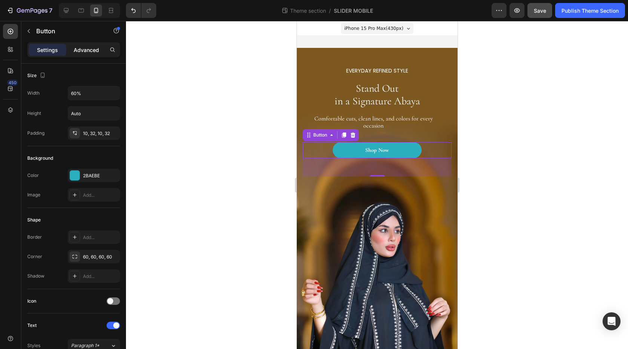
click at [88, 52] on p "Advanced" at bounding box center [86, 50] width 25 height 8
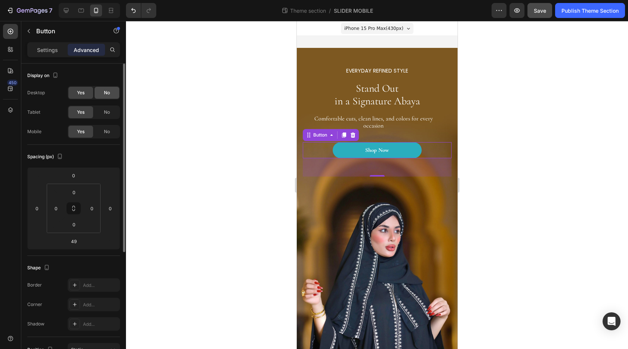
click at [102, 94] on div "No" at bounding box center [107, 93] width 25 height 12
click at [108, 110] on span "No" at bounding box center [107, 112] width 6 height 7
click at [91, 94] on div "Yes" at bounding box center [80, 93] width 25 height 12
click at [85, 110] on div "Yes" at bounding box center [80, 112] width 25 height 12
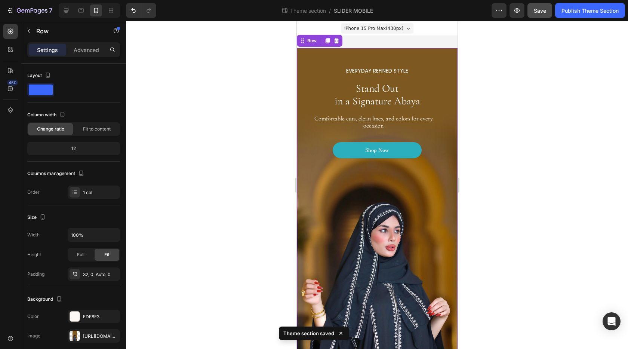
click at [311, 52] on div "EVERYDAY REFINED STYLE Heading Stand Out in a Signature Abaya Heading Comfortab…" at bounding box center [377, 224] width 161 height 352
click at [90, 46] on p "Advanced" at bounding box center [86, 50] width 25 height 8
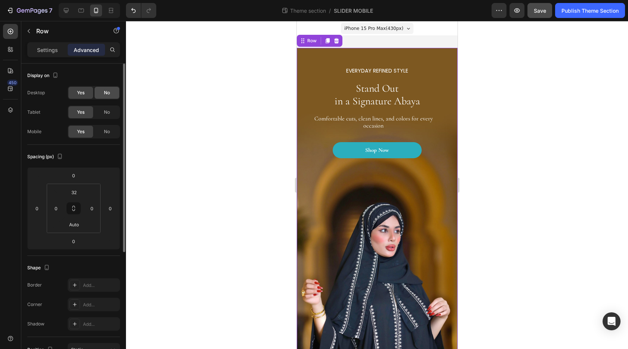
click at [100, 95] on div "No" at bounding box center [107, 93] width 25 height 12
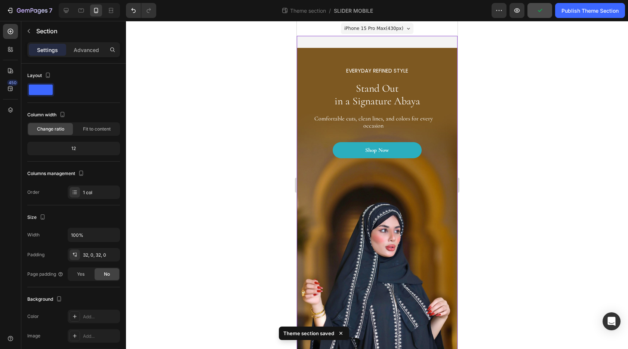
click at [423, 43] on div "EVERYDAY REFINED STYLE Heading Stand Out in a Signature Abaya Heading Comfortab…" at bounding box center [377, 224] width 161 height 376
click at [312, 52] on div "EVERYDAY REFINED STYLE Heading Stand Out in a Signature Abaya Heading Comfortab…" at bounding box center [377, 224] width 161 height 352
click at [375, 42] on div "EVERYDAY REFINED STYLE Heading Stand Out in a Signature Abaya Heading Comfortab…" at bounding box center [377, 224] width 161 height 376
click at [376, 41] on div "EVERYDAY REFINED STYLE Heading Stand Out in a Signature Abaya Heading Comfortab…" at bounding box center [377, 224] width 161 height 376
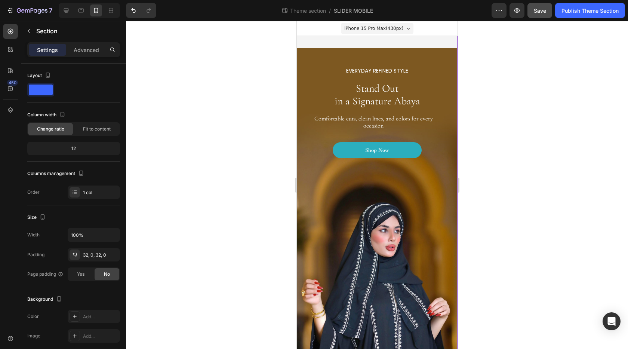
click at [376, 41] on div "EVERYDAY REFINED STYLE Heading Stand Out in a Signature Abaya Heading Comfortab…" at bounding box center [377, 224] width 161 height 376
click at [330, 55] on div "EVERYDAY REFINED STYLE Heading Stand Out in a Signature Abaya Heading Comfortab…" at bounding box center [377, 224] width 161 height 352
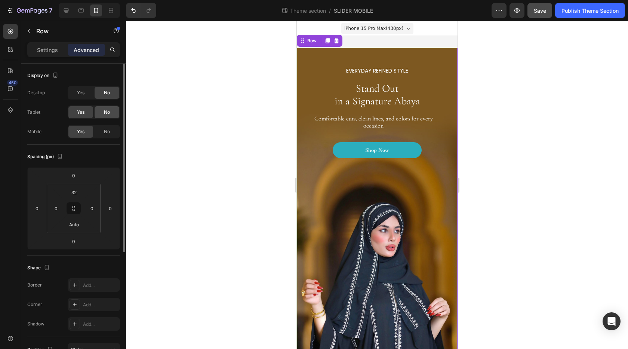
click at [102, 112] on div "No" at bounding box center [107, 112] width 25 height 12
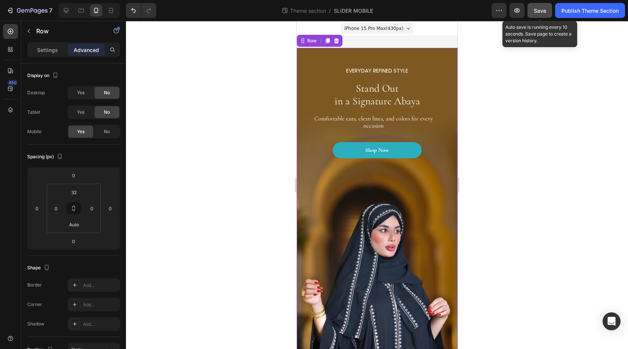
click at [543, 12] on span "Save" at bounding box center [540, 10] width 12 height 6
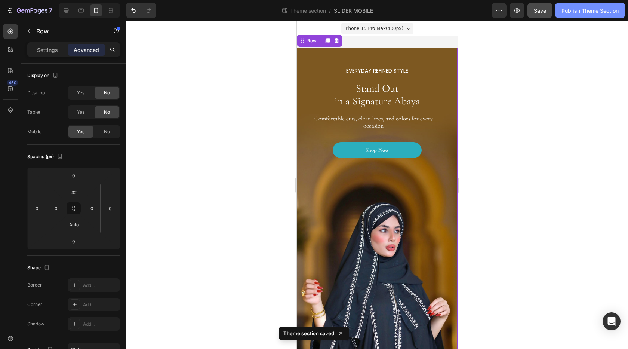
click at [586, 12] on div "Publish Theme Section" at bounding box center [590, 11] width 57 height 8
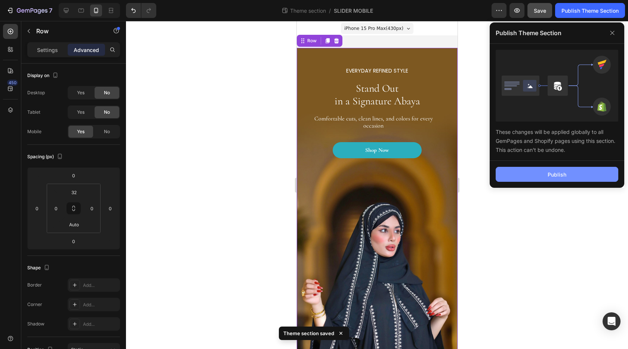
click at [573, 173] on button "Publish" at bounding box center [557, 174] width 123 height 15
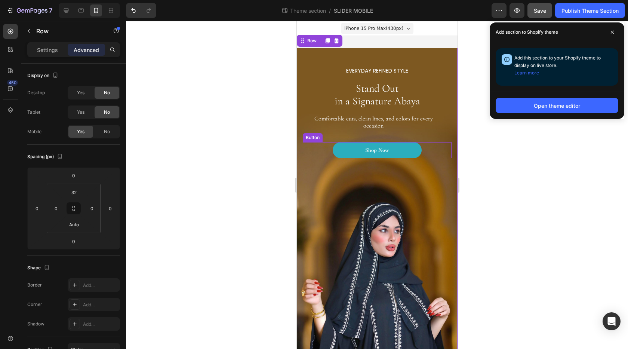
click at [404, 148] on button "Shop Now" at bounding box center [377, 150] width 89 height 16
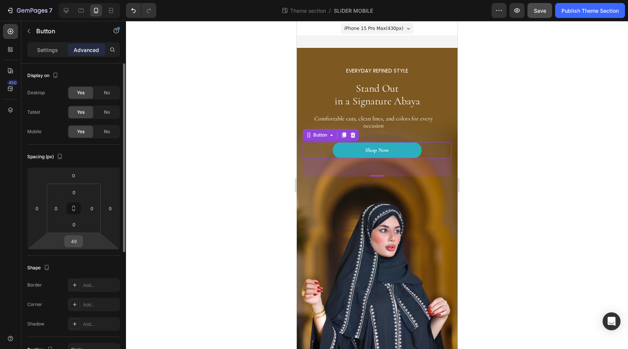
click at [78, 239] on input "49" at bounding box center [73, 241] width 15 height 11
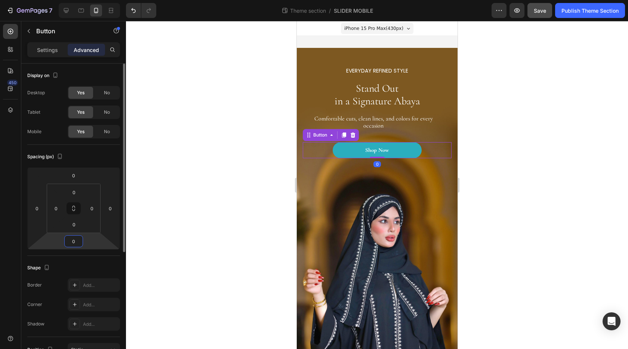
type input "0"
click at [109, 155] on div "Spacing (px)" at bounding box center [73, 157] width 93 height 12
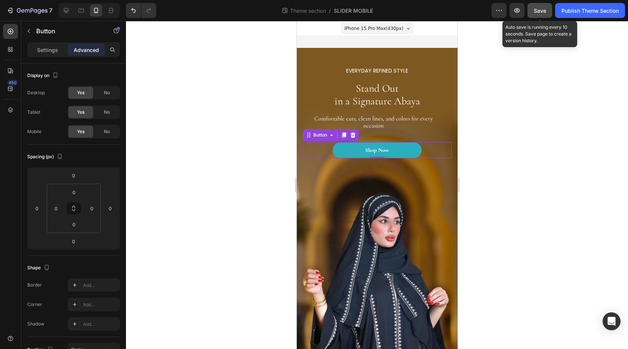
click at [540, 13] on span "Save" at bounding box center [540, 10] width 12 height 6
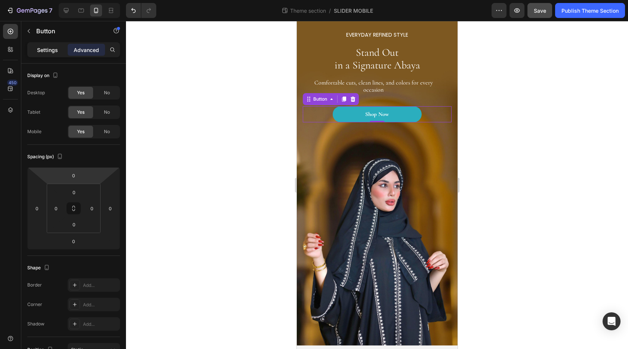
click at [51, 45] on div "Settings" at bounding box center [47, 50] width 37 height 12
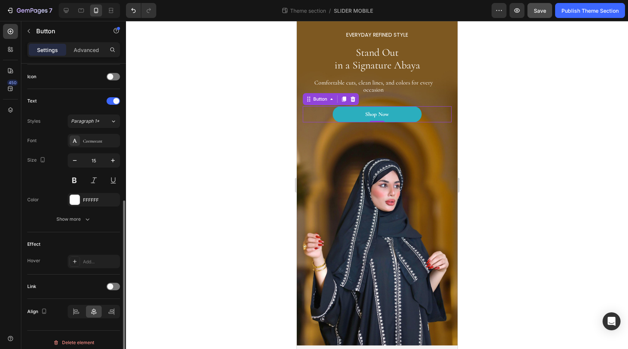
scroll to position [230, 0]
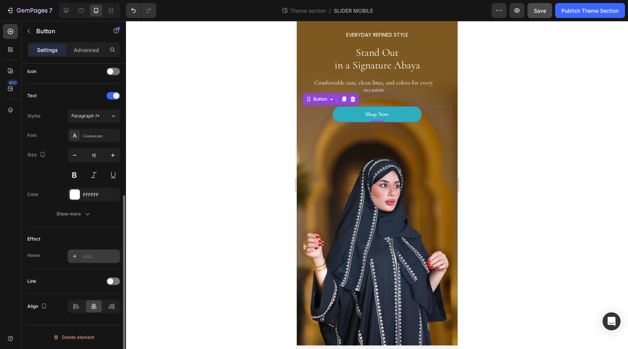
click at [93, 258] on div "Add..." at bounding box center [100, 256] width 35 height 7
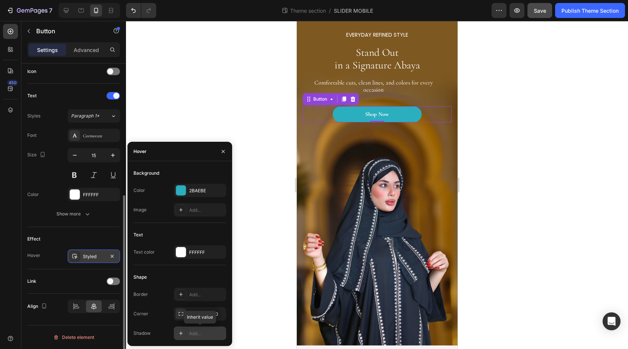
click at [181, 333] on icon at bounding box center [181, 333] width 6 height 6
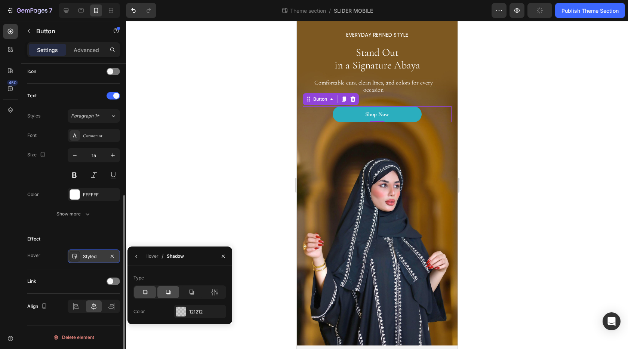
click at [171, 291] on icon at bounding box center [168, 291] width 7 height 7
click at [180, 313] on div at bounding box center [181, 312] width 10 height 10
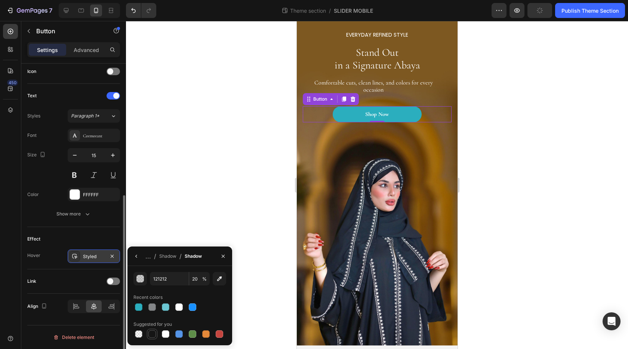
click at [152, 332] on div at bounding box center [152, 333] width 7 height 7
type input "151515"
type input "100"
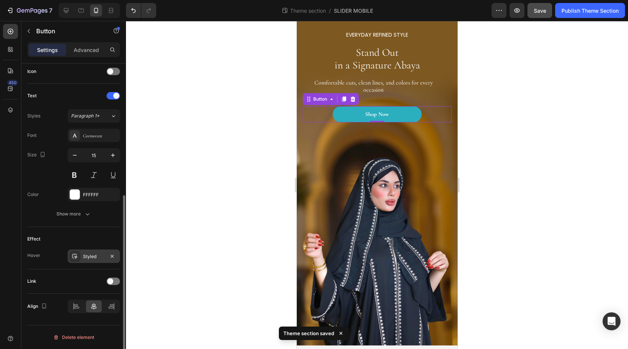
click at [177, 208] on div at bounding box center [377, 185] width 502 height 328
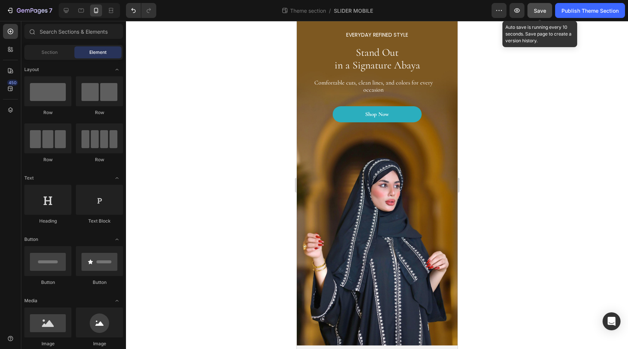
click at [541, 10] on span "Save" at bounding box center [540, 10] width 12 height 6
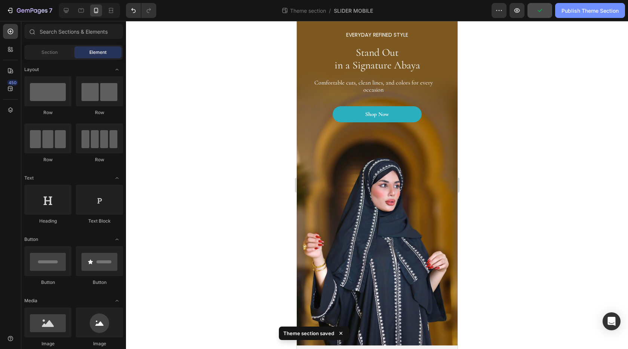
click at [584, 10] on div "Publish Theme Section" at bounding box center [590, 11] width 57 height 8
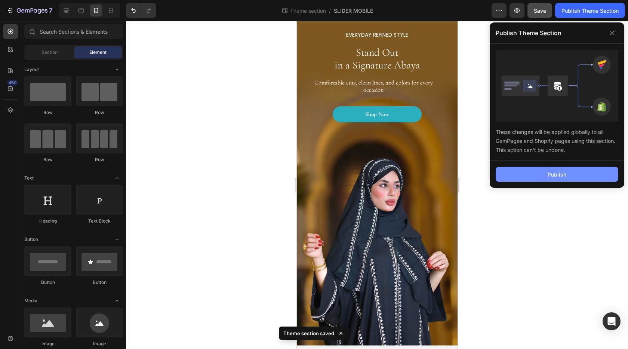
click at [553, 179] on button "Publish" at bounding box center [557, 174] width 123 height 15
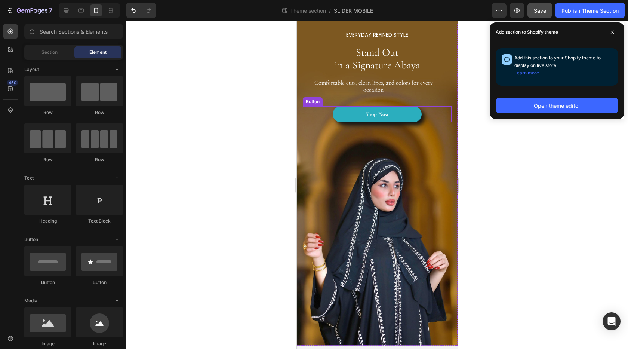
click at [408, 117] on button "Shop Now" at bounding box center [377, 114] width 89 height 16
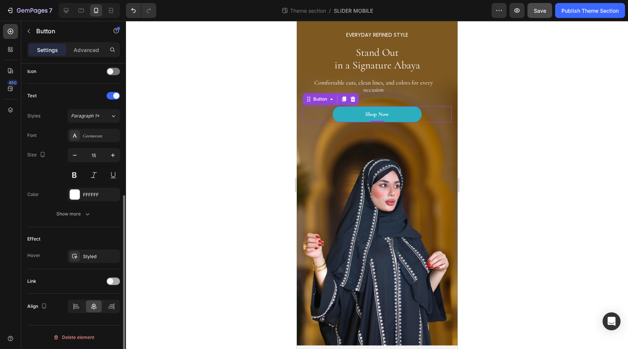
click at [113, 284] on div at bounding box center [113, 281] width 13 height 7
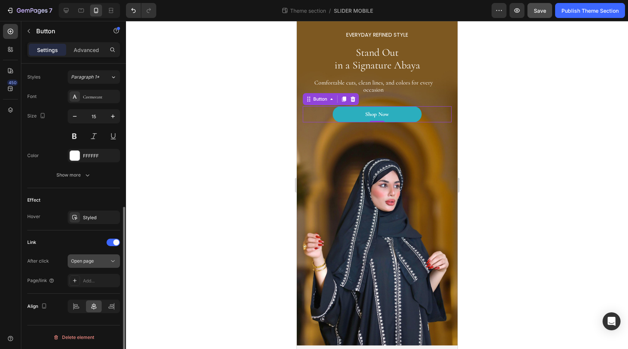
click at [95, 266] on button "Open page" at bounding box center [94, 260] width 52 height 13
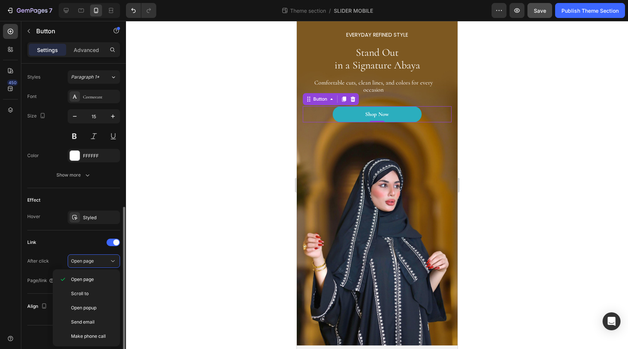
click at [64, 251] on div "Link After click Open page Page/link Add..." at bounding box center [73, 261] width 93 height 51
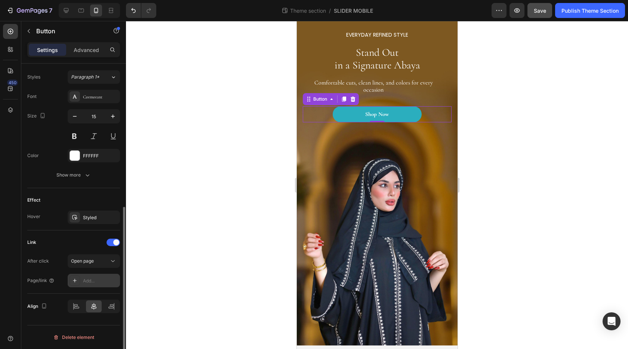
click at [100, 284] on div "Add..." at bounding box center [100, 281] width 35 height 7
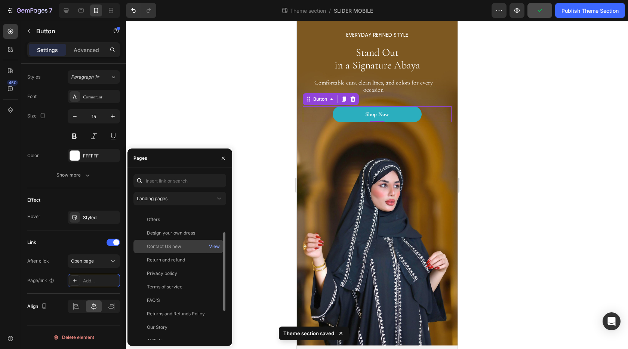
scroll to position [85, 0]
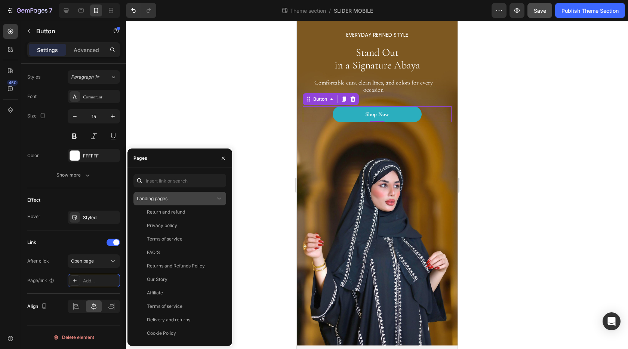
click at [193, 200] on div "Landing pages" at bounding box center [176, 198] width 79 height 7
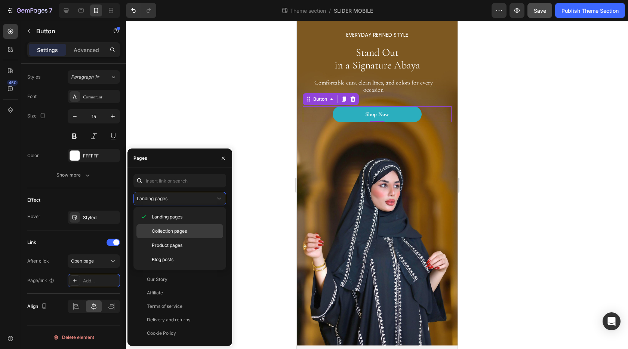
click at [169, 230] on span "Collection pages" at bounding box center [169, 231] width 35 height 7
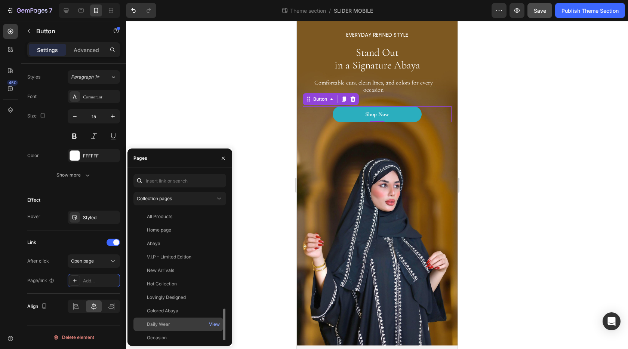
scroll to position [58, 0]
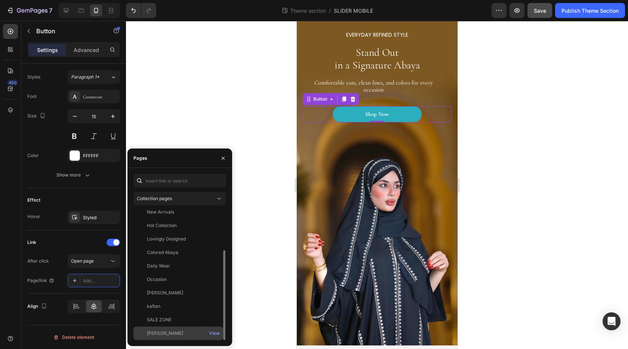
click at [164, 331] on div "Bisht" at bounding box center [179, 333] width 84 height 7
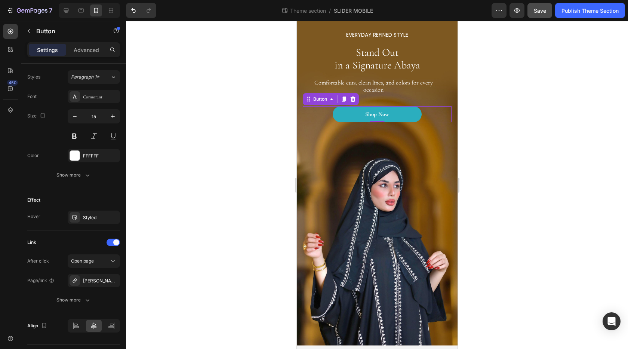
click at [257, 273] on div at bounding box center [377, 185] width 502 height 328
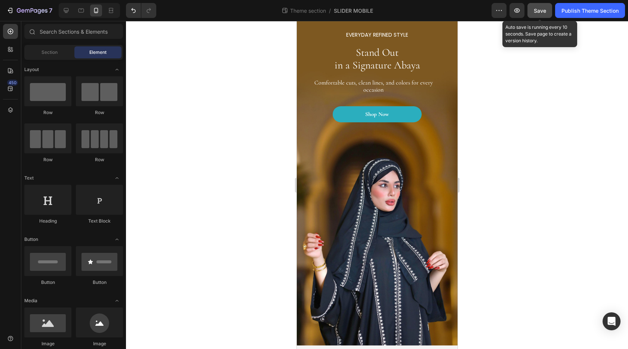
click at [540, 6] on button "Save" at bounding box center [540, 10] width 25 height 15
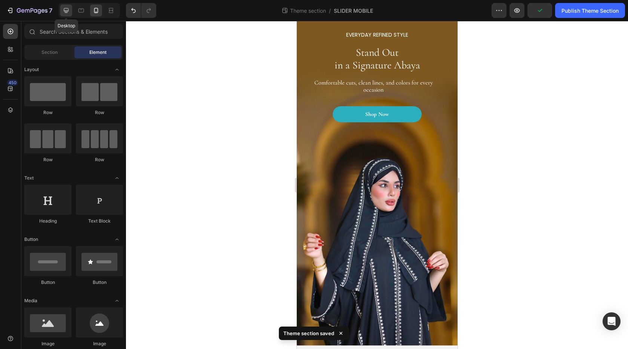
click at [70, 10] on icon at bounding box center [65, 10] width 7 height 7
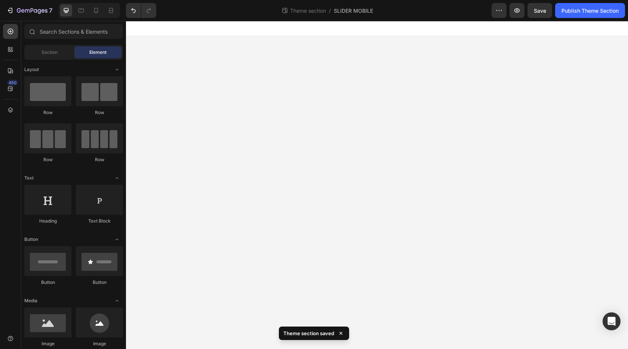
click at [74, 9] on div at bounding box center [89, 10] width 61 height 15
click at [77, 10] on div at bounding box center [81, 10] width 12 height 12
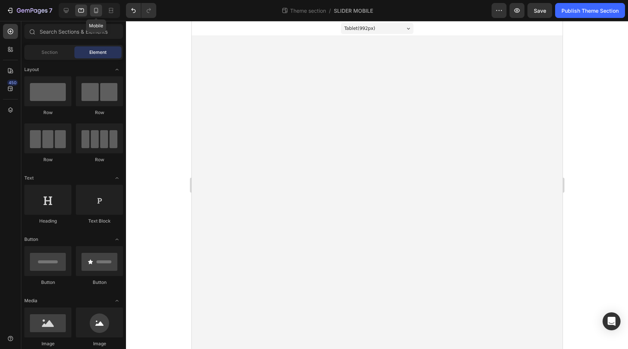
click at [92, 10] on div at bounding box center [96, 10] width 12 height 12
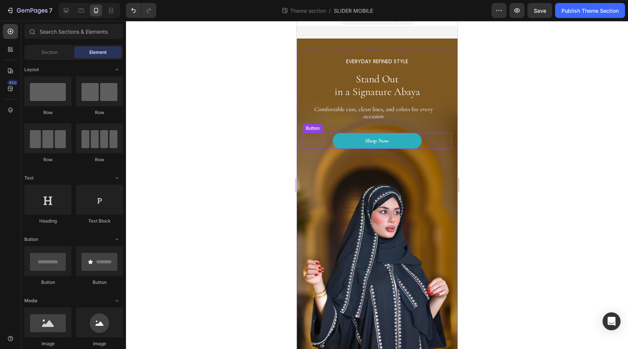
scroll to position [36, 0]
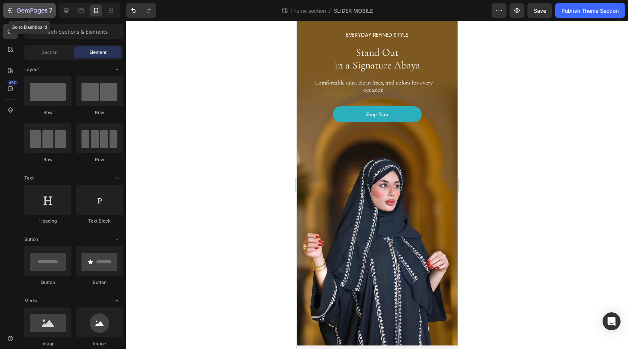
click at [12, 13] on icon "button" at bounding box center [9, 10] width 7 height 7
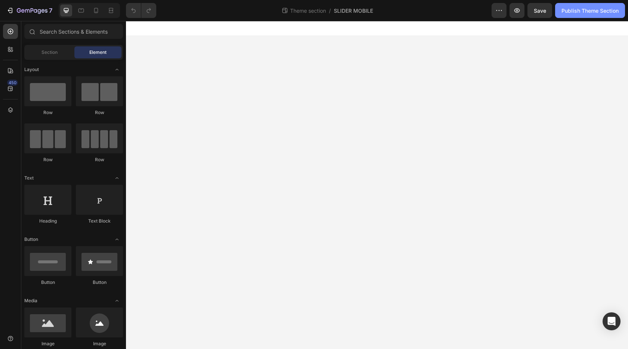
click at [584, 12] on div "Publish Theme Section" at bounding box center [590, 11] width 57 height 8
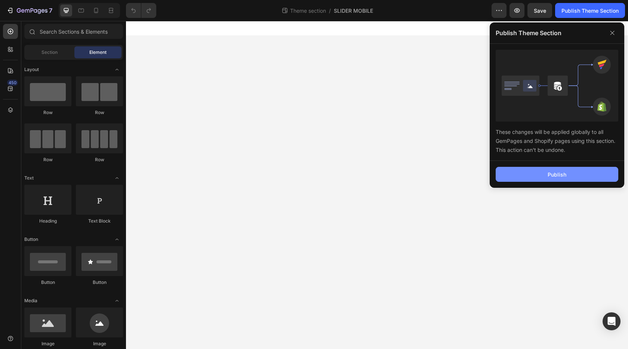
click at [563, 178] on div "Publish" at bounding box center [557, 175] width 19 height 8
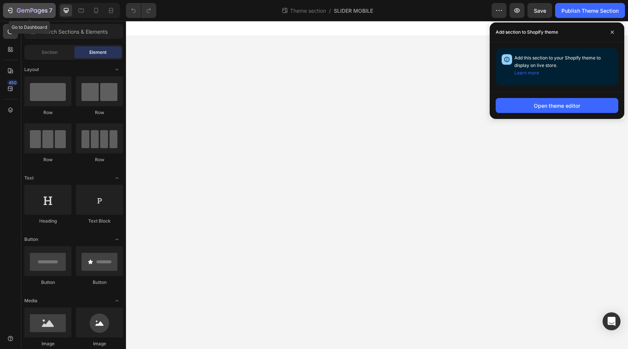
click at [20, 10] on icon "button" at bounding box center [19, 10] width 4 height 4
